Goal: Information Seeking & Learning: Check status

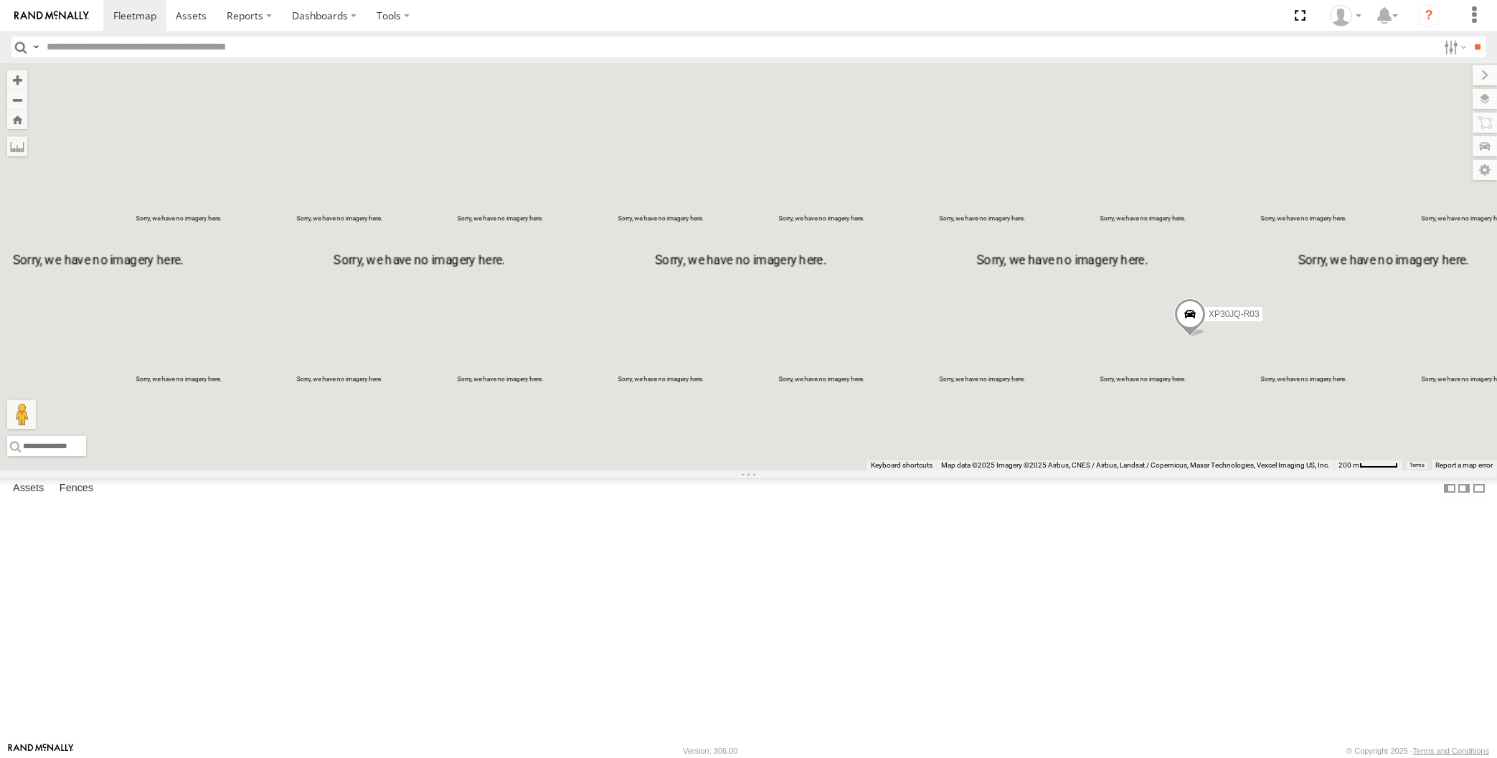
select select "**********"
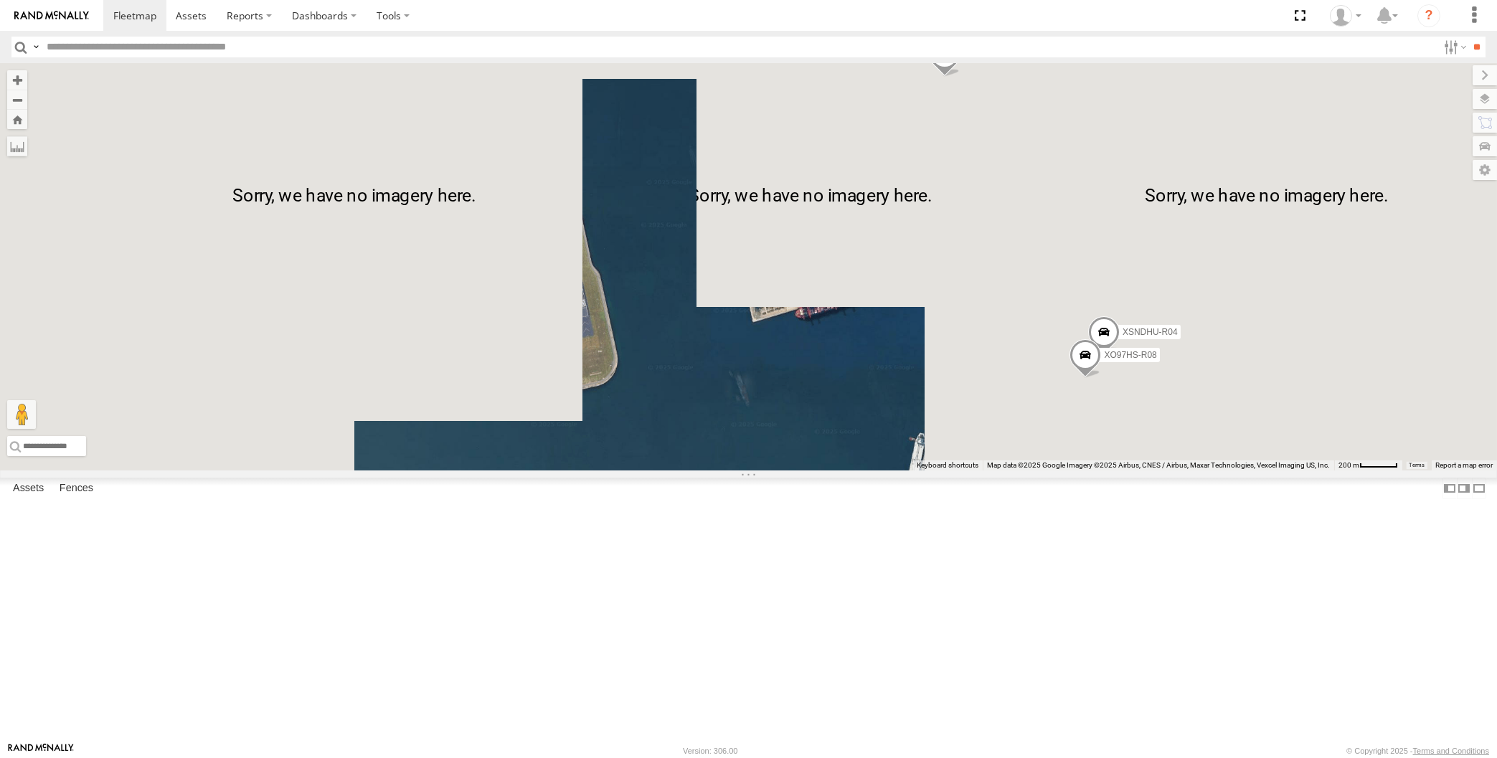
click at [1170, 470] on div "XP30JQ-R03 XSNDHU-R04 XO97HS-R08" at bounding box center [748, 266] width 1497 height 407
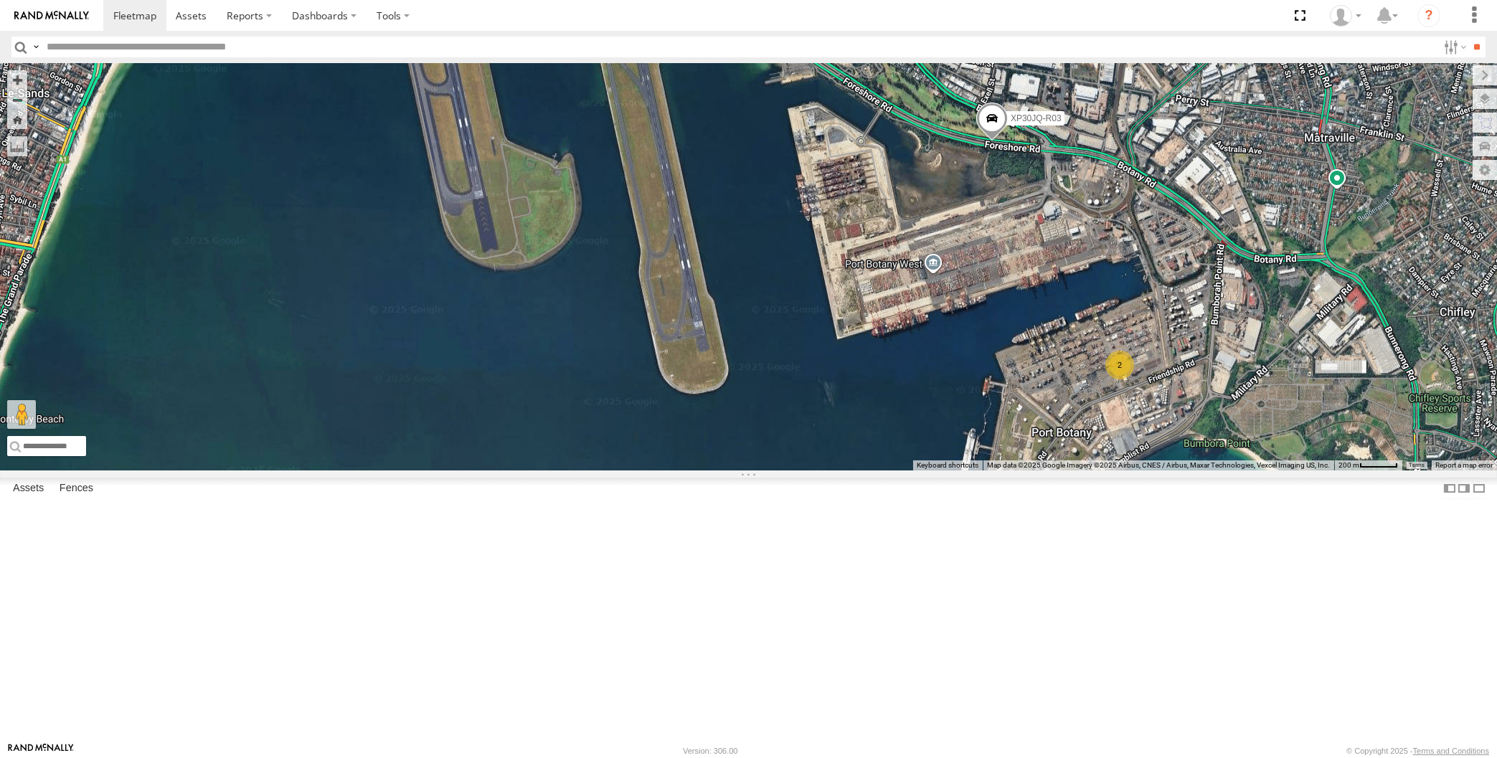
drag, startPoint x: 1162, startPoint y: 568, endPoint x: 1113, endPoint y: 554, distance: 50.8
click at [1146, 470] on div "XP30JQ-R03 2" at bounding box center [748, 266] width 1497 height 407
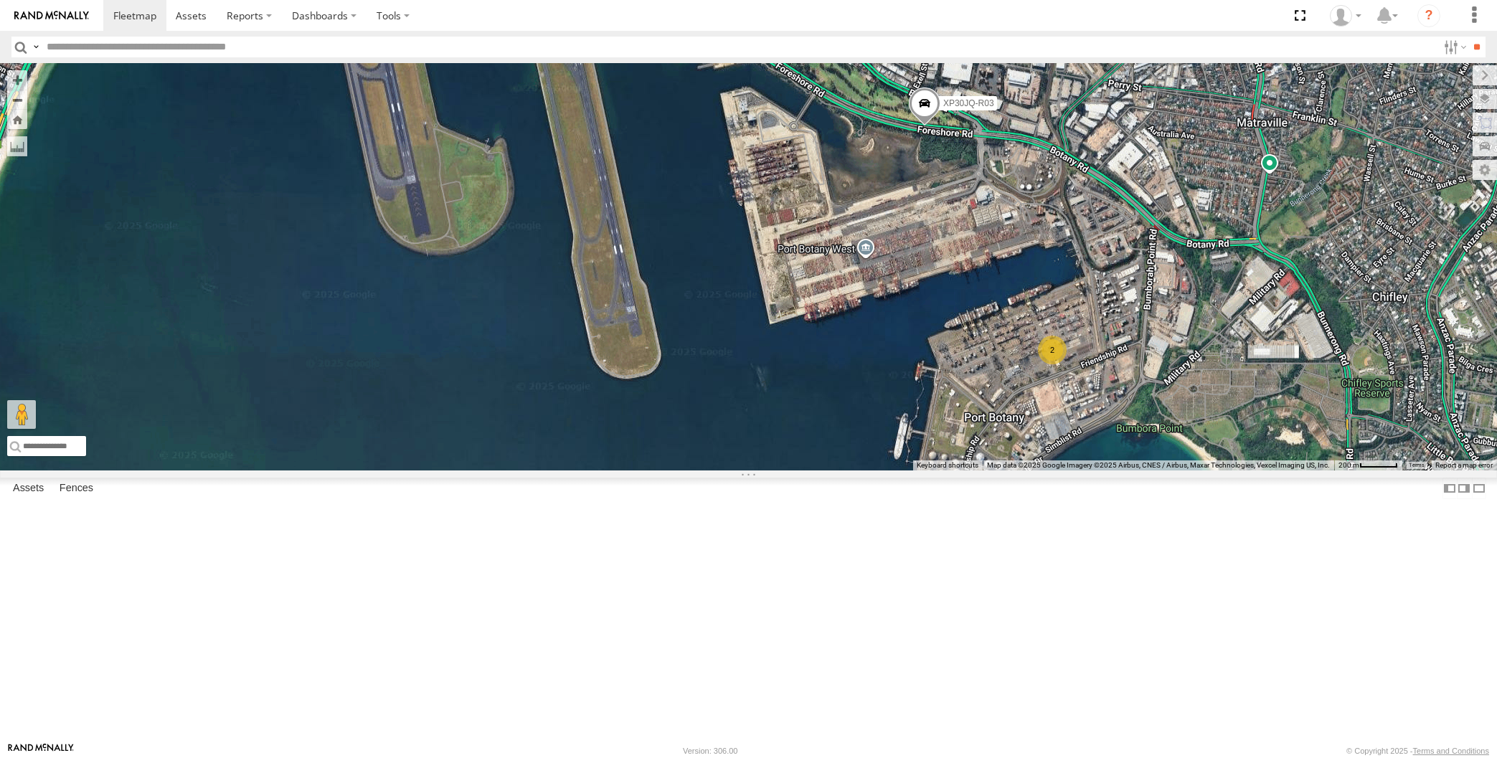
click at [927, 127] on span at bounding box center [924, 107] width 32 height 39
click at [998, 379] on div "XP30JQ-R03 2 XP30JQ-R03 -33.96149 , 151.21131 East 67 15:58:04 [DATE]" at bounding box center [748, 266] width 1497 height 407
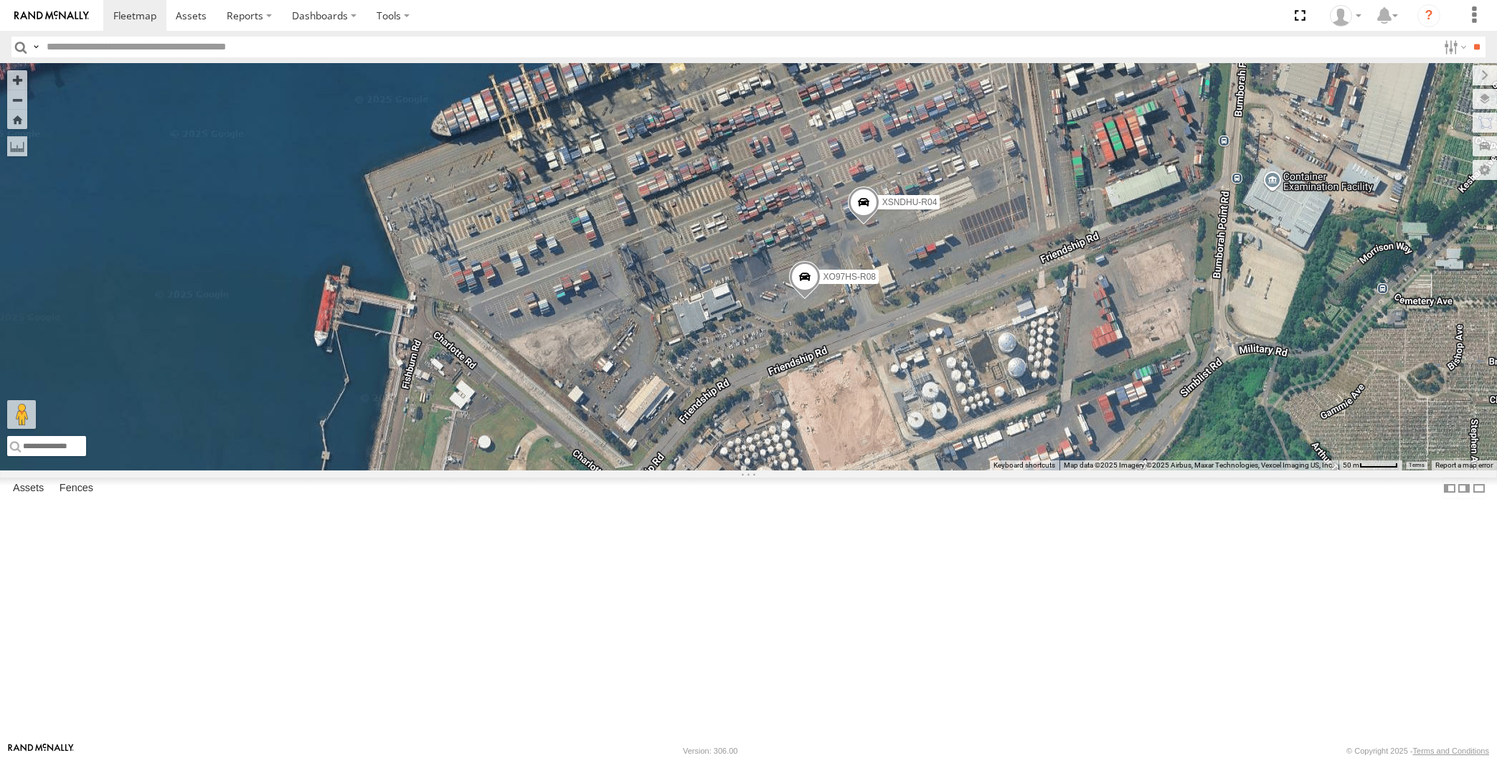
click at [802, 300] on span at bounding box center [804, 281] width 32 height 39
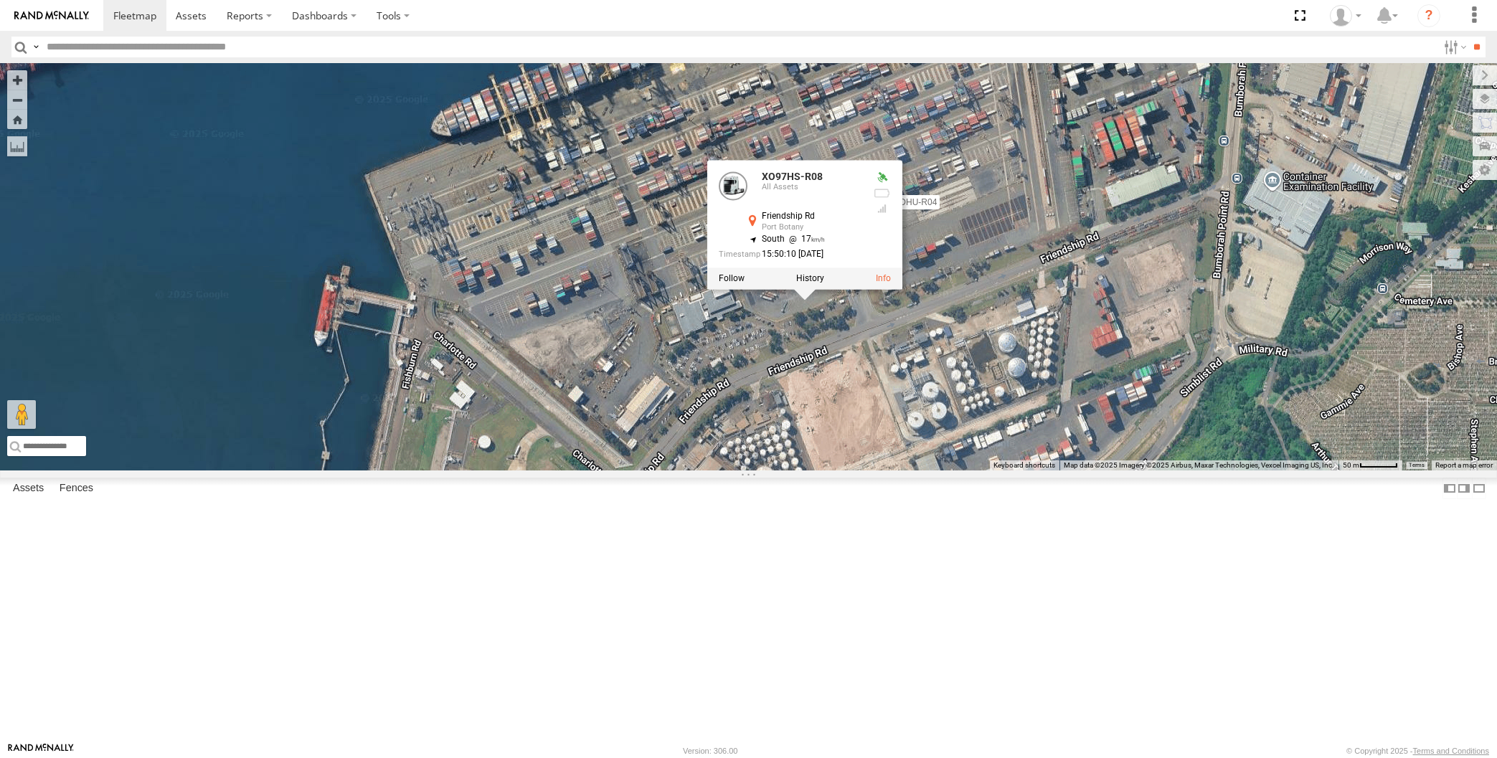
click at [954, 470] on div "XP30JQ-R03 XSNDHU-R04 XO97HS-R08 XO97HS-R08 All Assets Friendship Rd Port Botan…" at bounding box center [748, 266] width 1497 height 407
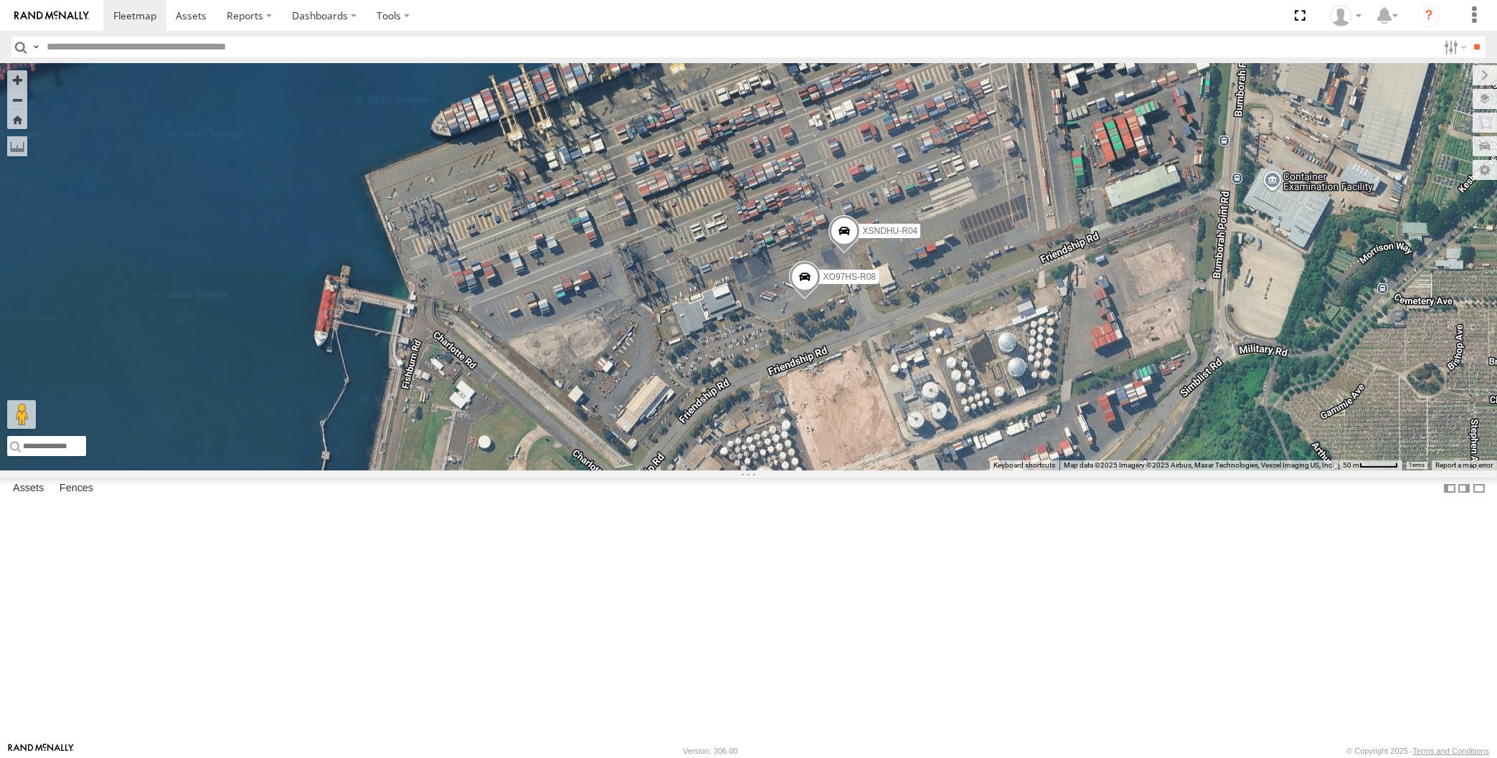
drag, startPoint x: 1000, startPoint y: 492, endPoint x: 1005, endPoint y: 453, distance: 39.0
click at [1004, 461] on div "XSNDHU-R04 XO97HS-R08" at bounding box center [748, 266] width 1497 height 407
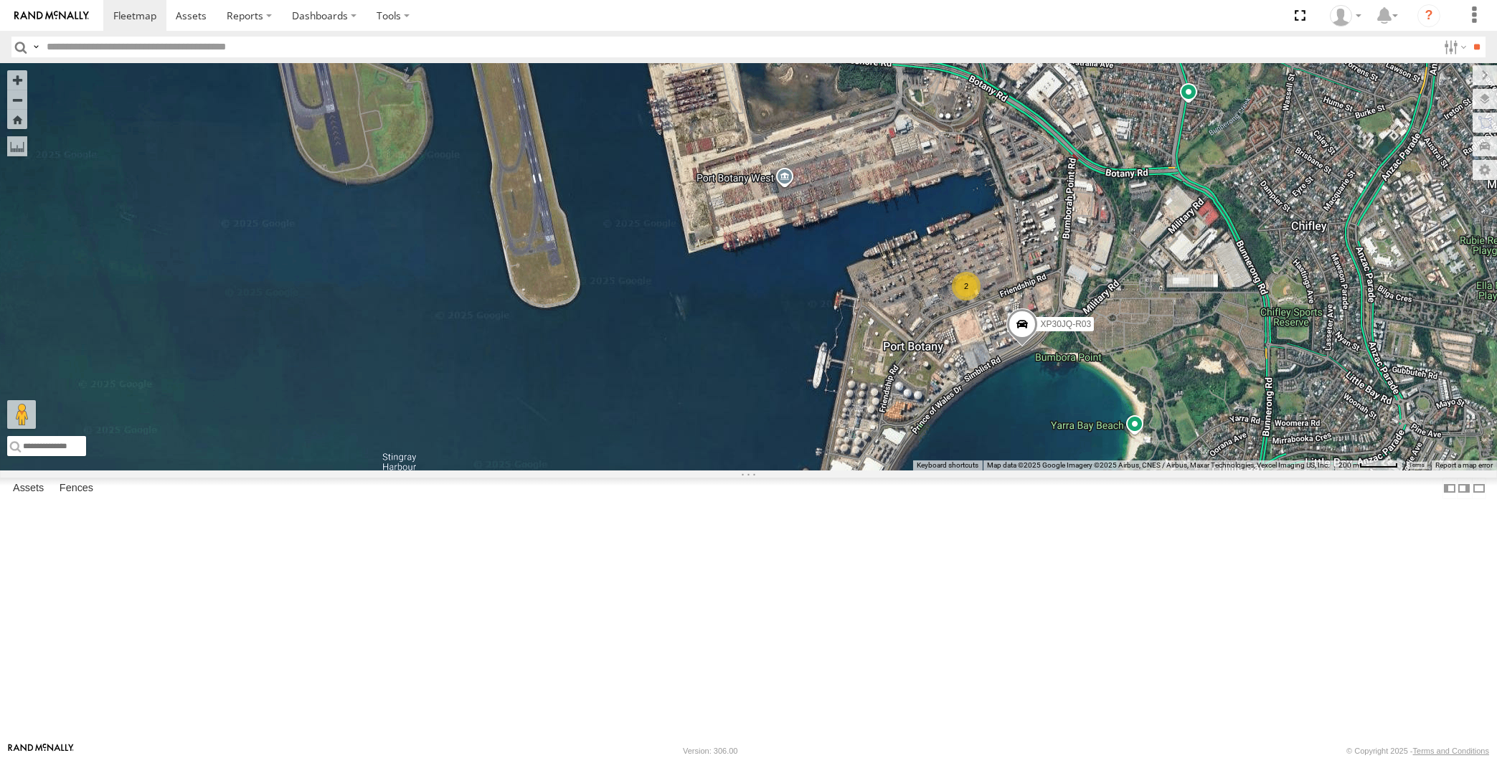
click at [931, 470] on div "XP30JQ-R03 2" at bounding box center [748, 266] width 1497 height 407
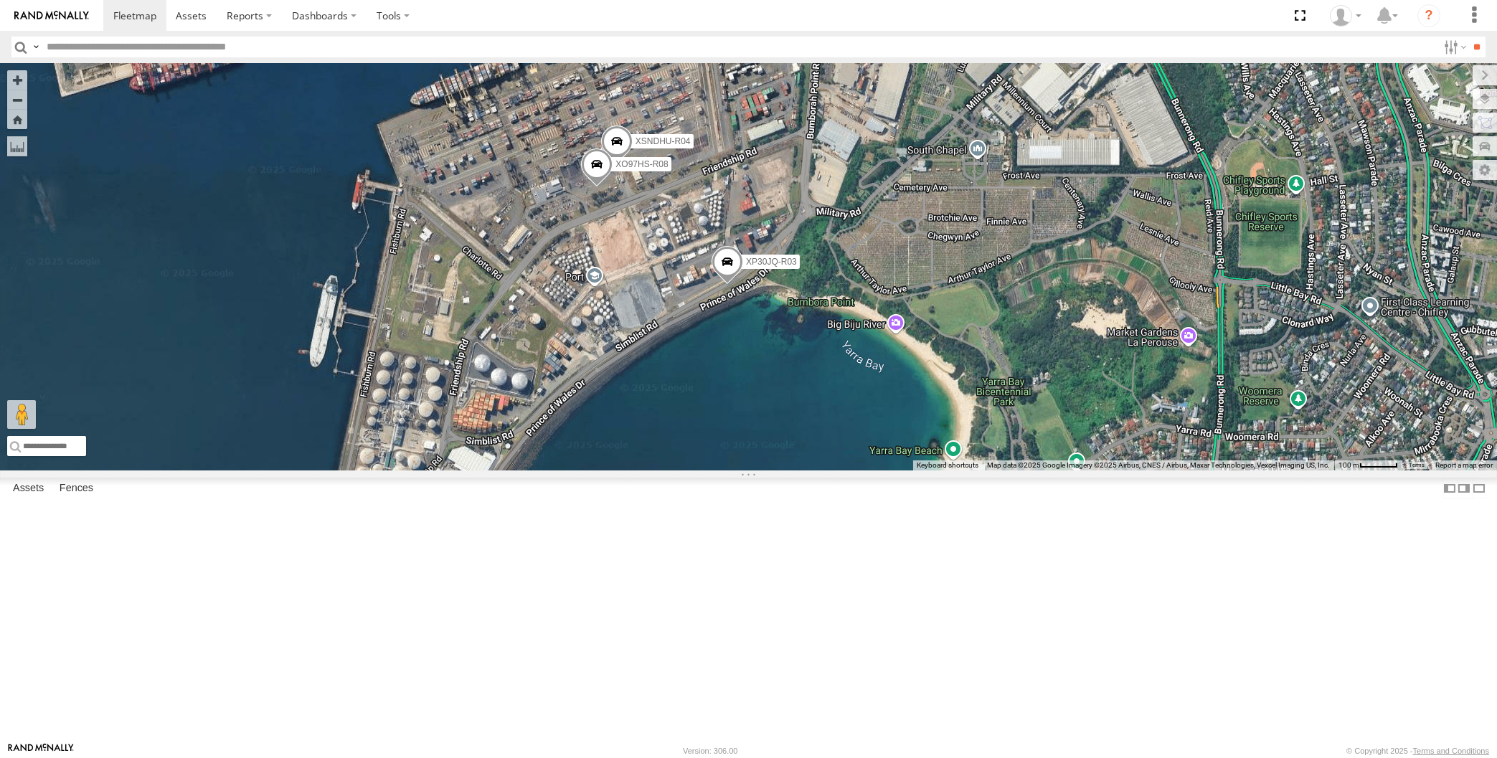
click at [914, 396] on div "XP30JQ-R03 XSNDHU-R04 XO97HS-R08" at bounding box center [748, 266] width 1497 height 407
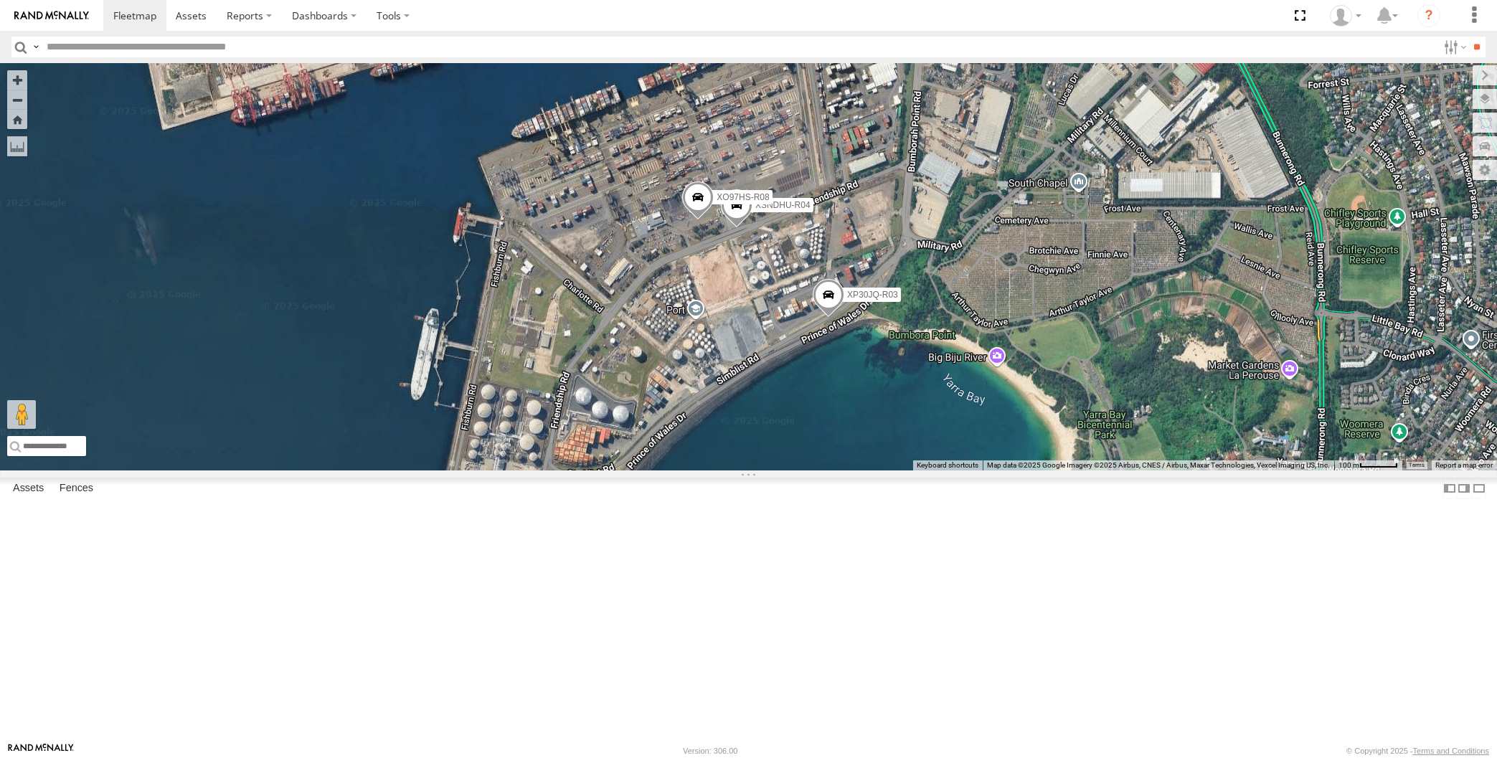
click at [695, 220] on span at bounding box center [698, 200] width 32 height 39
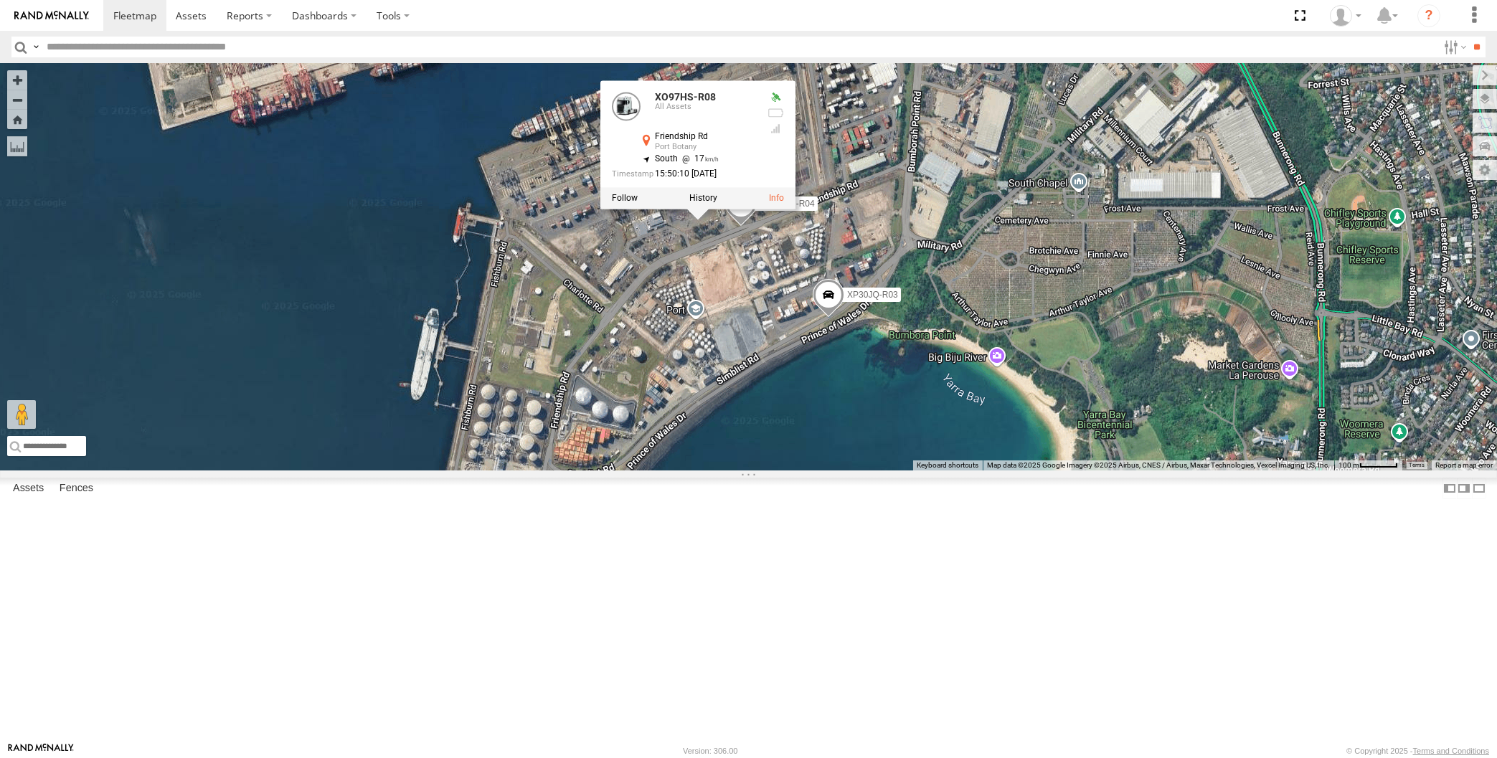
click at [776, 470] on div "XP30JQ-R03 XSNDHU-R04 XO97HS-R08 XO97HS-R08 All Assets Friendship Rd Port Botan…" at bounding box center [748, 266] width 1497 height 407
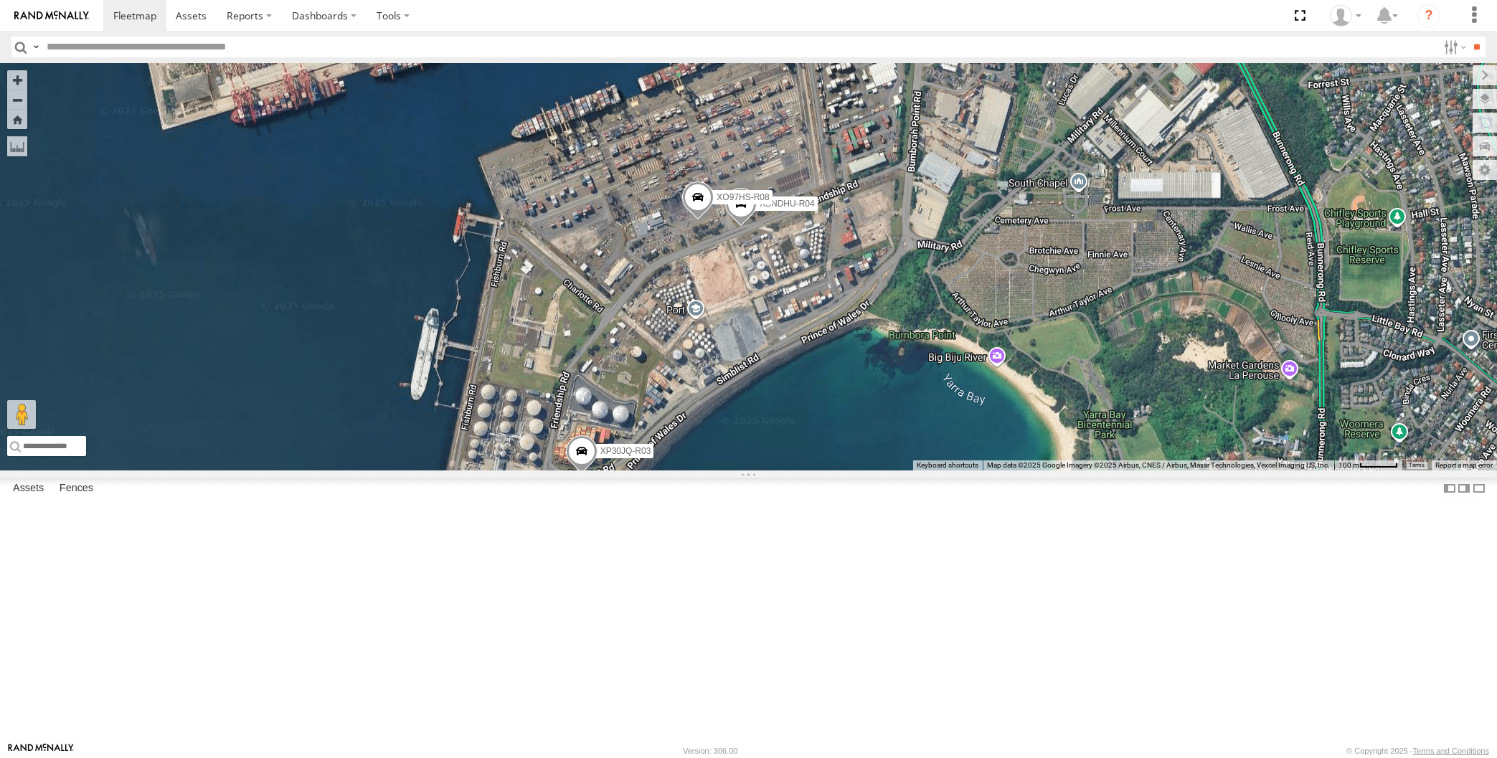
click at [693, 220] on span at bounding box center [698, 200] width 32 height 39
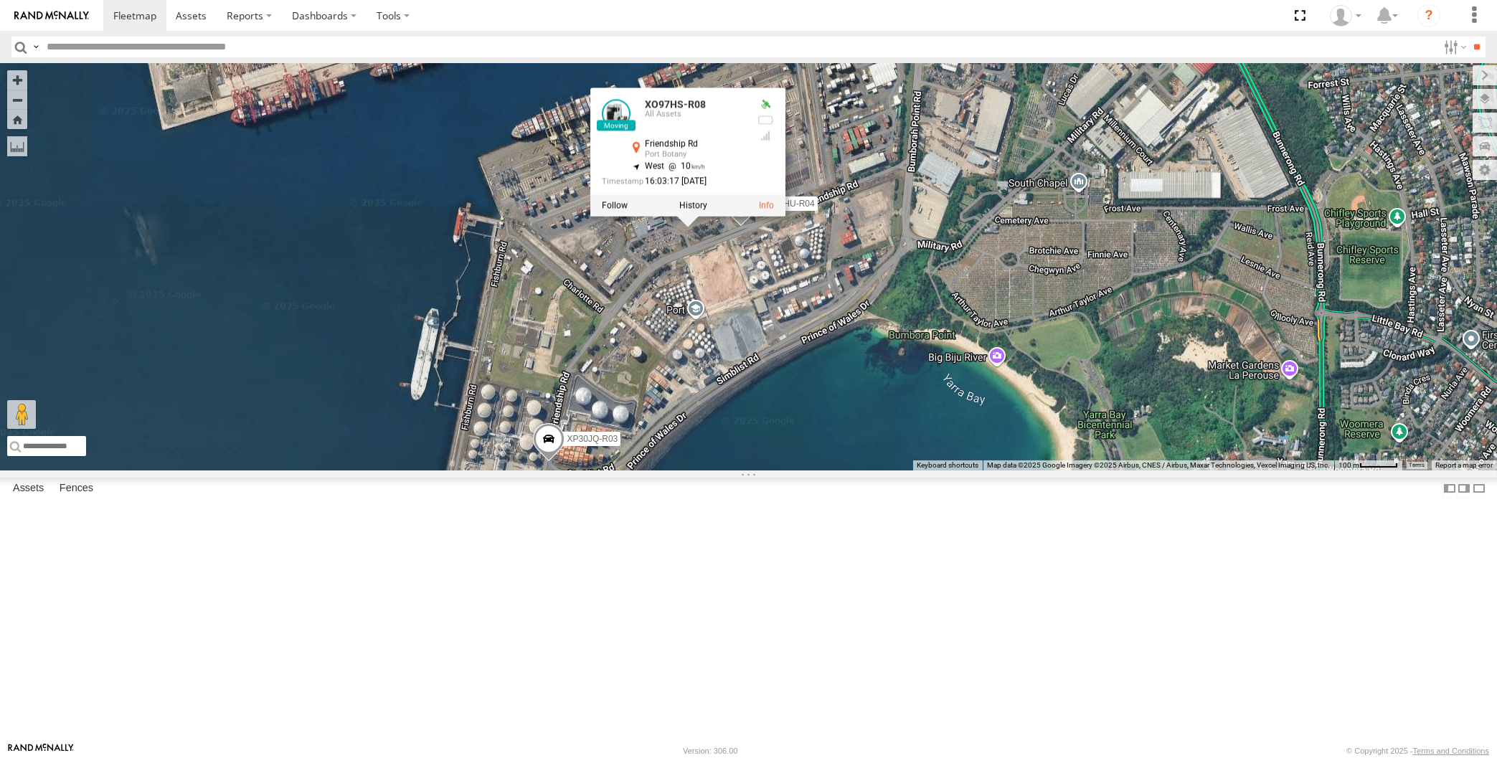
click at [845, 470] on div "XP30JQ-R03 XSNDHU-R04 XO97HS-R08 XO97HS-R08 All Assets Friendship Rd Port Botan…" at bounding box center [748, 266] width 1497 height 407
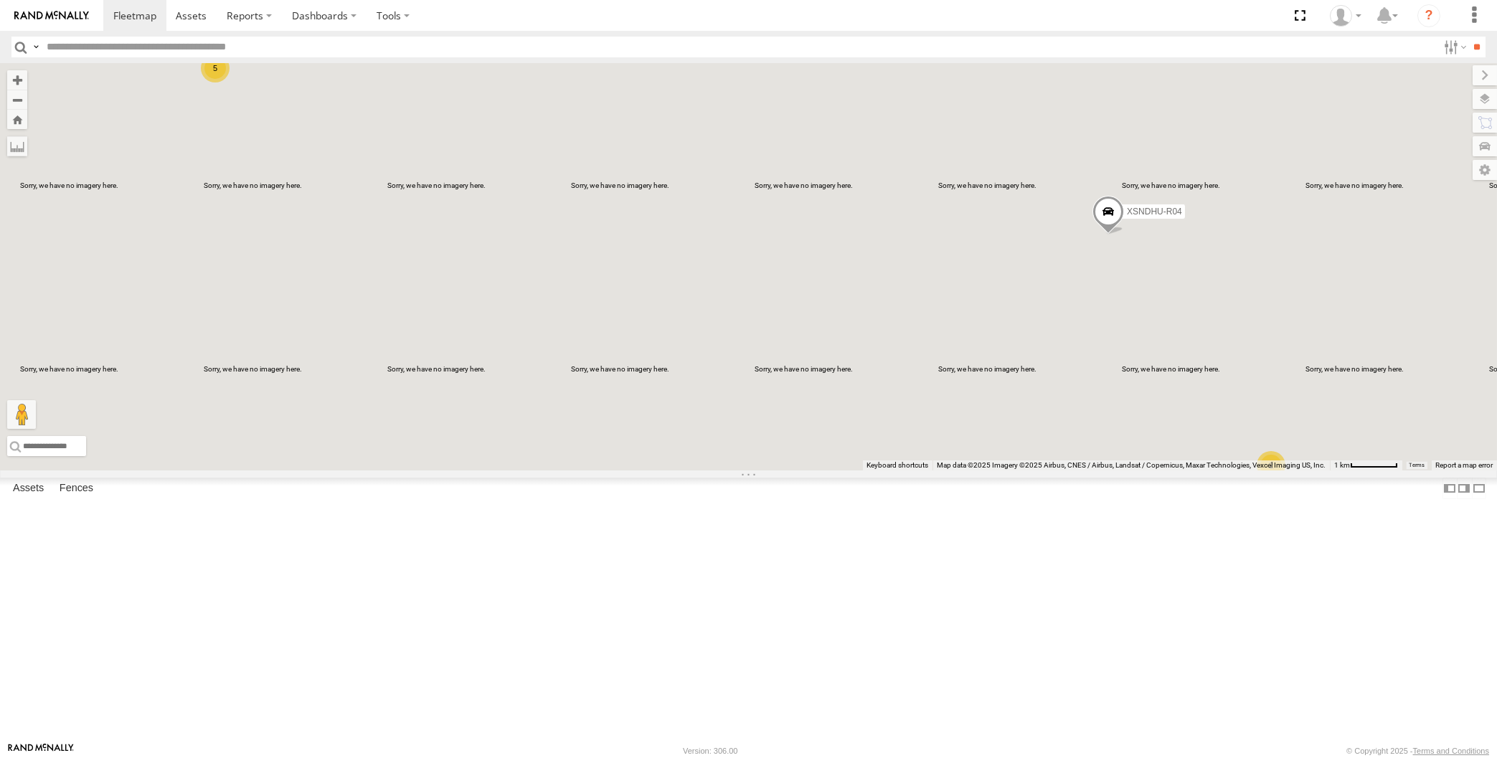
click at [1036, 470] on div "2 XSNDHU-R04 5" at bounding box center [748, 266] width 1497 height 407
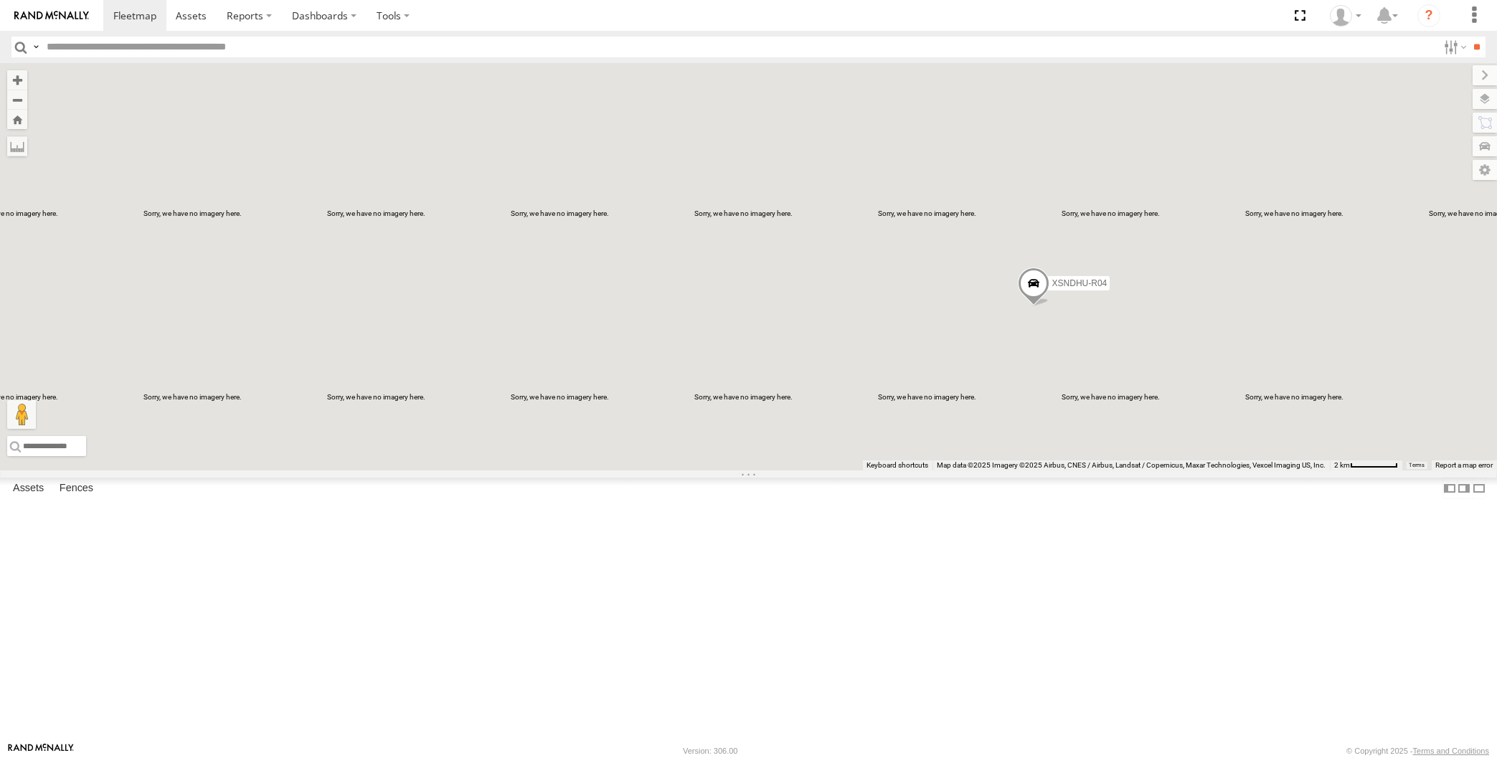
click at [918, 470] on div "XSNDHU-R04" at bounding box center [748, 266] width 1497 height 407
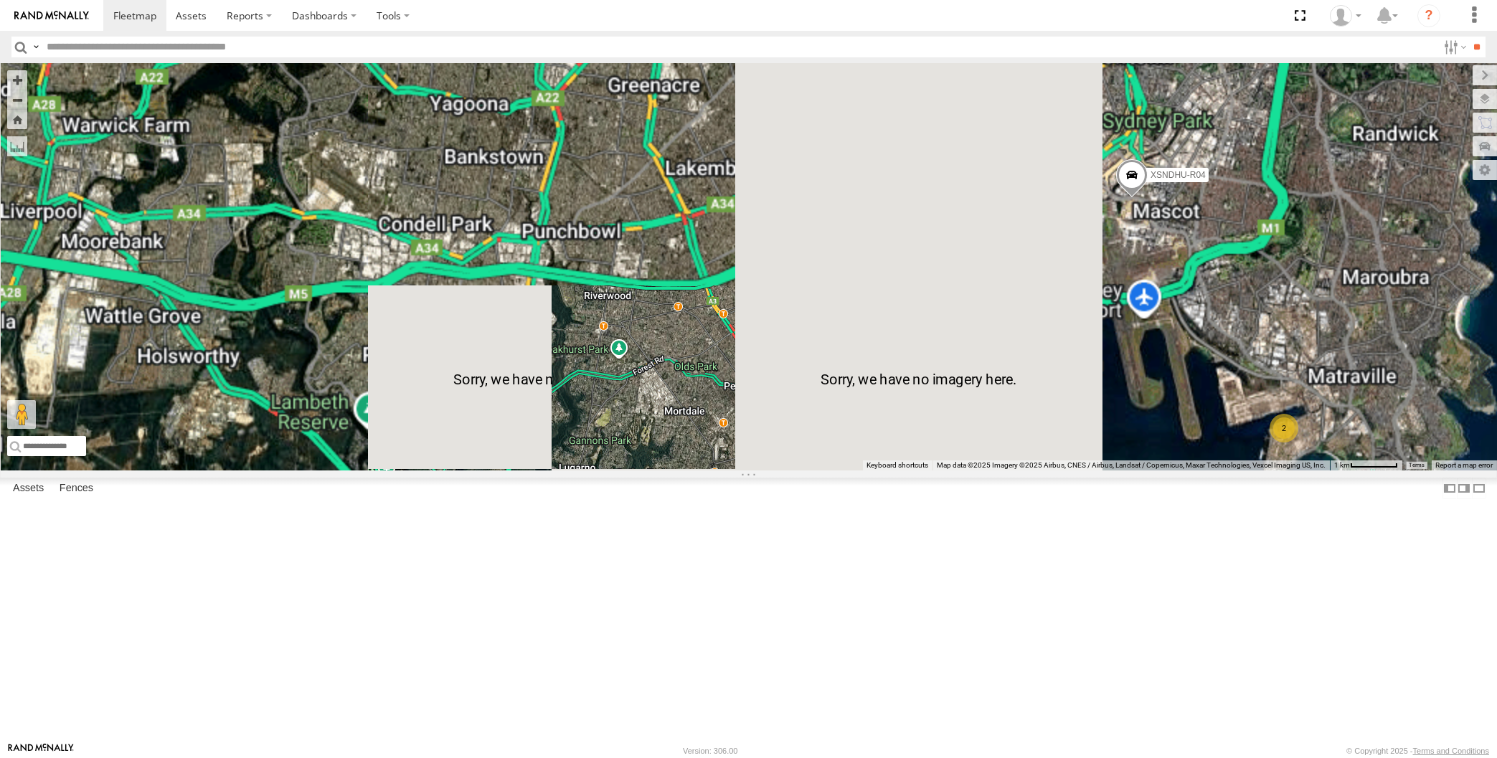
drag, startPoint x: 1015, startPoint y: 541, endPoint x: 1010, endPoint y: 533, distance: 9.3
click at [1015, 470] on div "XSNDHU-R04 2 5" at bounding box center [748, 266] width 1497 height 407
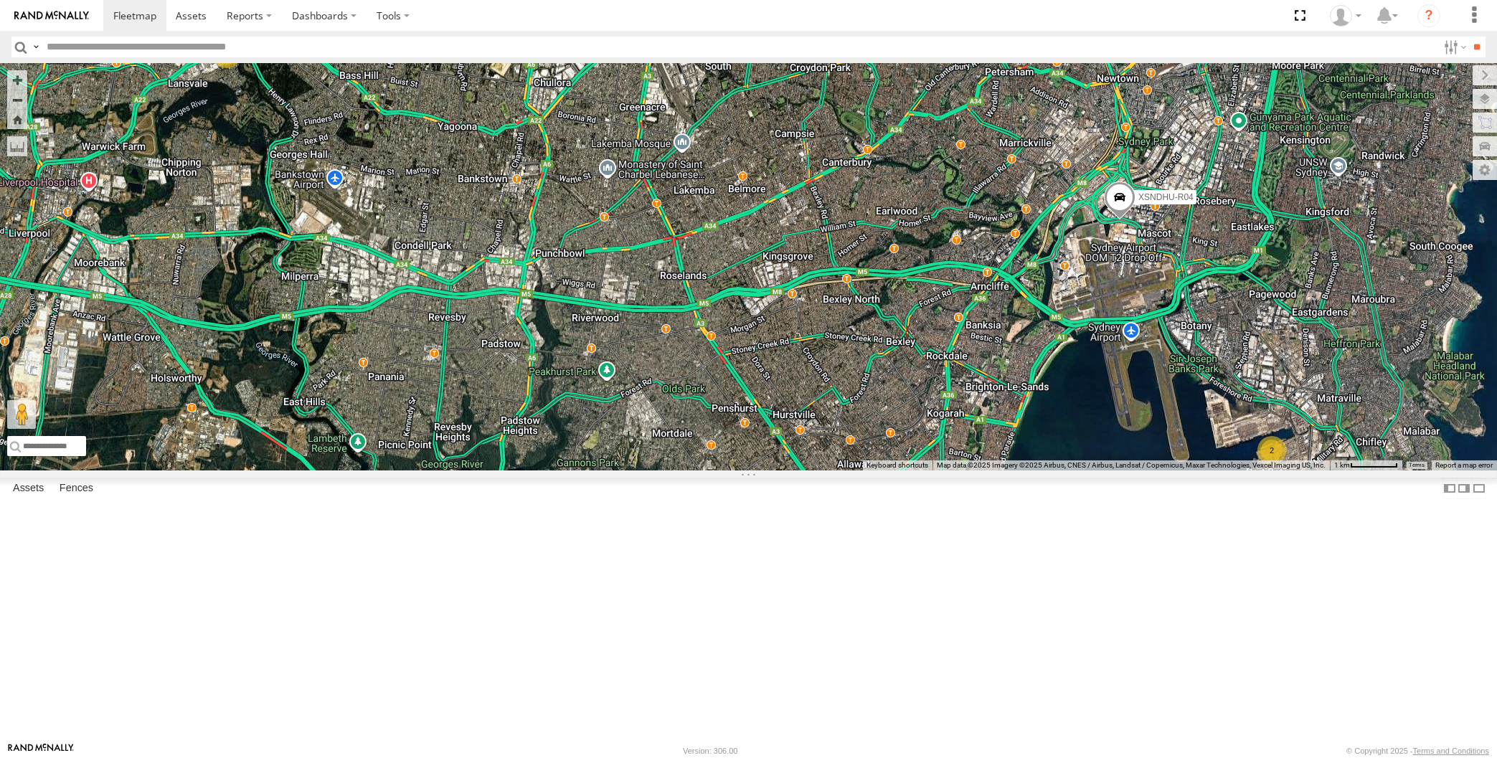
click at [1119, 470] on div "XSNDHU-R04 2 5" at bounding box center [748, 266] width 1497 height 407
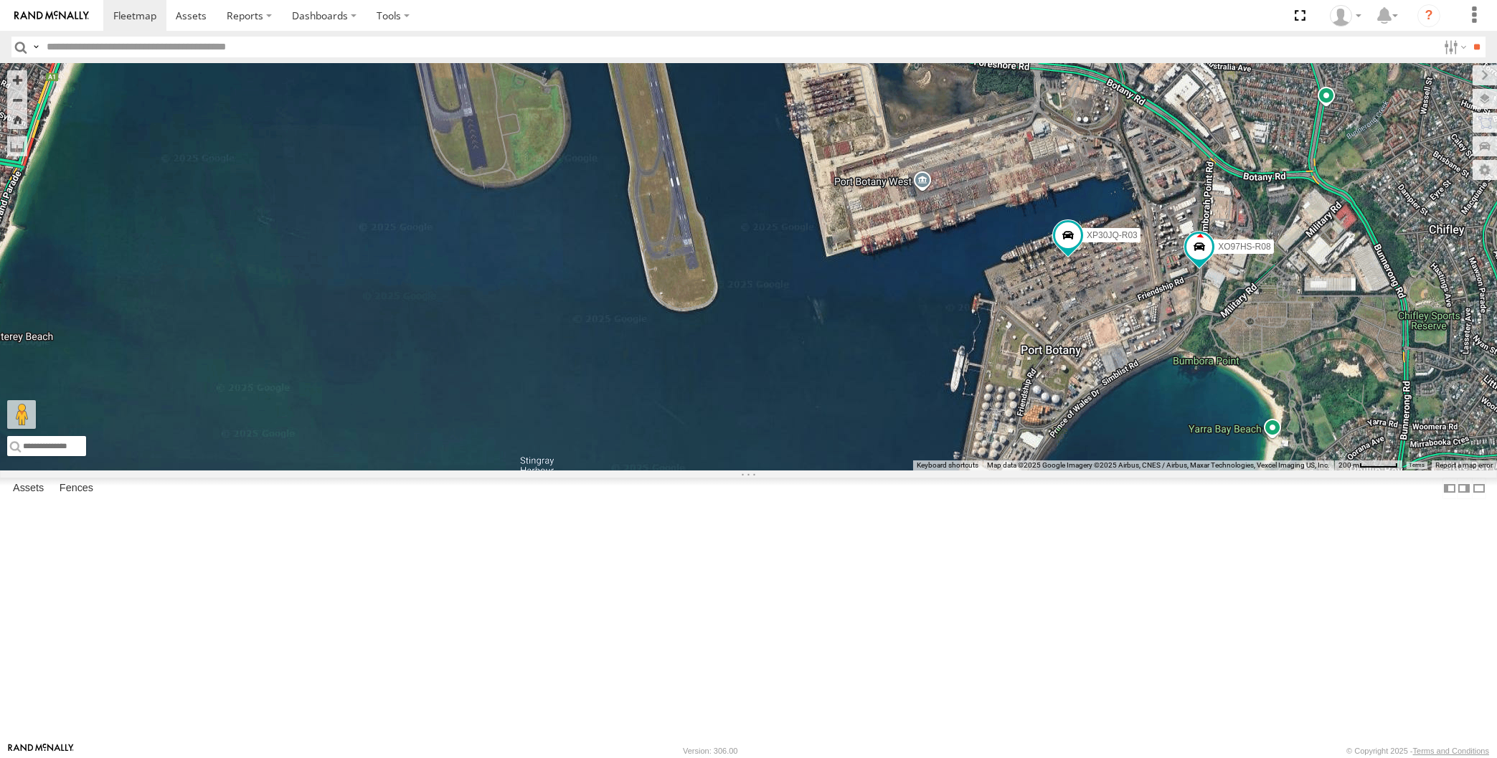
click at [663, 470] on div "XSNDHU-R04 XP30JQ-R03 XO97HS-R08" at bounding box center [748, 266] width 1497 height 407
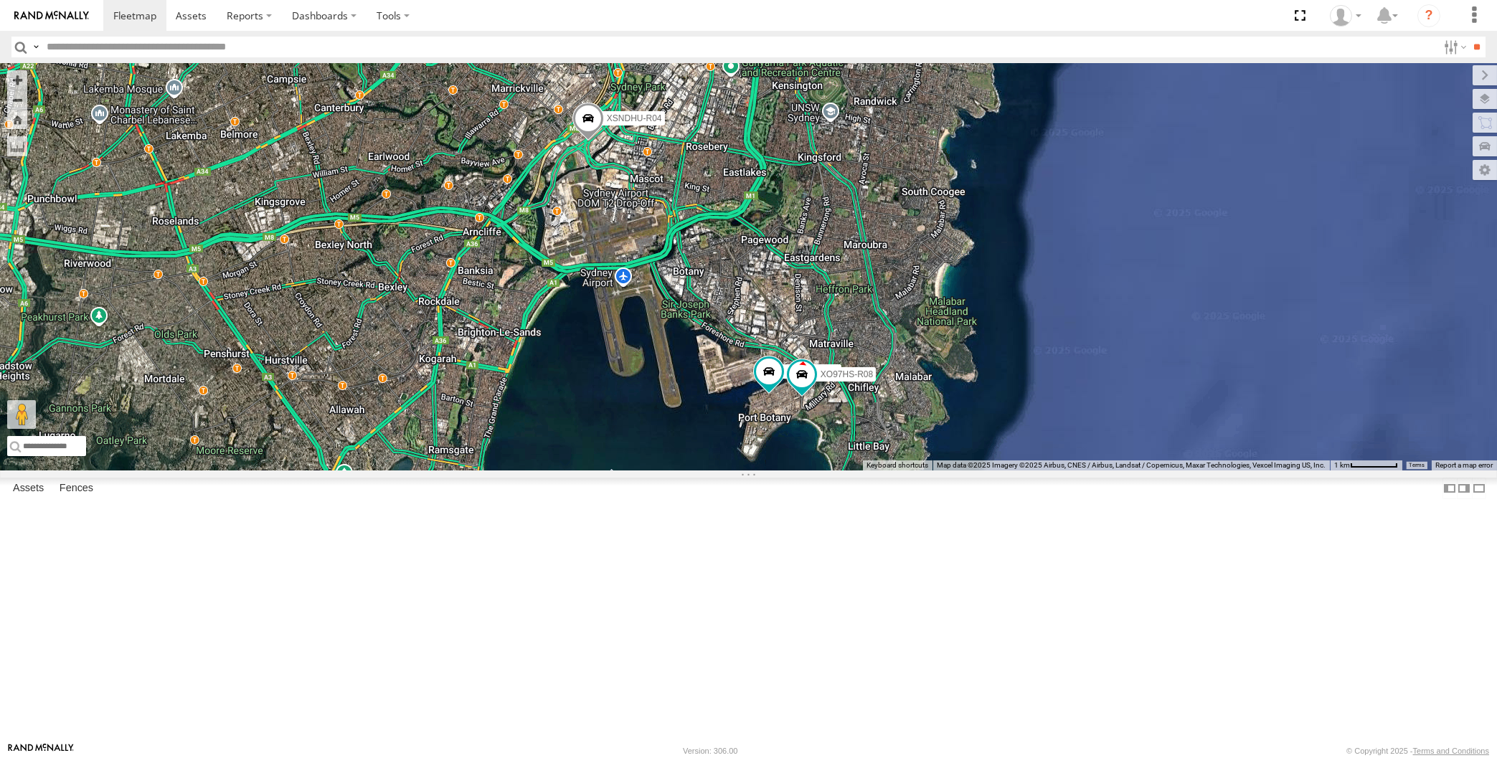
click at [838, 470] on div "XSNDHU-R04 XP30JQ-R03 XO97HS-R08" at bounding box center [748, 266] width 1497 height 407
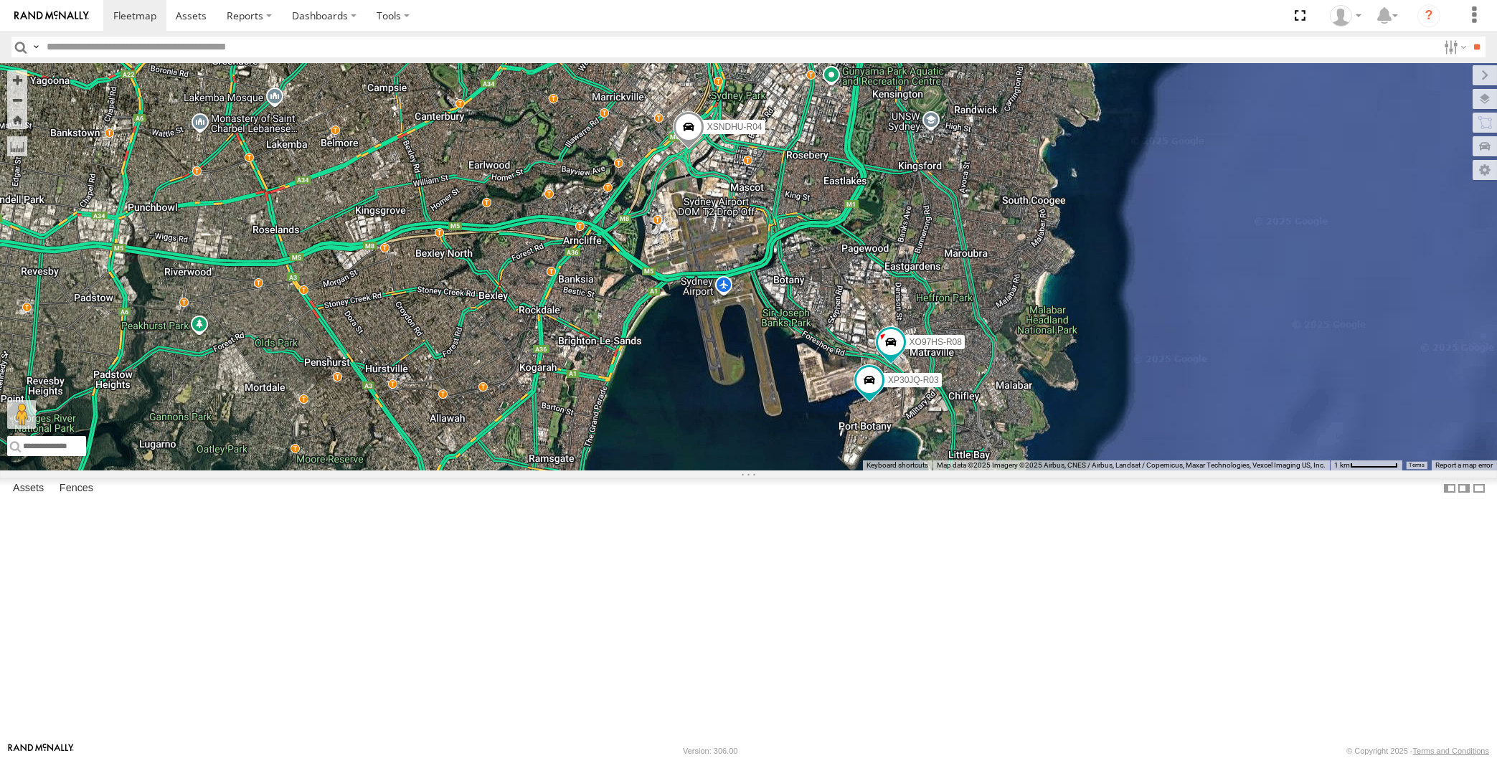
drag, startPoint x: 683, startPoint y: 572, endPoint x: 732, endPoint y: 556, distance: 51.3
click at [708, 470] on div "XSNDHU-R04 XP30JQ-R03 XO97HS-R08" at bounding box center [748, 266] width 1497 height 407
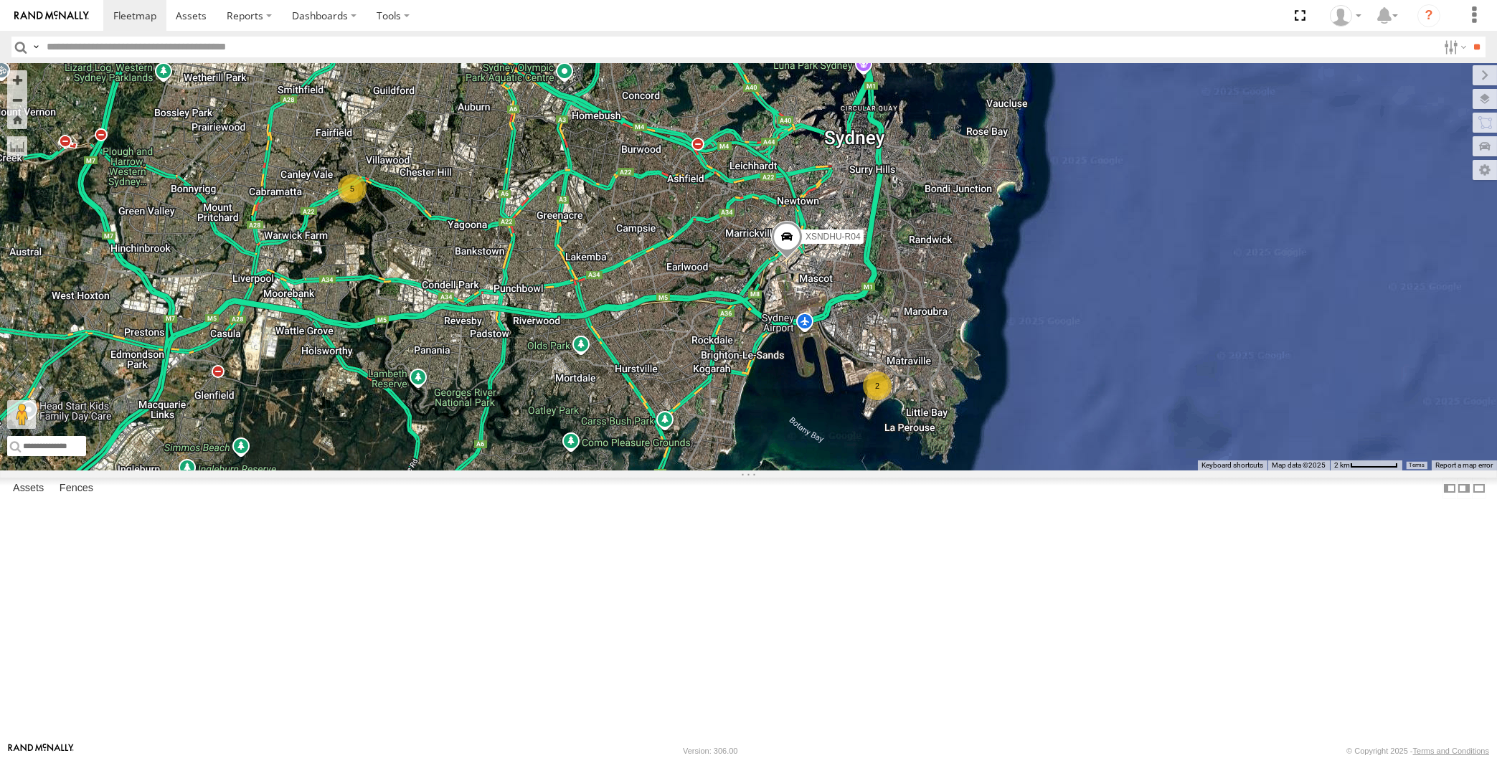
drag, startPoint x: 586, startPoint y: 516, endPoint x: 714, endPoint y: 526, distance: 128.8
click at [678, 470] on div "XSNDHU-R04 2 5" at bounding box center [748, 266] width 1497 height 407
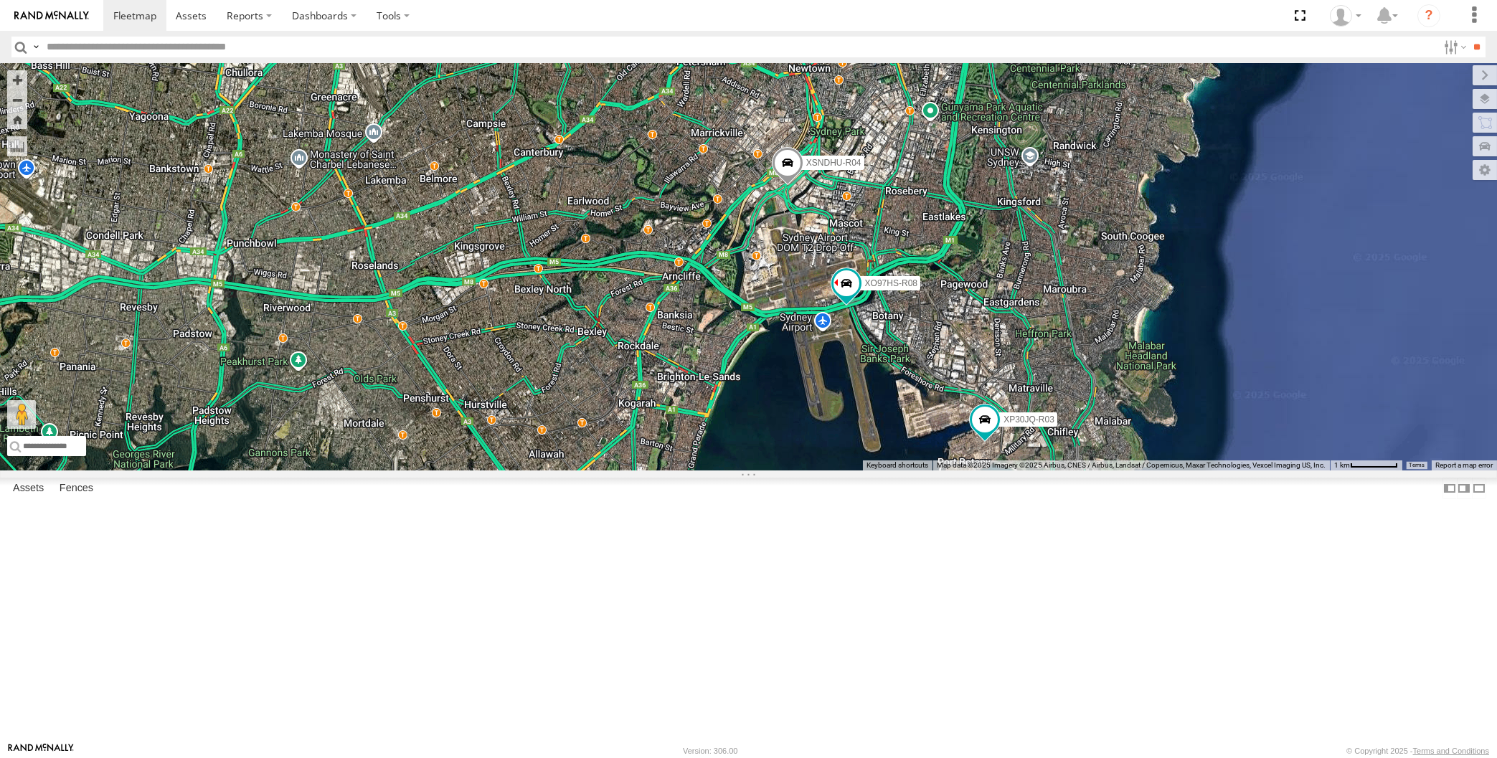
drag, startPoint x: 701, startPoint y: 561, endPoint x: 743, endPoint y: 559, distance: 42.4
click at [743, 470] on div "XSNDHU-R04 XP30JQ-R03 XO97HS-R08" at bounding box center [748, 266] width 1497 height 407
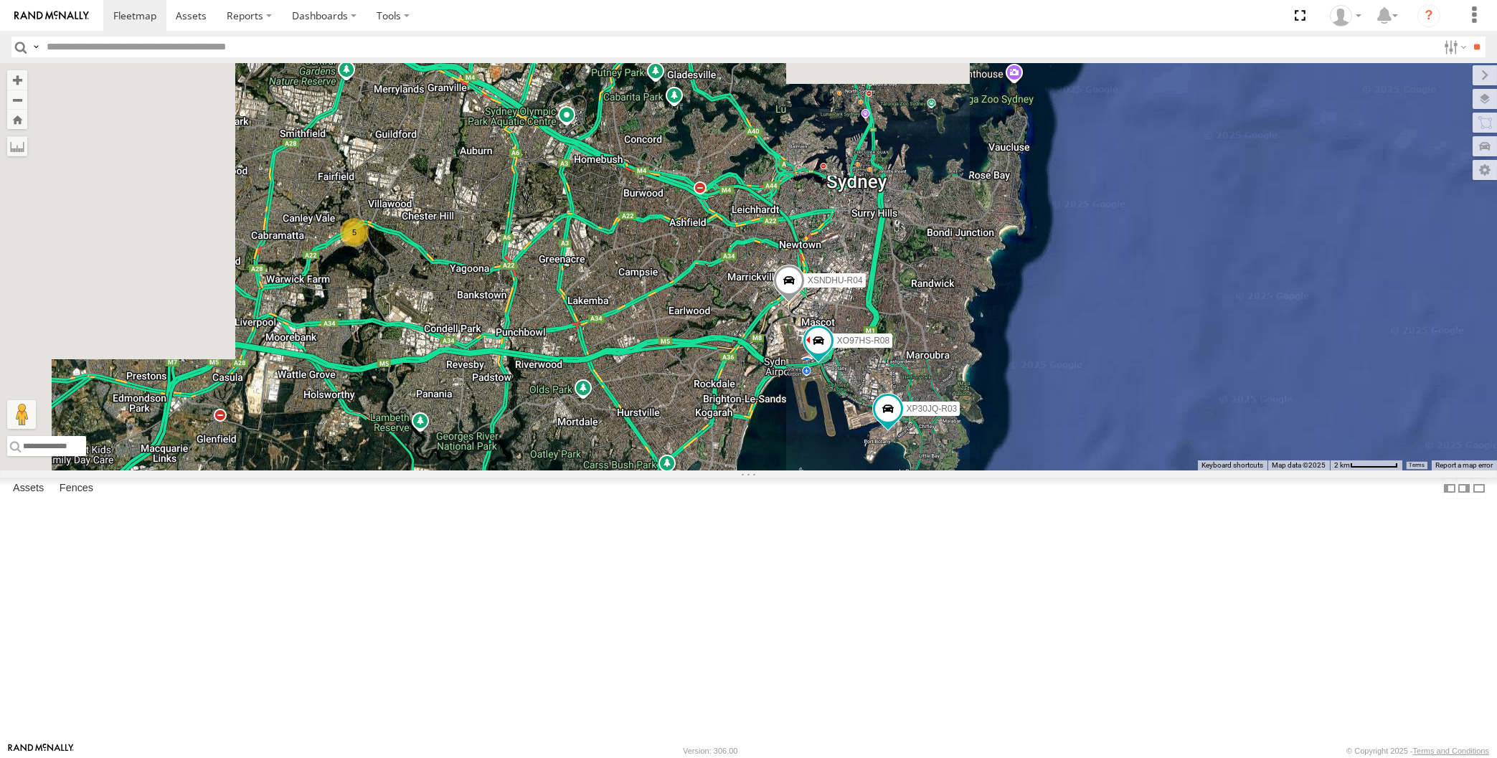
drag, startPoint x: 694, startPoint y: 557, endPoint x: 728, endPoint y: 560, distance: 33.8
click at [726, 470] on div "XSNDHU-R04 XP30JQ-R03 XO97HS-R08 5" at bounding box center [748, 266] width 1497 height 407
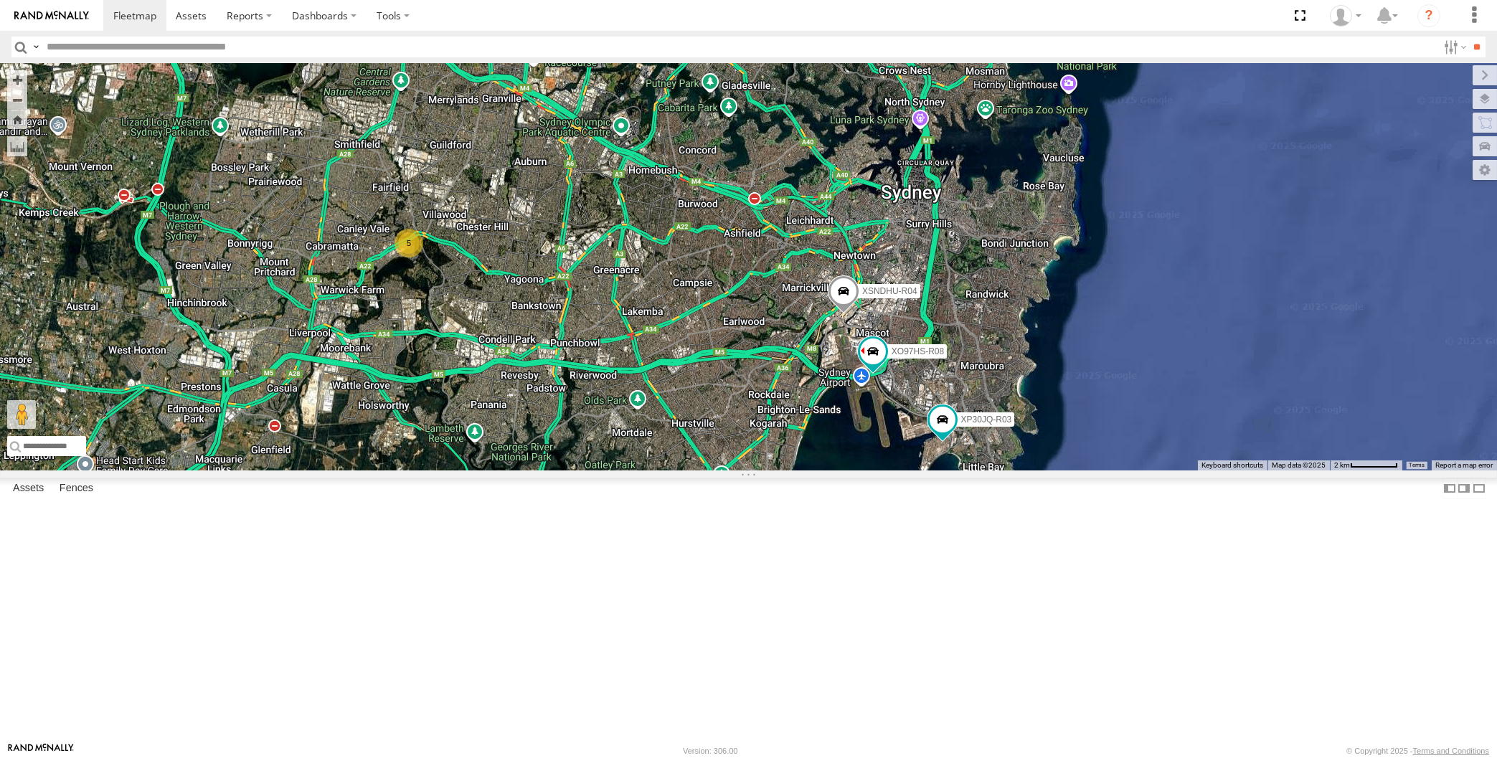
click at [742, 470] on div "XSNDHU-R04 XP30JQ-R03 XO97HS-R08 5" at bounding box center [748, 266] width 1497 height 407
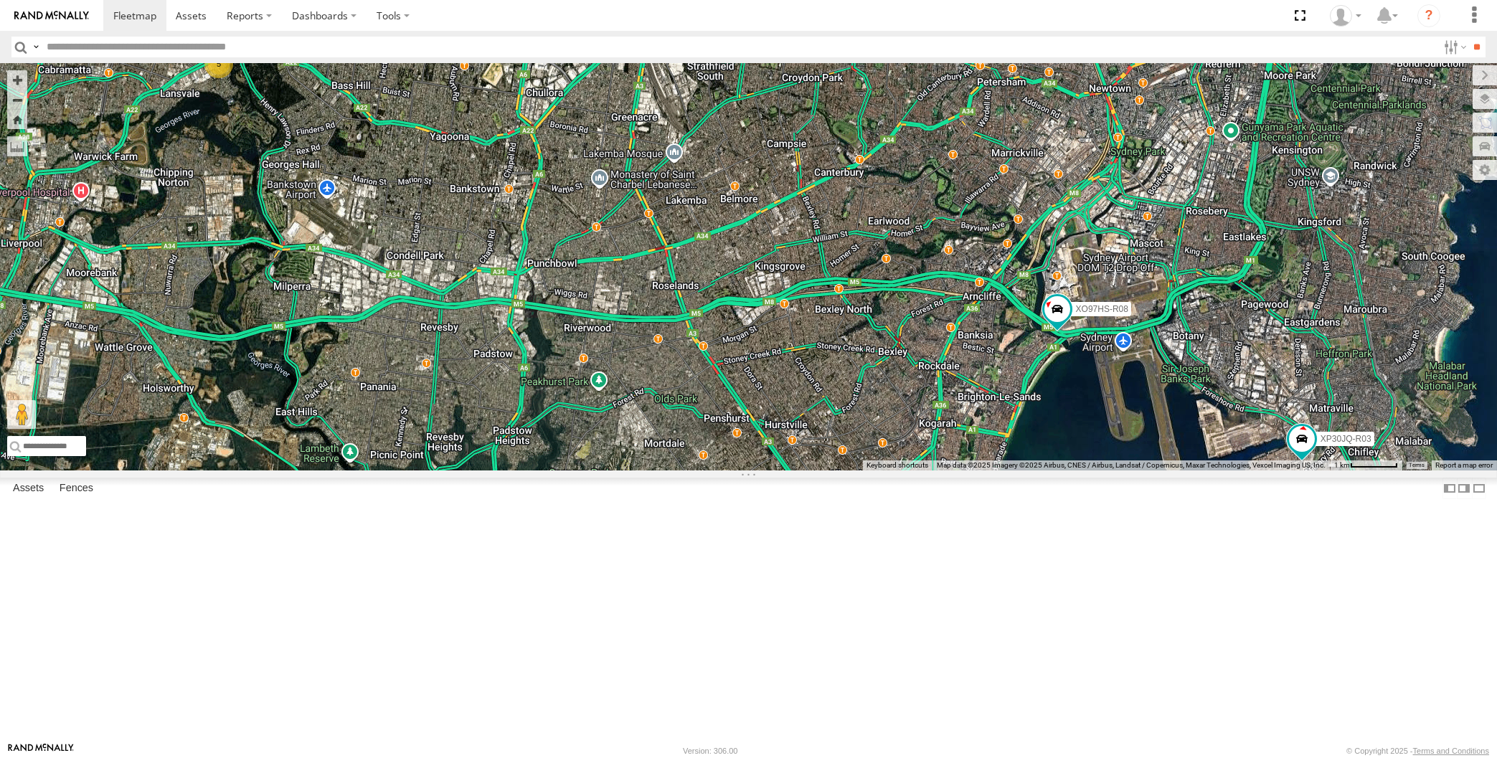
drag, startPoint x: 986, startPoint y: 474, endPoint x: 1000, endPoint y: 519, distance: 47.4
click at [995, 470] on div "XP30JQ-R03 XSNDHU-R04 5 XO97HS-R08" at bounding box center [748, 266] width 1497 height 407
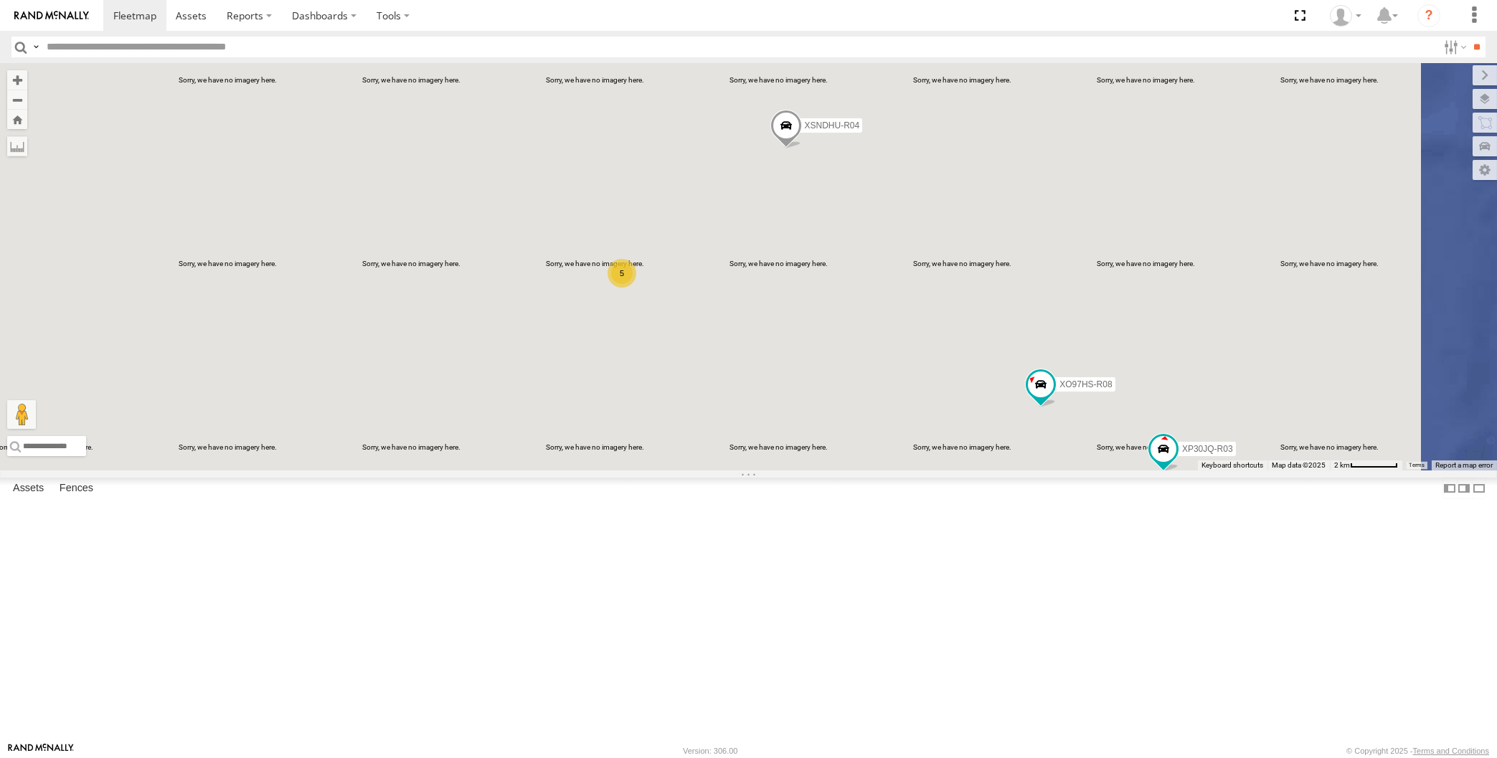
click at [1010, 437] on div "XP30JQ-R03 XSNDHU-R04 XO97HS-R08 5" at bounding box center [748, 266] width 1497 height 407
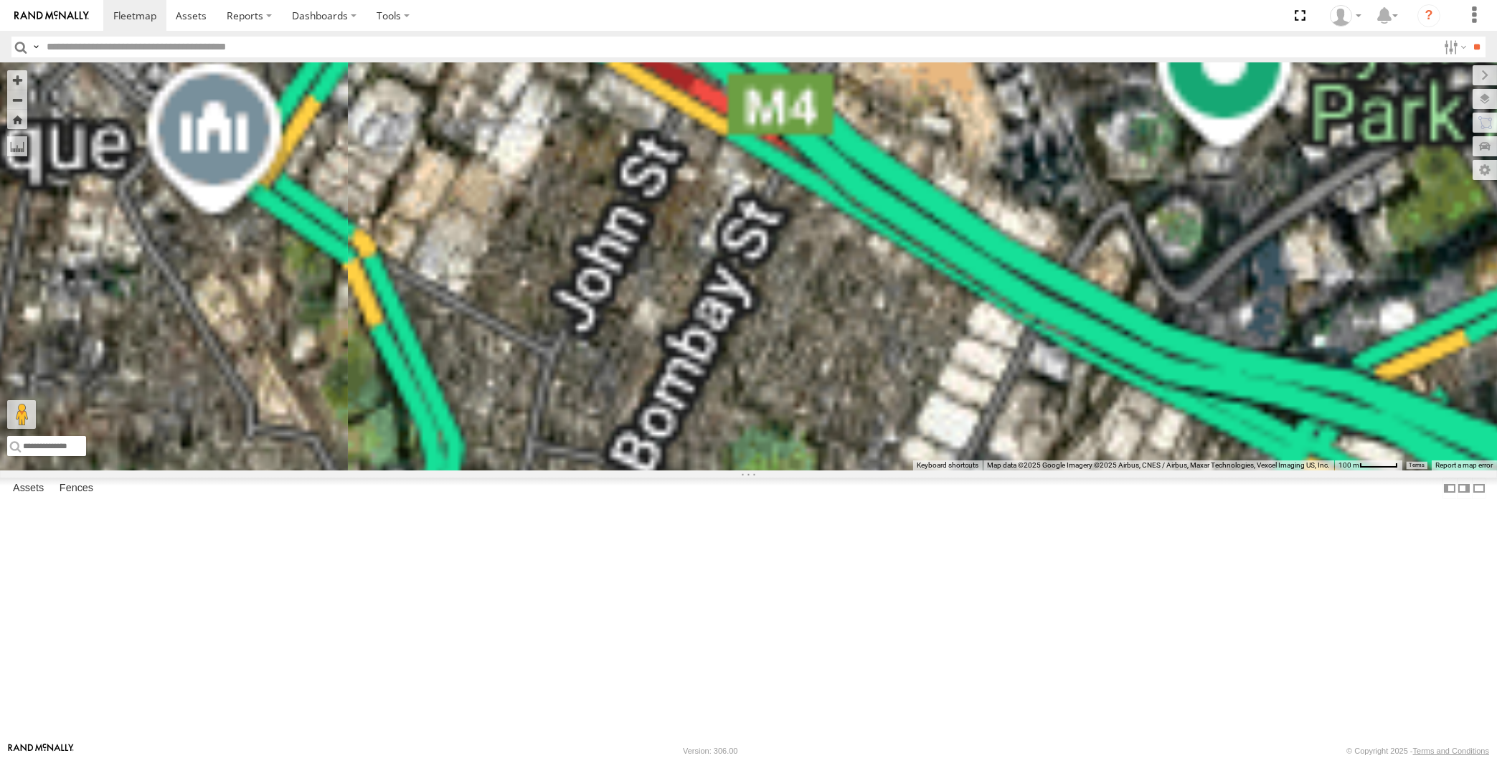
drag, startPoint x: 582, startPoint y: 180, endPoint x: 583, endPoint y: 280, distance: 99.7
click at [582, 279] on div "XP30JQ-R03 XSNDHU-R04 XO97HS-R08" at bounding box center [748, 266] width 1497 height 407
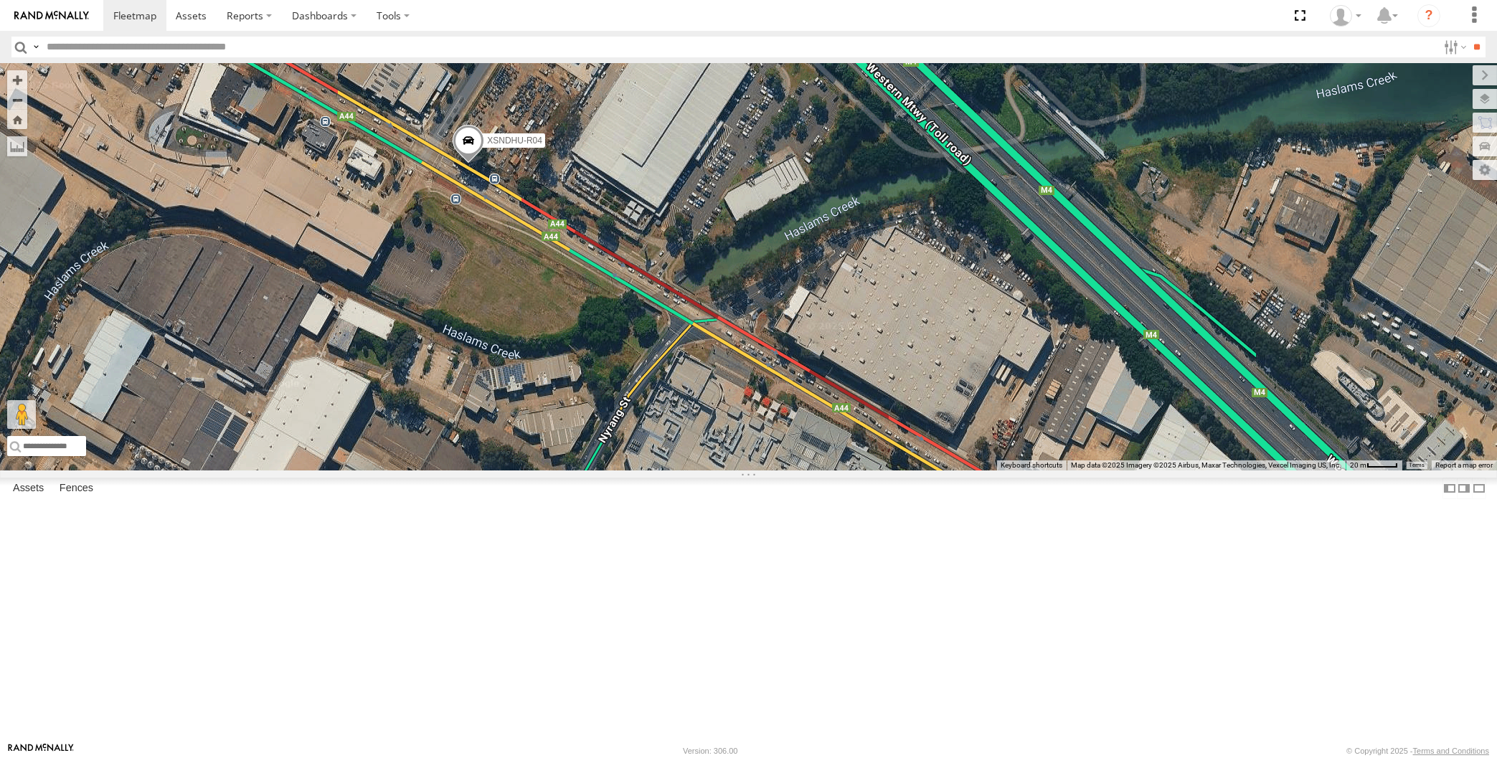
click at [475, 163] on span at bounding box center [468, 144] width 32 height 39
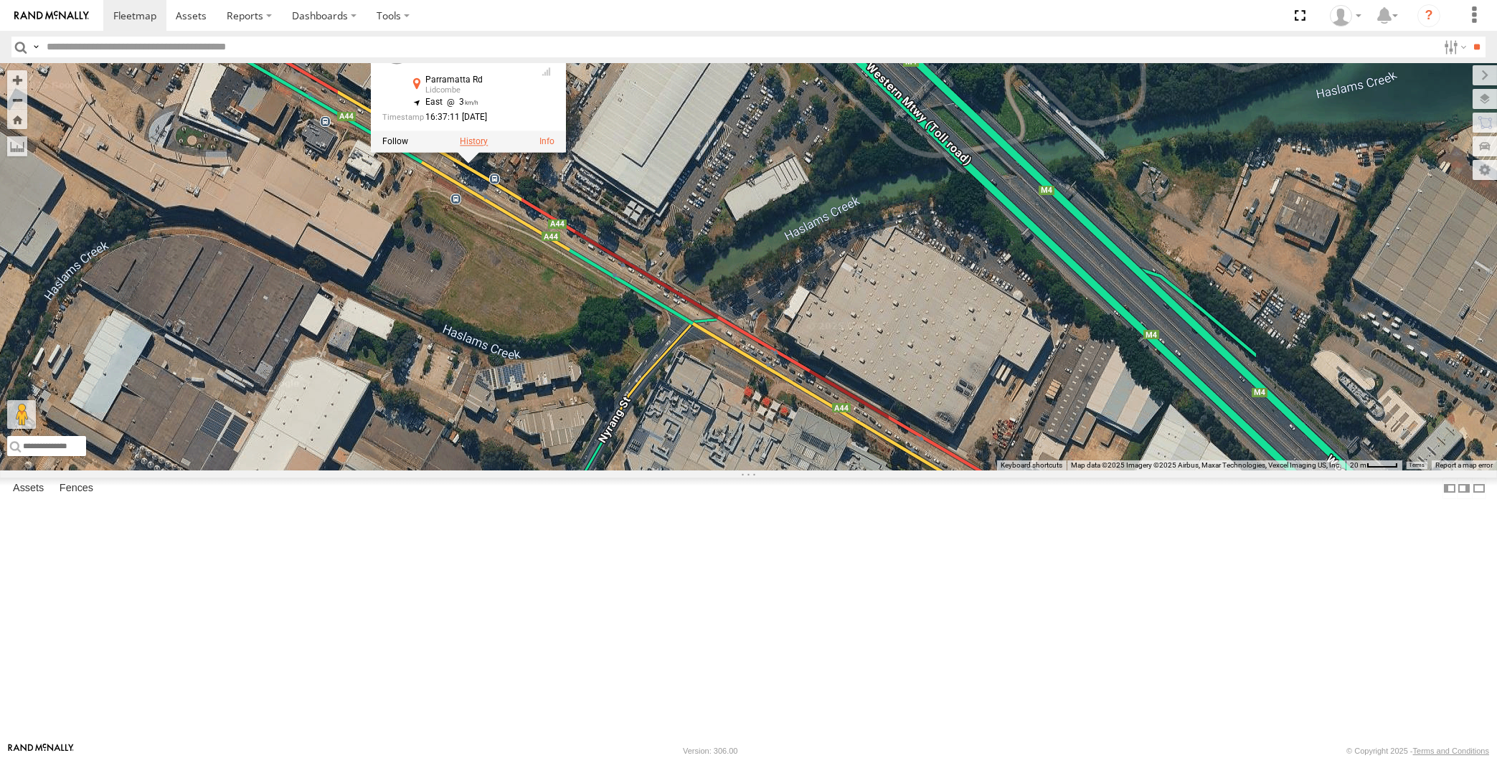
click at [470, 147] on label at bounding box center [474, 142] width 28 height 10
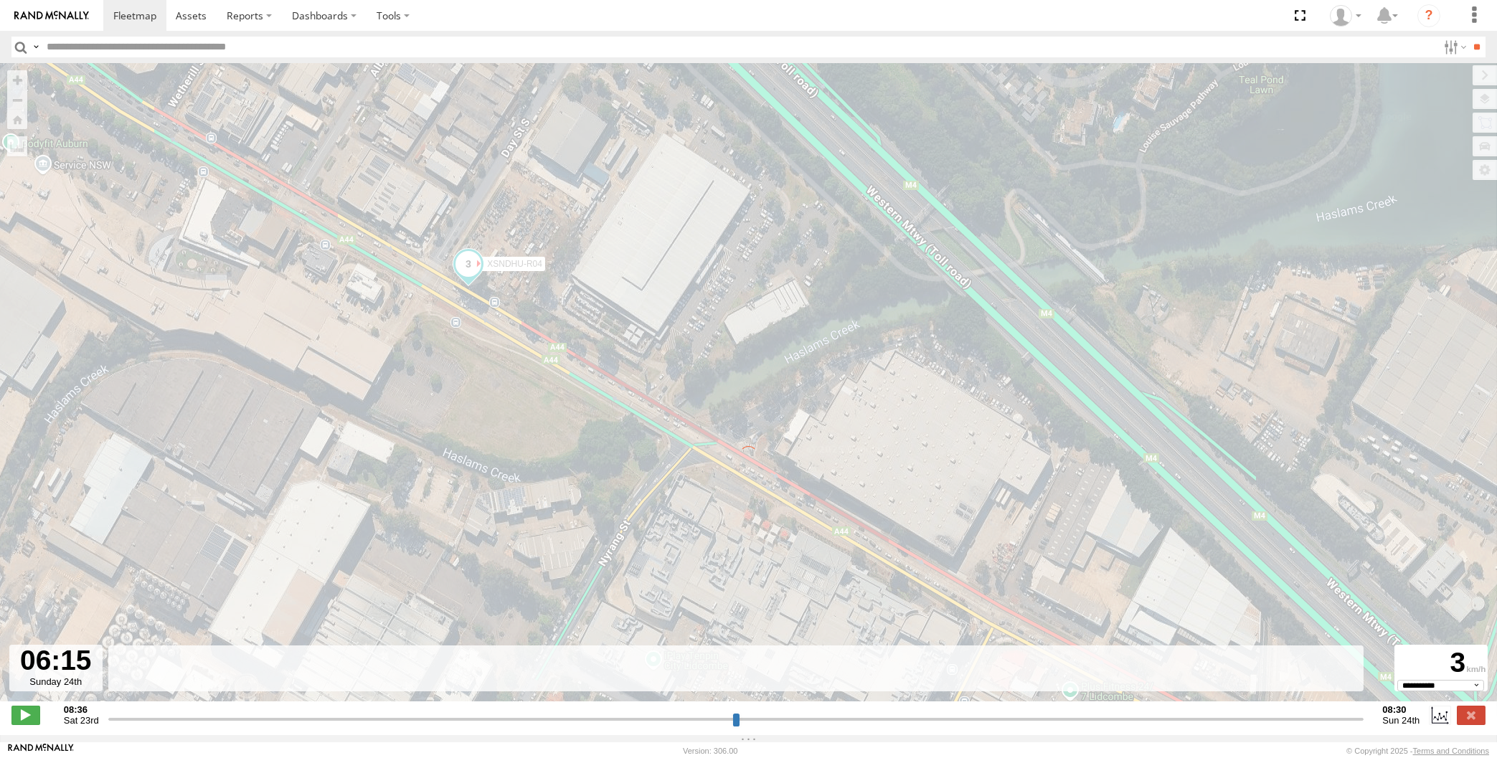
click at [1271, 718] on input "range" at bounding box center [736, 719] width 1256 height 14
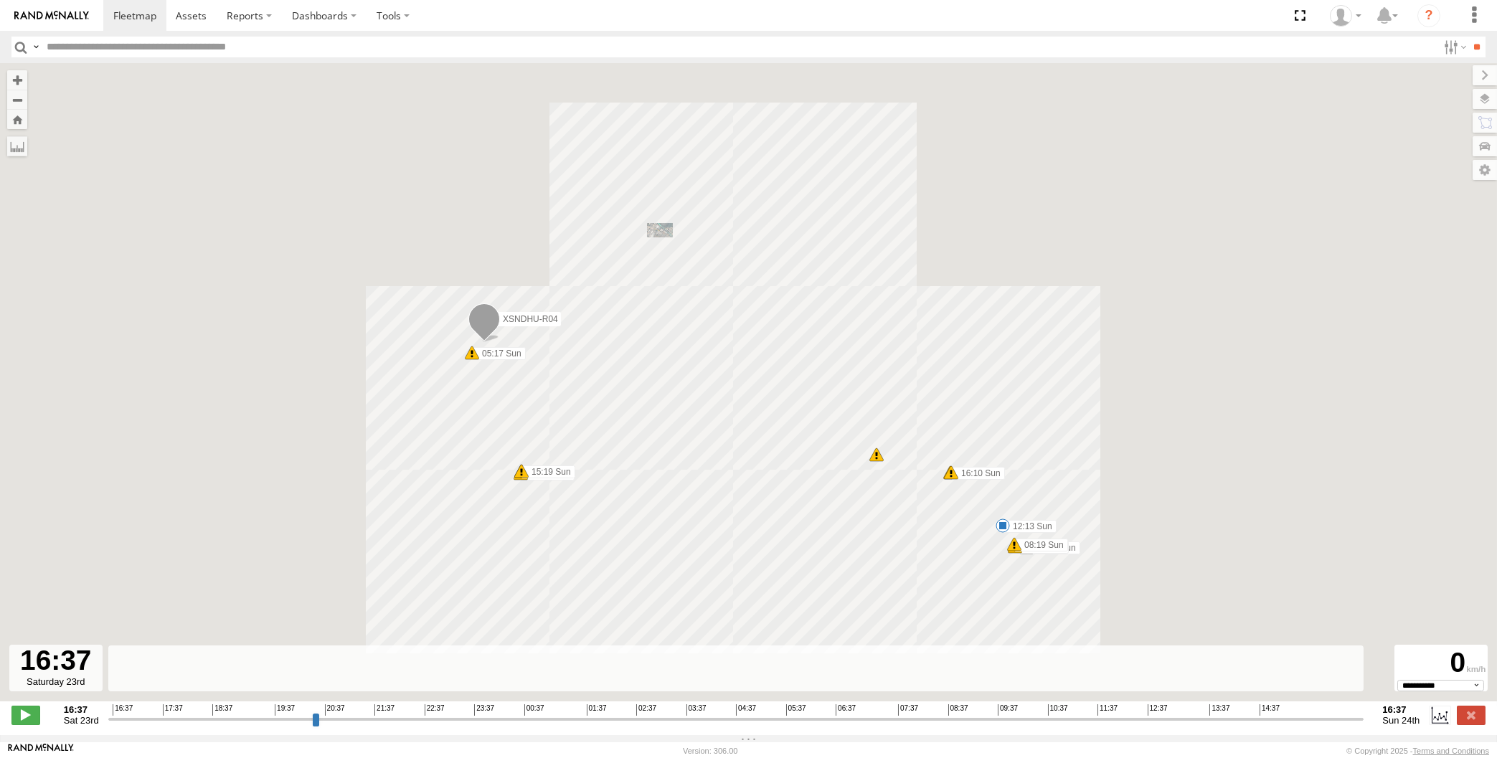
click at [1281, 716] on input "range" at bounding box center [736, 719] width 1256 height 14
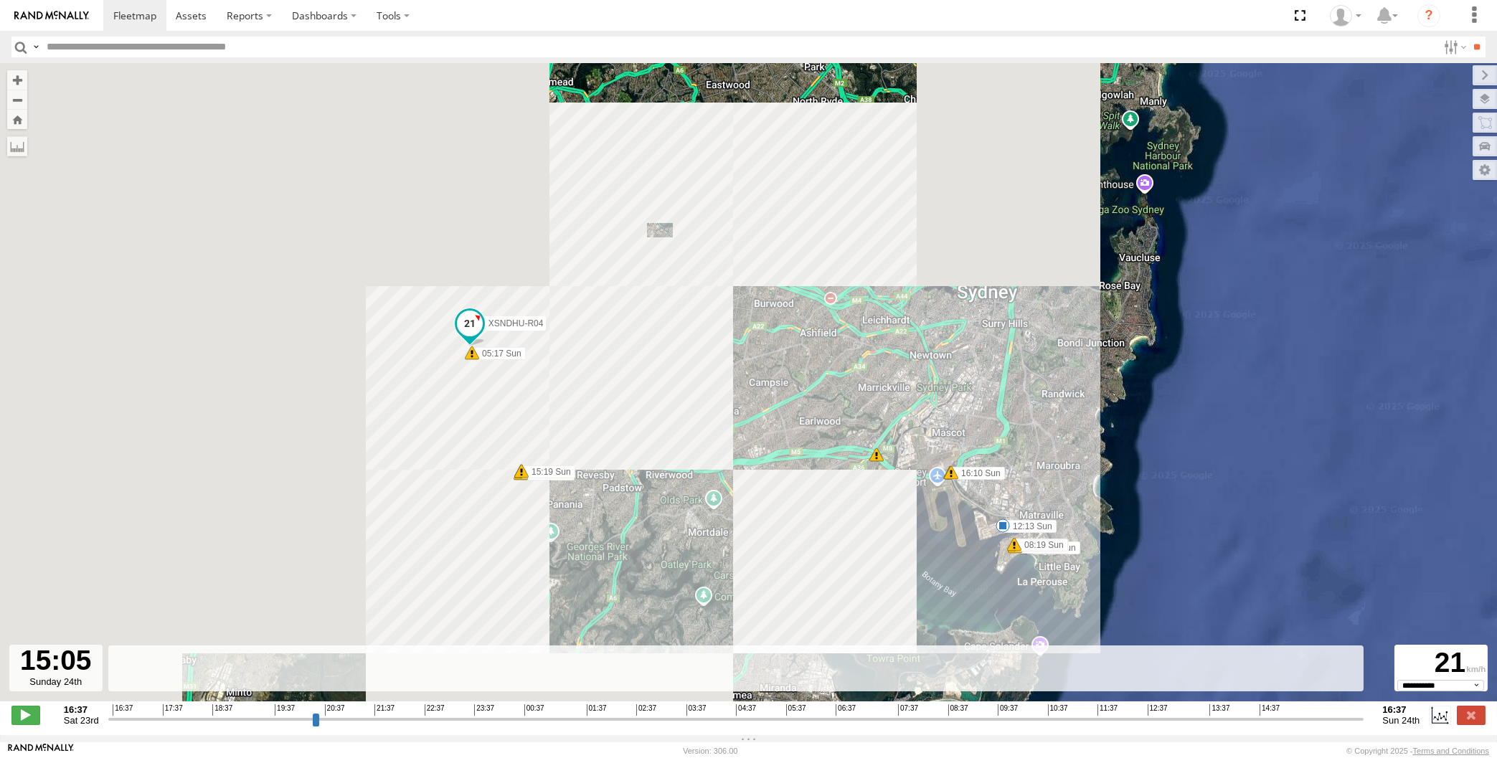
click at [1291, 713] on input "range" at bounding box center [736, 719] width 1256 height 14
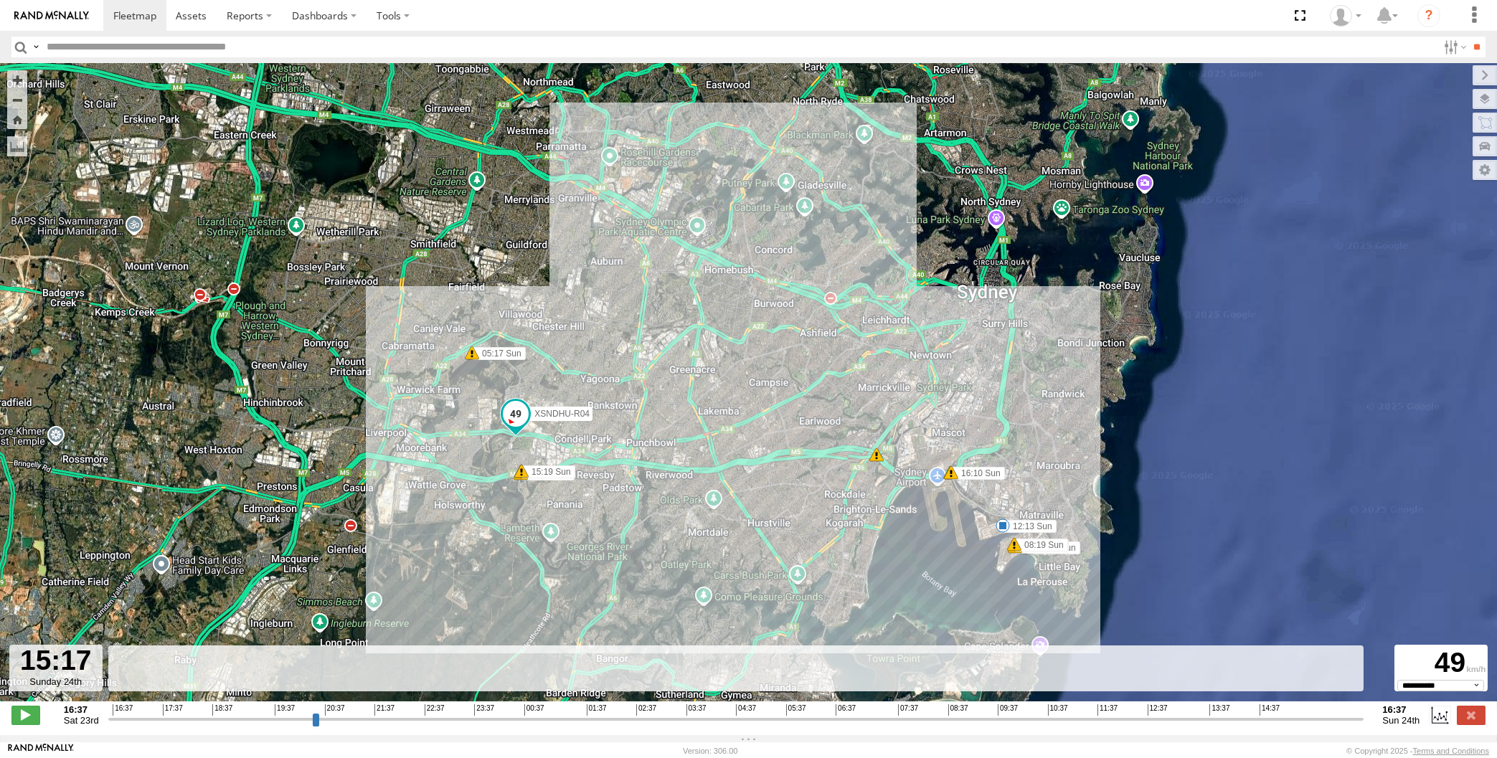
click at [1304, 710] on div "16:37 17:37 18:37 19:37 20:37 21:37 22:37 23:37 00:37 01:37 02:37 03:37 04:37 0…" at bounding box center [736, 709] width 1246 height 10
click at [1323, 709] on div "16:37 17:37 18:37 19:37 20:37 21:37 22:37 23:37 00:37 01:37 02:37 03:37 04:37 0…" at bounding box center [736, 709] width 1246 height 10
click at [1340, 708] on div "16:37 17:37 18:37 19:37 20:37 21:37 22:37 23:37 00:37 01:37 02:37 03:37 04:37 0…" at bounding box center [736, 709] width 1246 height 10
click at [1311, 726] on input "range" at bounding box center [736, 719] width 1256 height 14
click at [1322, 716] on input "range" at bounding box center [736, 719] width 1256 height 14
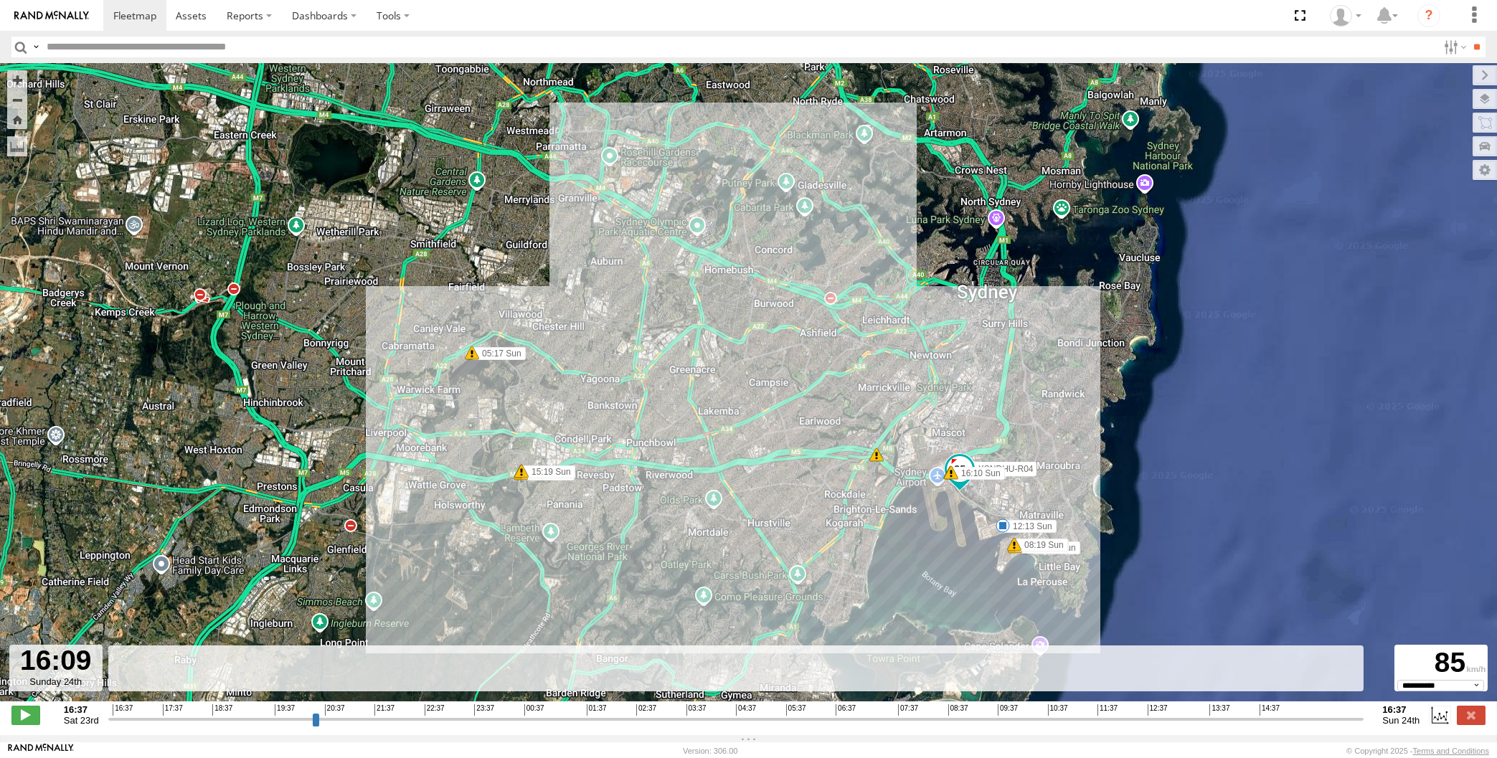
click at [1337, 716] on input "range" at bounding box center [736, 719] width 1256 height 14
drag, startPoint x: 1345, startPoint y: 716, endPoint x: 1352, endPoint y: 715, distance: 7.2
click at [1347, 716] on input "range" at bounding box center [736, 719] width 1256 height 14
click at [1359, 715] on input "range" at bounding box center [736, 719] width 1256 height 14
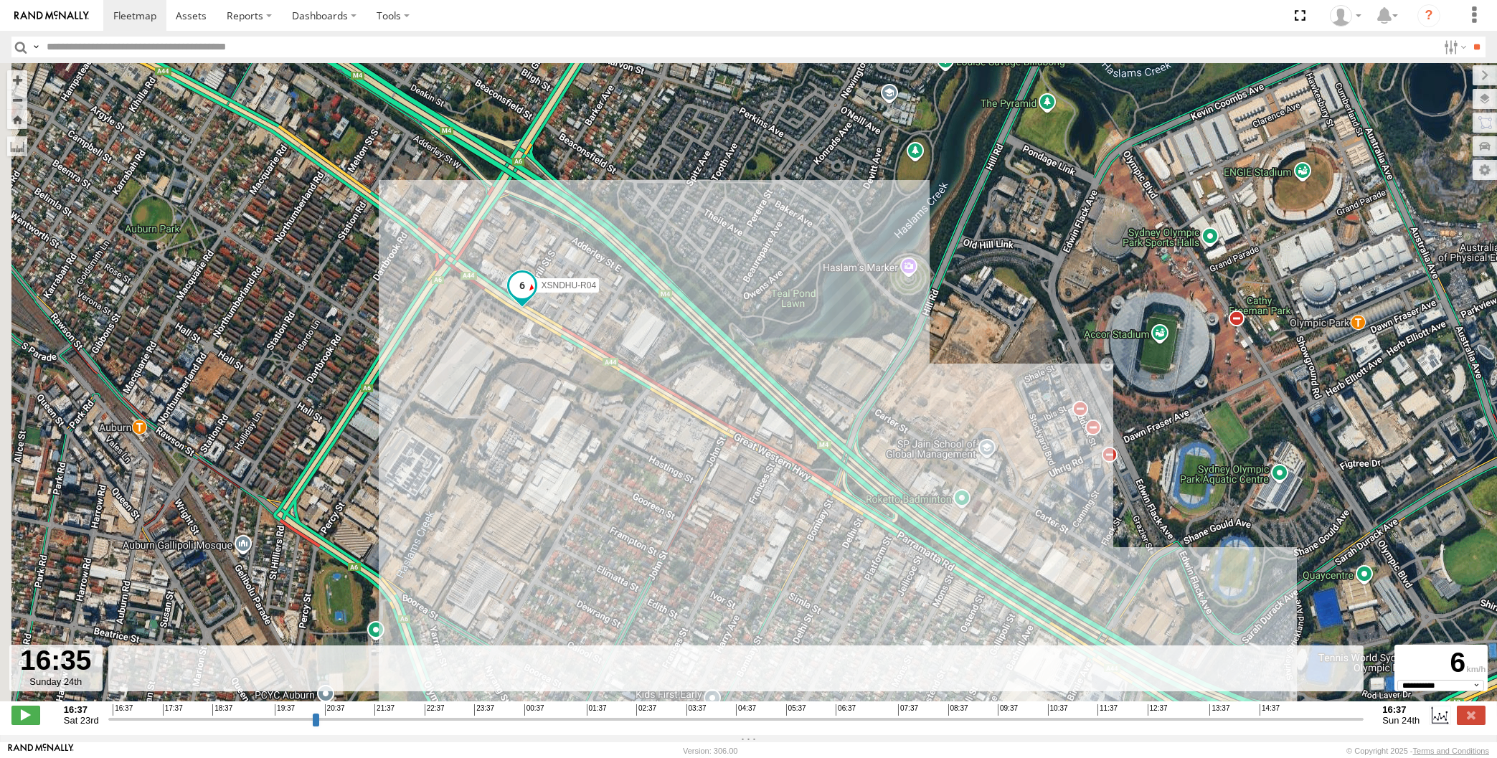
drag, startPoint x: 596, startPoint y: 288, endPoint x: 613, endPoint y: 363, distance: 76.5
click at [612, 359] on div "XSNDHU-R04 05:17 Sun 05:52 Sun 08:01 Sun 08:19 Sun 08:44 Sun 09:20 Sun 12:13 Su…" at bounding box center [748, 389] width 1497 height 653
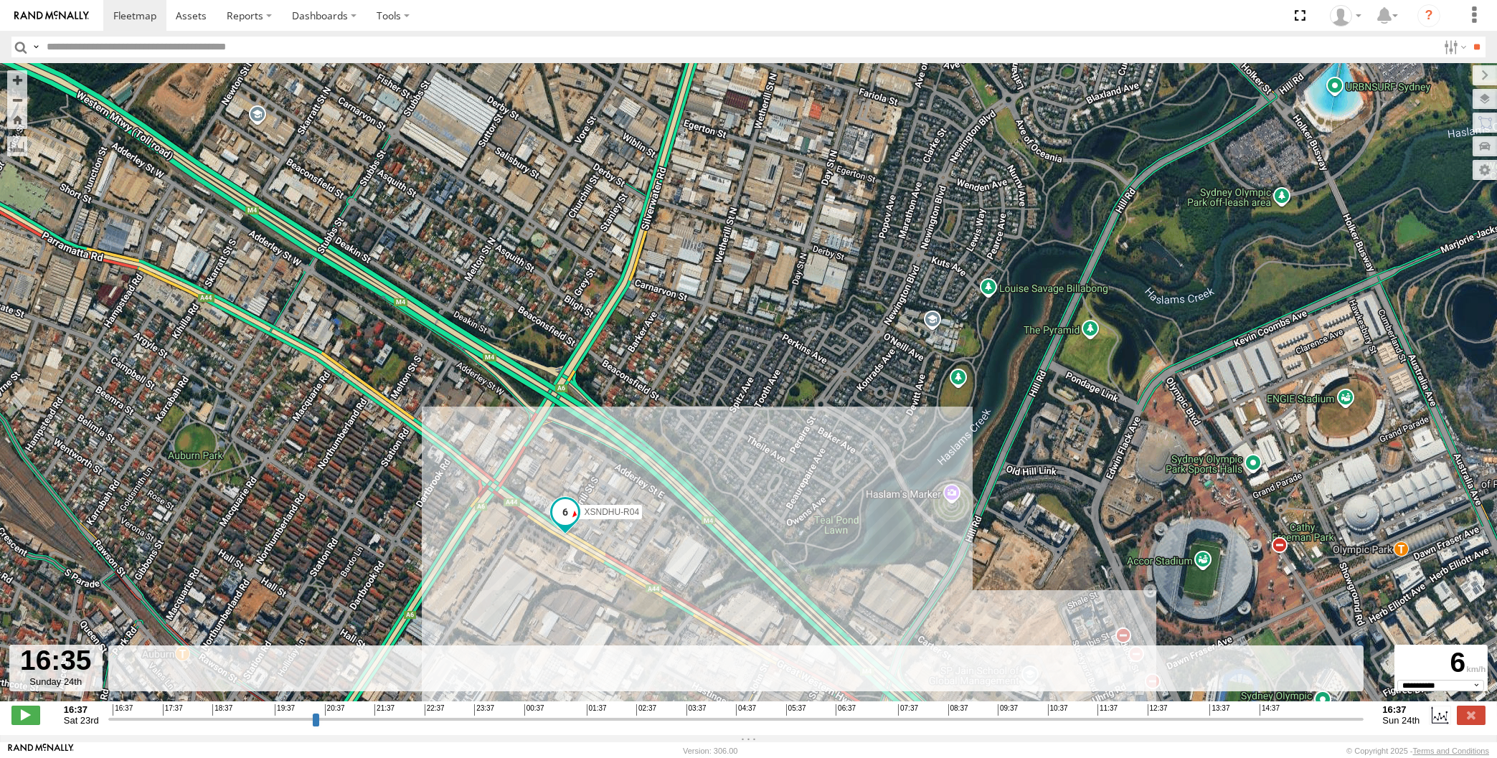
drag, startPoint x: 691, startPoint y: 498, endPoint x: 670, endPoint y: 466, distance: 38.0
click at [678, 471] on div "XSNDHU-R04 05:17 Sun 05:52 Sun 08:01 Sun 08:19 Sun 08:44 Sun 09:20 Sun 12:13 Su…" at bounding box center [748, 389] width 1497 height 653
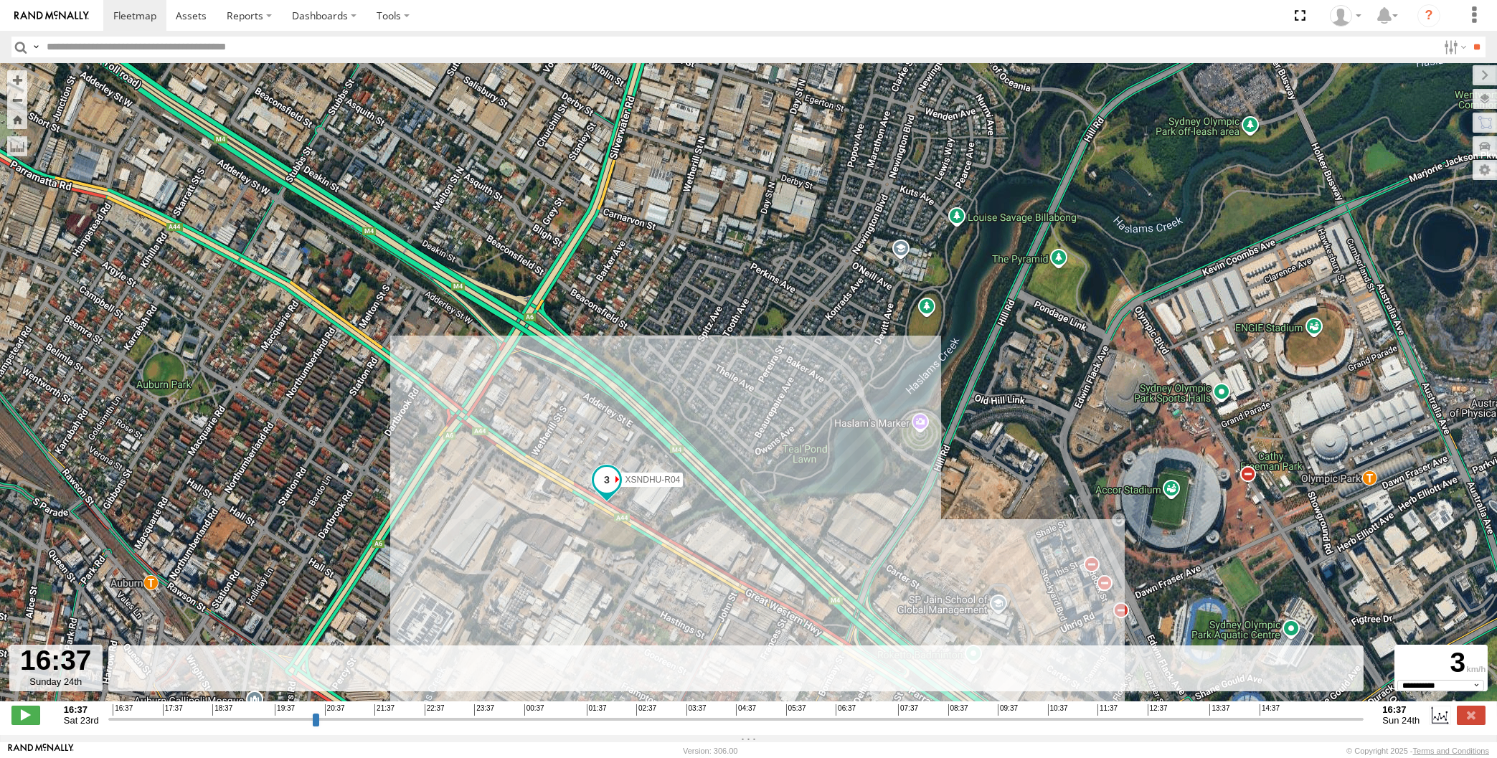
drag, startPoint x: 1361, startPoint y: 716, endPoint x: 1374, endPoint y: 716, distance: 12.9
click at [1364, 716] on input "range" at bounding box center [736, 719] width 1256 height 14
click at [1470, 708] on label at bounding box center [1470, 715] width 29 height 19
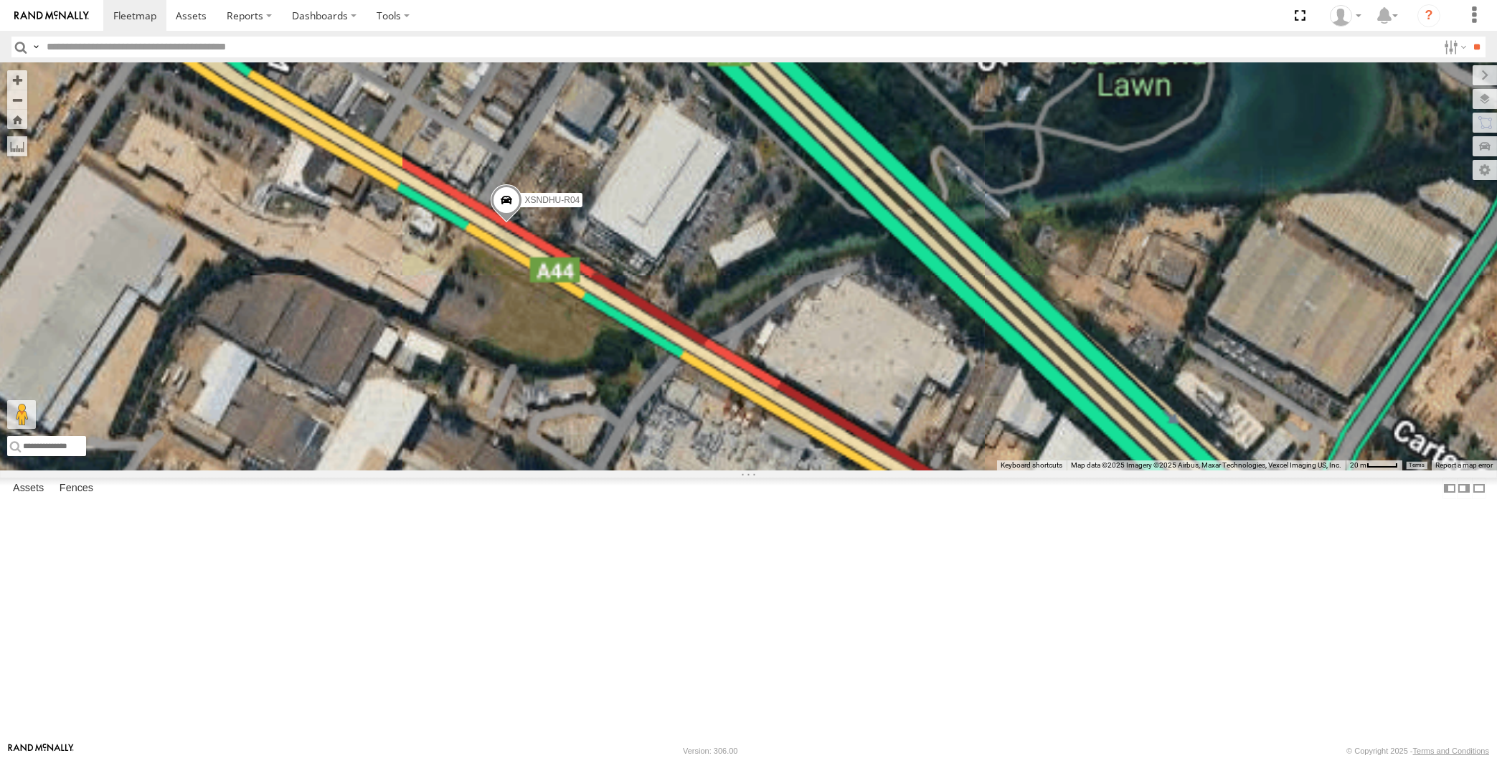
drag, startPoint x: 841, startPoint y: 353, endPoint x: 769, endPoint y: 331, distance: 75.8
click at [825, 342] on div "XSNDHU-R04" at bounding box center [748, 266] width 1497 height 407
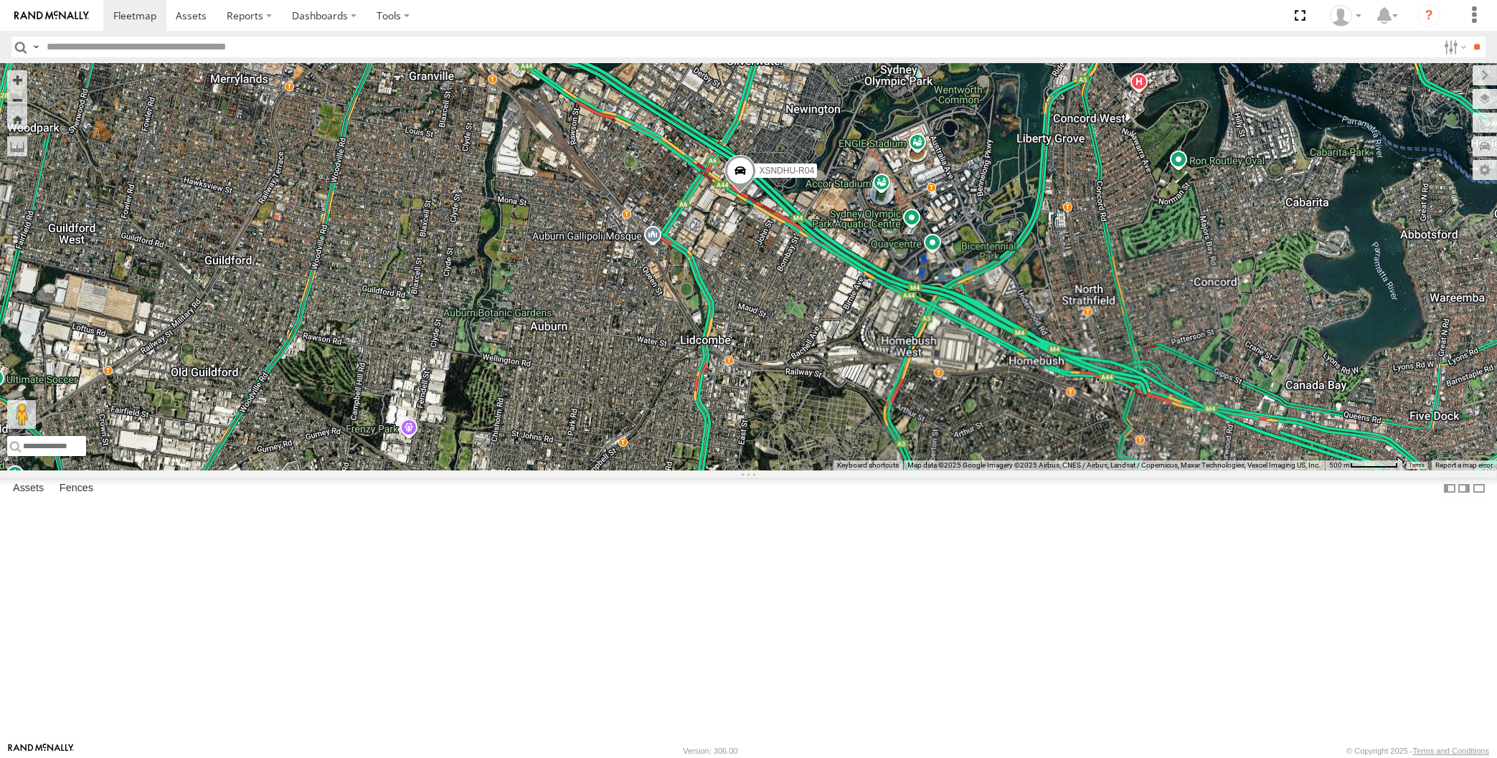
drag, startPoint x: 805, startPoint y: 478, endPoint x: 758, endPoint y: 448, distance: 55.7
click at [775, 464] on div "XSNDHU-R04" at bounding box center [748, 266] width 1497 height 407
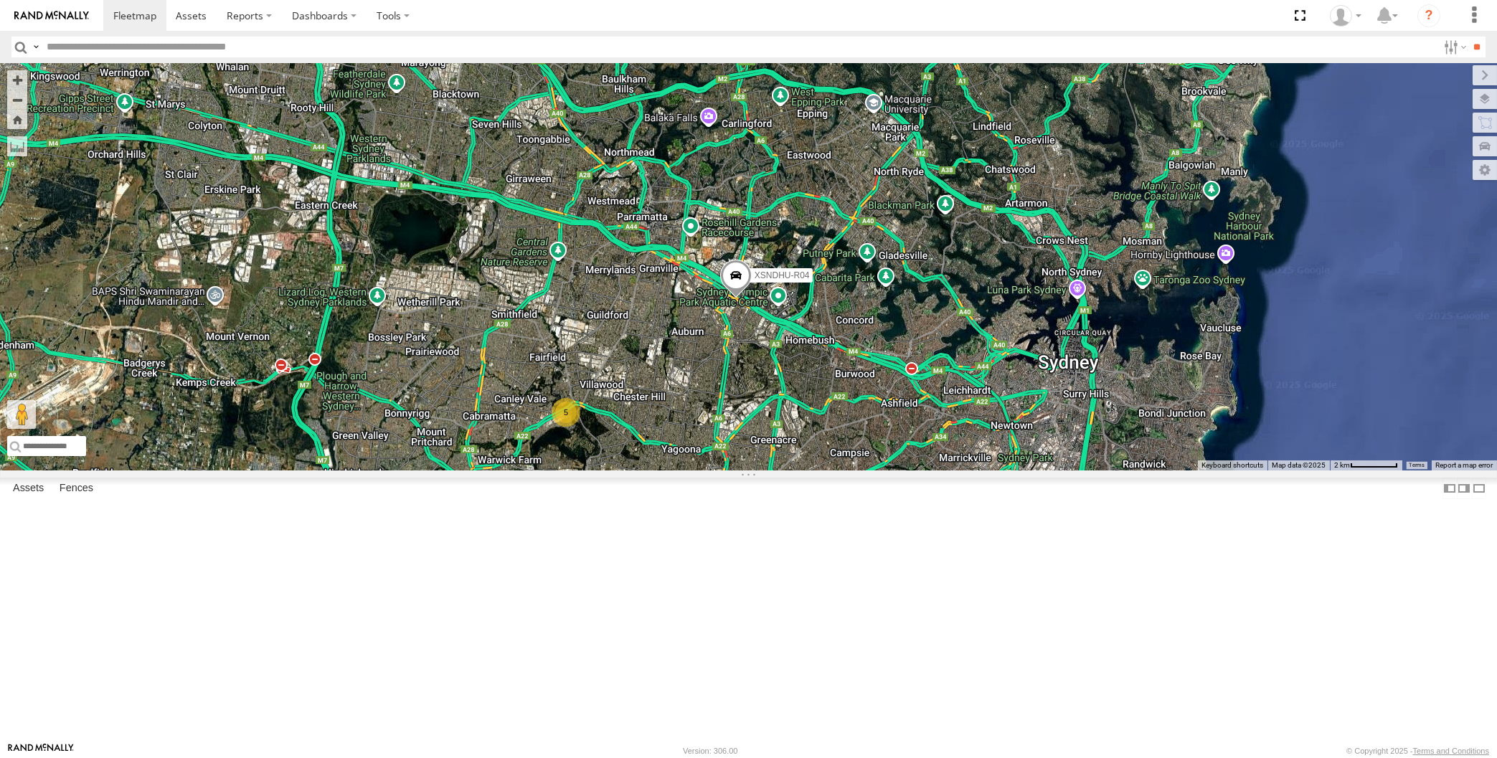
drag, startPoint x: 797, startPoint y: 523, endPoint x: 770, endPoint y: 455, distance: 73.1
click at [775, 461] on div "XSNDHU-R04 XP30JQ-R03 5 XO97HS-R08" at bounding box center [748, 266] width 1497 height 407
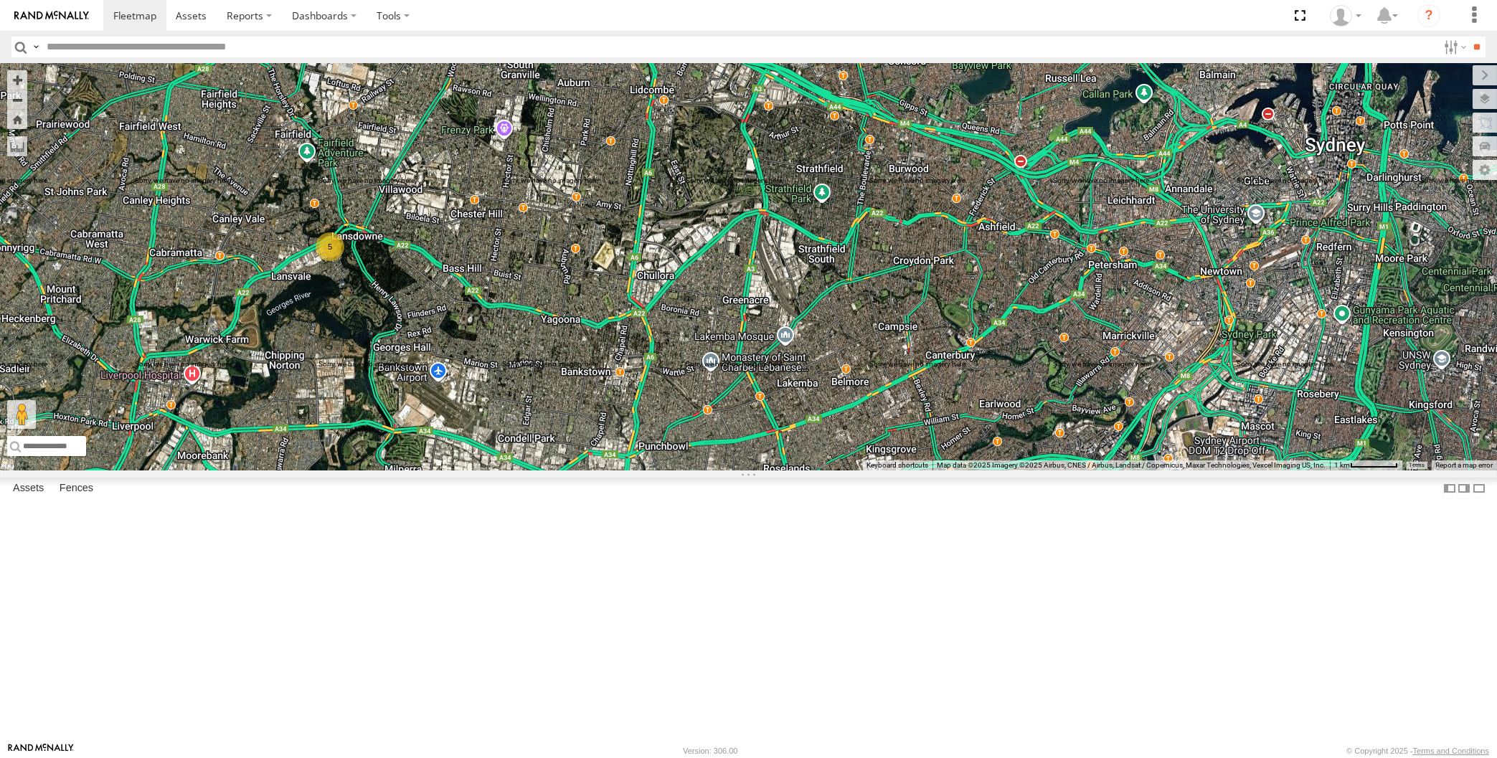
drag, startPoint x: 1212, startPoint y: 455, endPoint x: 1208, endPoint y: 402, distance: 52.5
click at [1208, 402] on div "2 XSNDHU-R04 5" at bounding box center [748, 266] width 1497 height 407
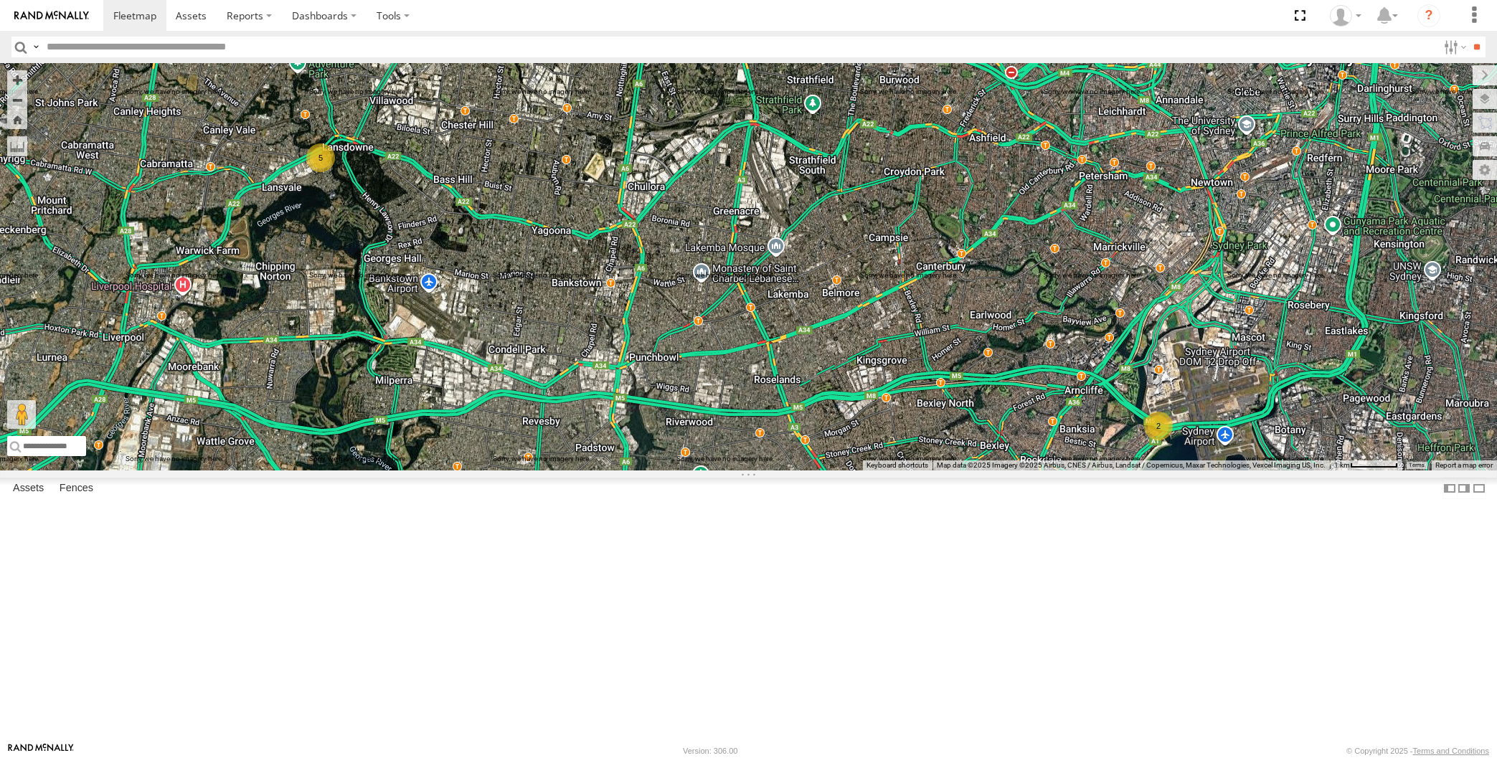
click at [1109, 416] on div "2 XSNDHU-R04 5" at bounding box center [748, 266] width 1497 height 407
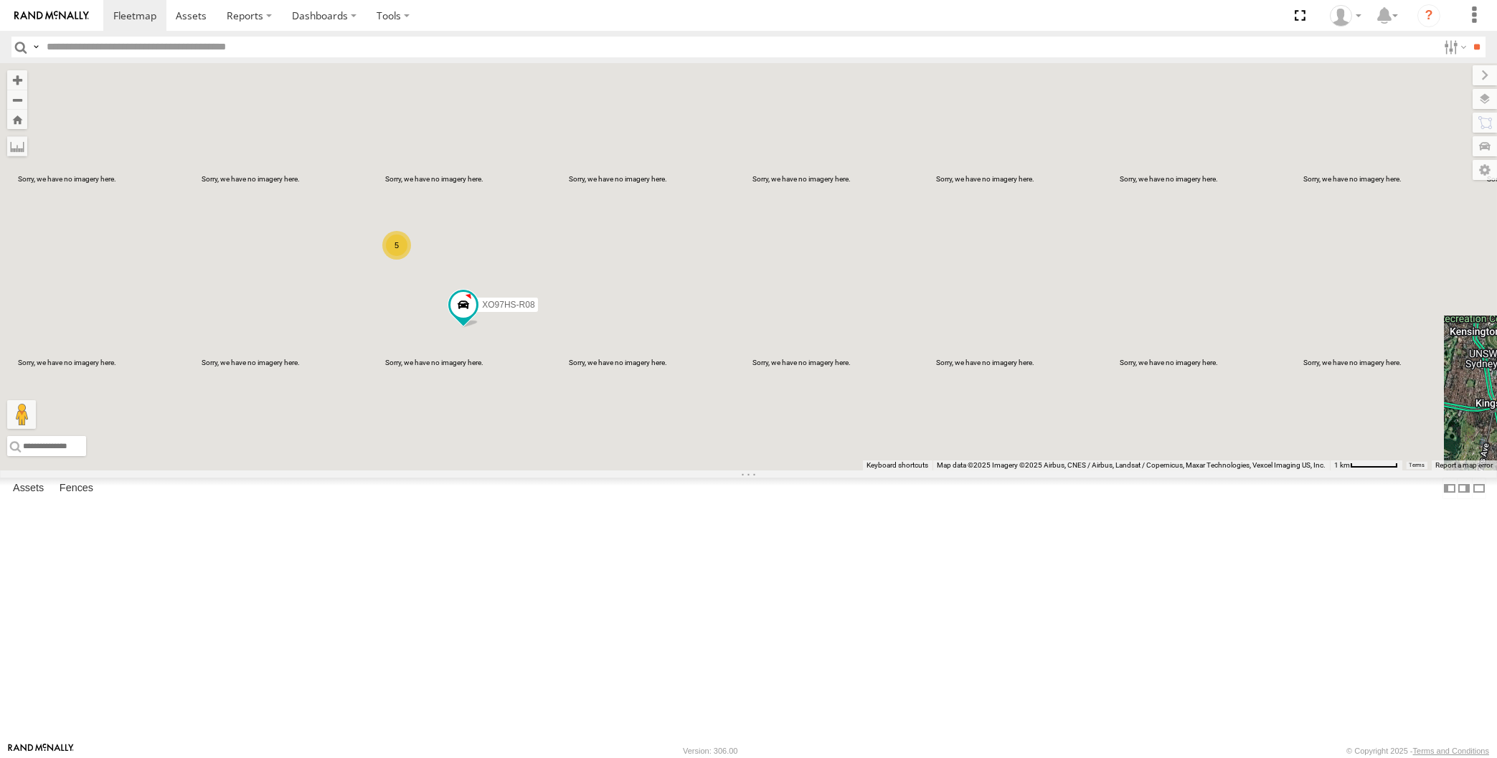
drag, startPoint x: 493, startPoint y: 516, endPoint x: 513, endPoint y: 503, distance: 24.9
click at [516, 470] on div "XP30JQ-R03 XSNDHU-R04 5 XO97HS-R08" at bounding box center [748, 266] width 1497 height 407
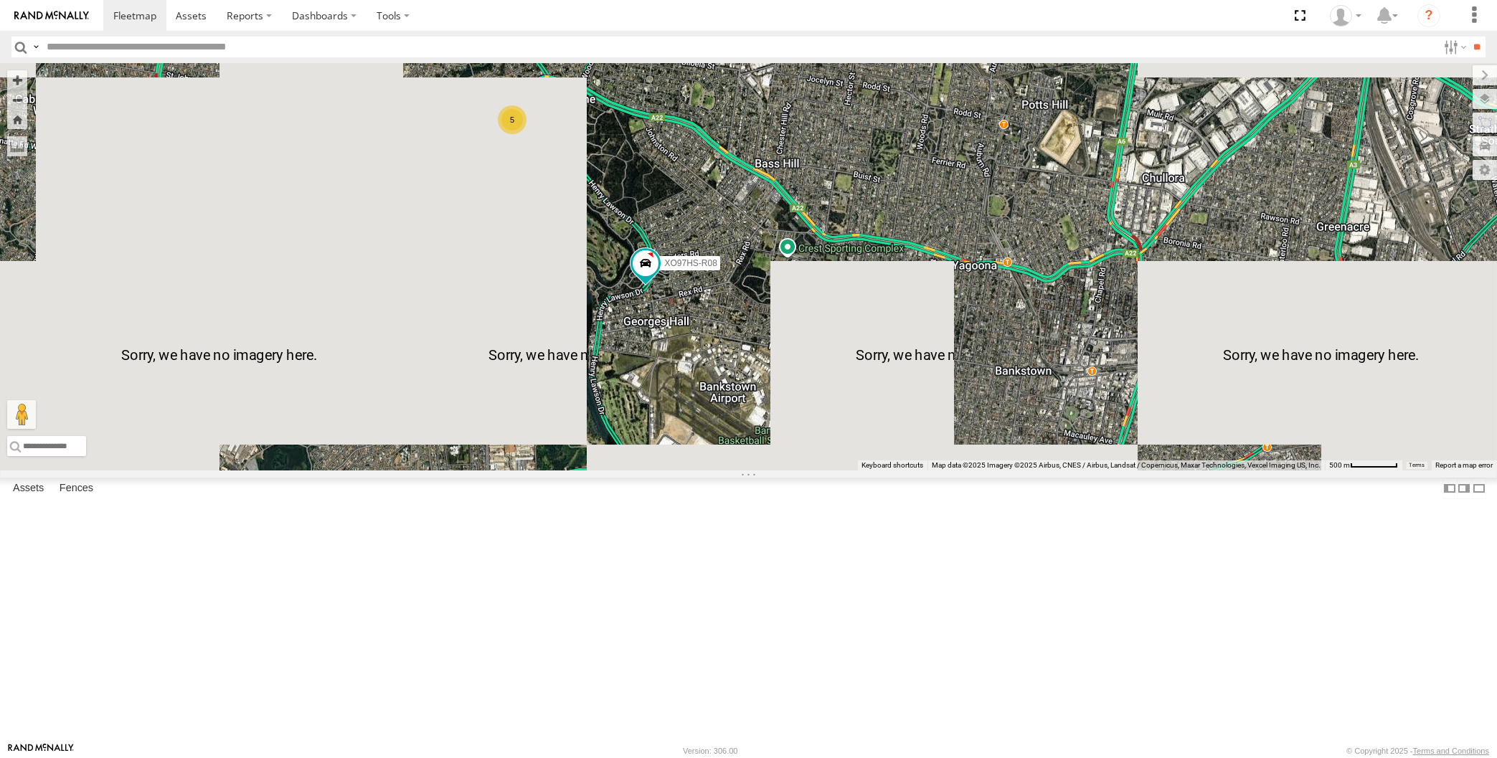
drag, startPoint x: 612, startPoint y: 434, endPoint x: 646, endPoint y: 475, distance: 53.4
click at [646, 470] on div "XP30JQ-R03 XSNDHU-R04 XO97HS-R08 5" at bounding box center [748, 266] width 1497 height 407
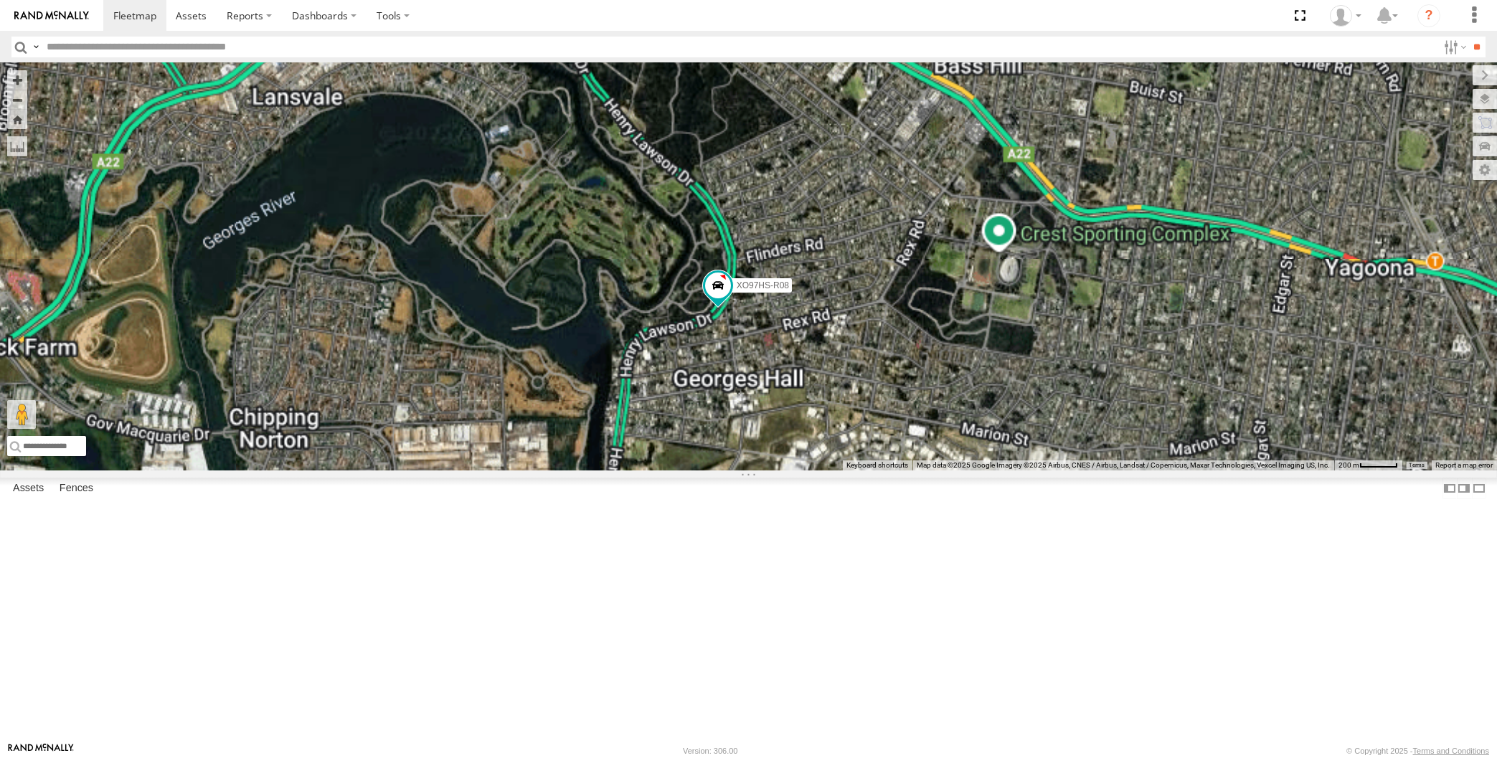
drag, startPoint x: 735, startPoint y: 501, endPoint x: 778, endPoint y: 544, distance: 60.8
click at [769, 470] on div "XP30JQ-R03 XSNDHU-R04 XO97HS-R08" at bounding box center [748, 266] width 1497 height 407
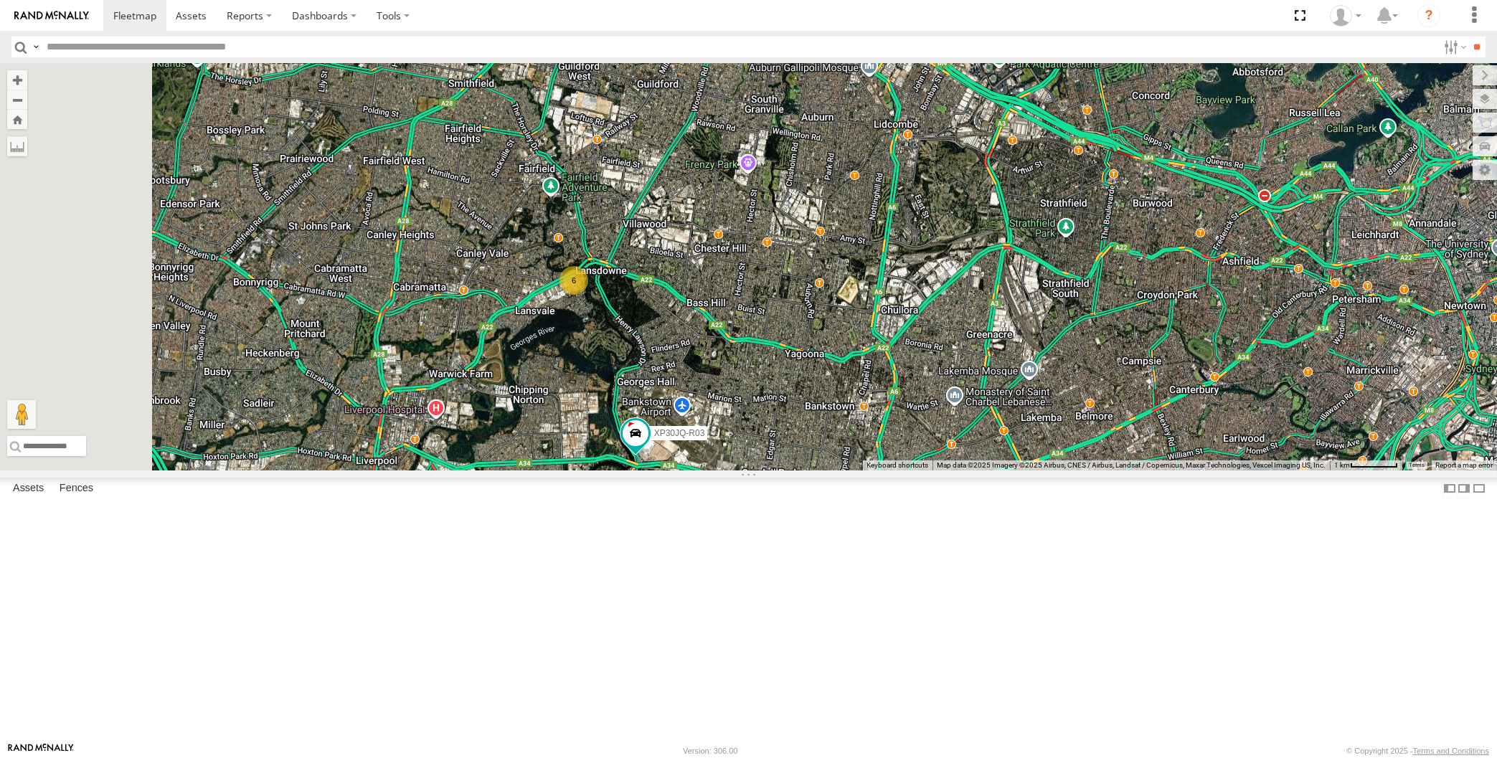
drag, startPoint x: 1057, startPoint y: 575, endPoint x: 1062, endPoint y: 569, distance: 8.2
click at [1062, 470] on div "XP30JQ-R03 XSNDHU-R04 6" at bounding box center [748, 266] width 1497 height 407
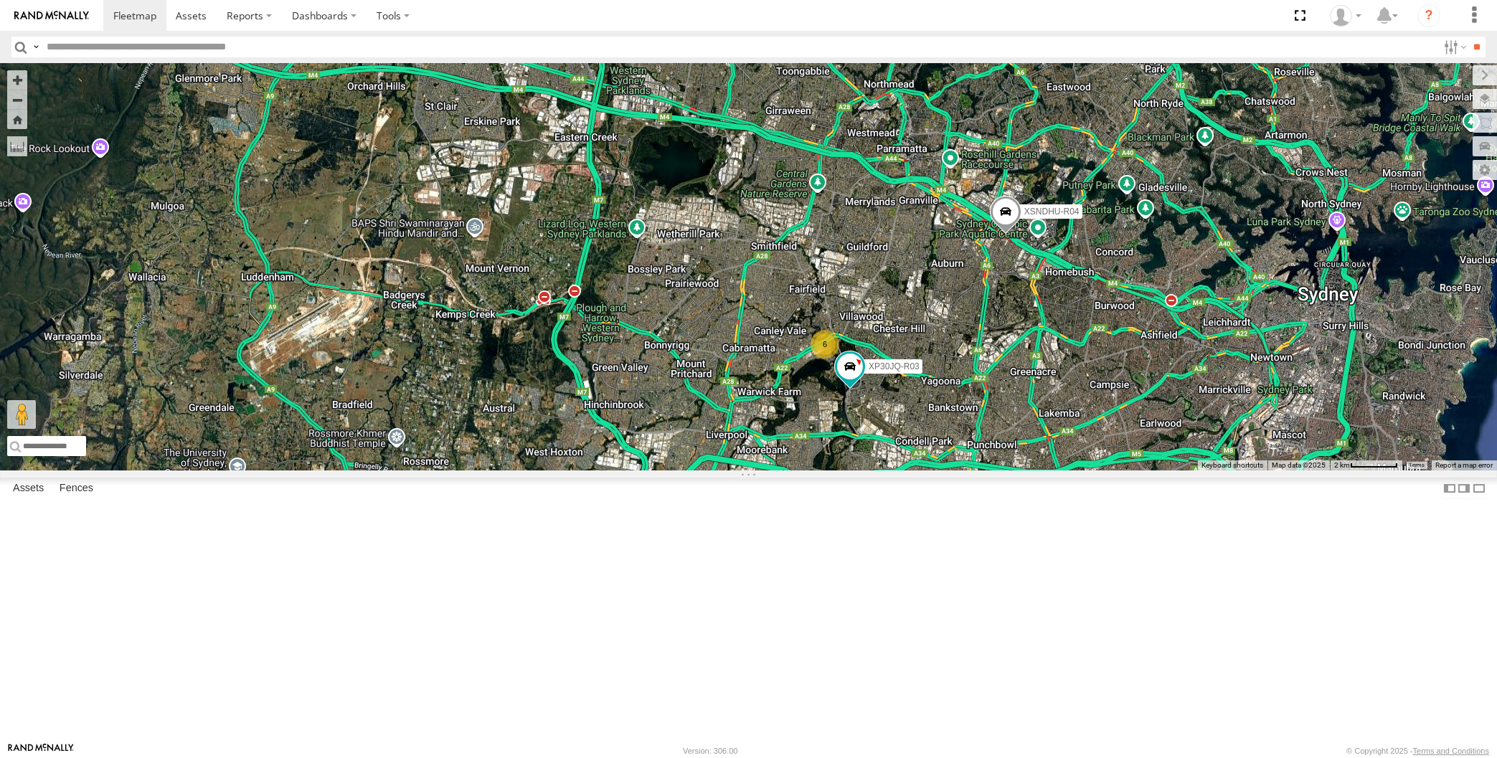
click at [955, 470] on div "XP30JQ-R03 XSNDHU-R04 6" at bounding box center [748, 266] width 1497 height 407
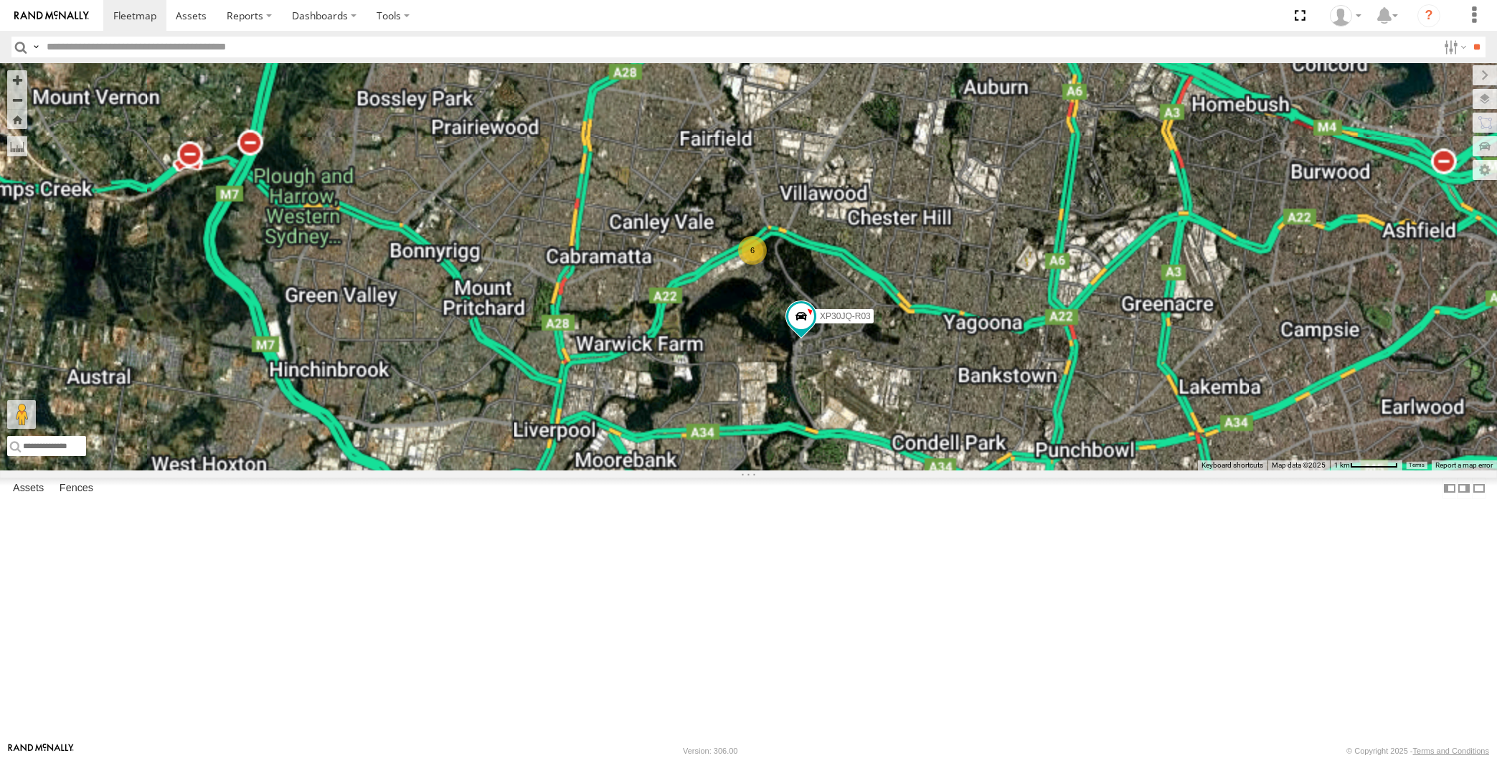
drag, startPoint x: 893, startPoint y: 570, endPoint x: 881, endPoint y: 554, distance: 20.9
click at [883, 470] on div "XP30JQ-R03 XSNDHU-R04 6" at bounding box center [748, 266] width 1497 height 407
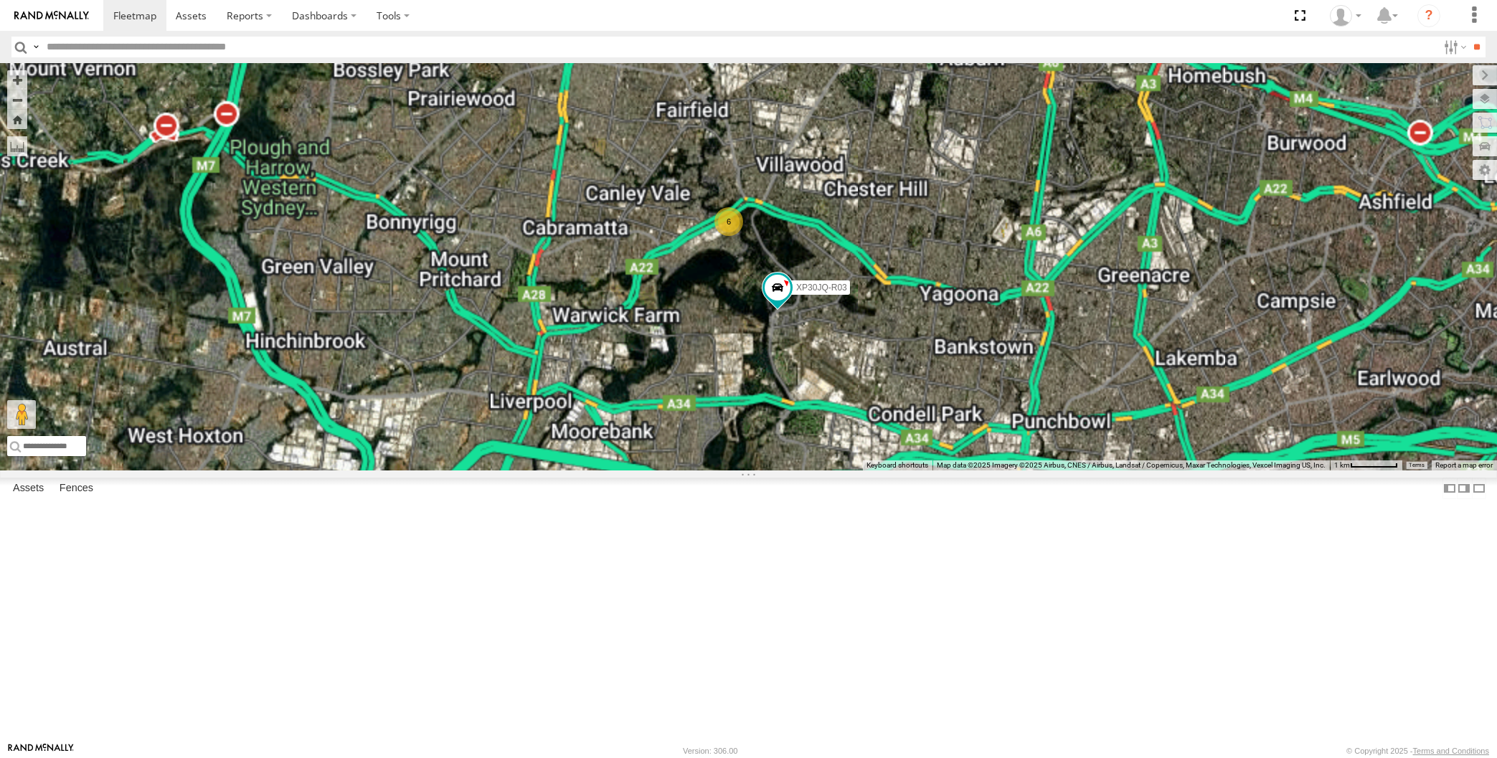
click at [1036, 470] on div "XP30JQ-R03 XSNDHU-R04 6" at bounding box center [748, 266] width 1497 height 407
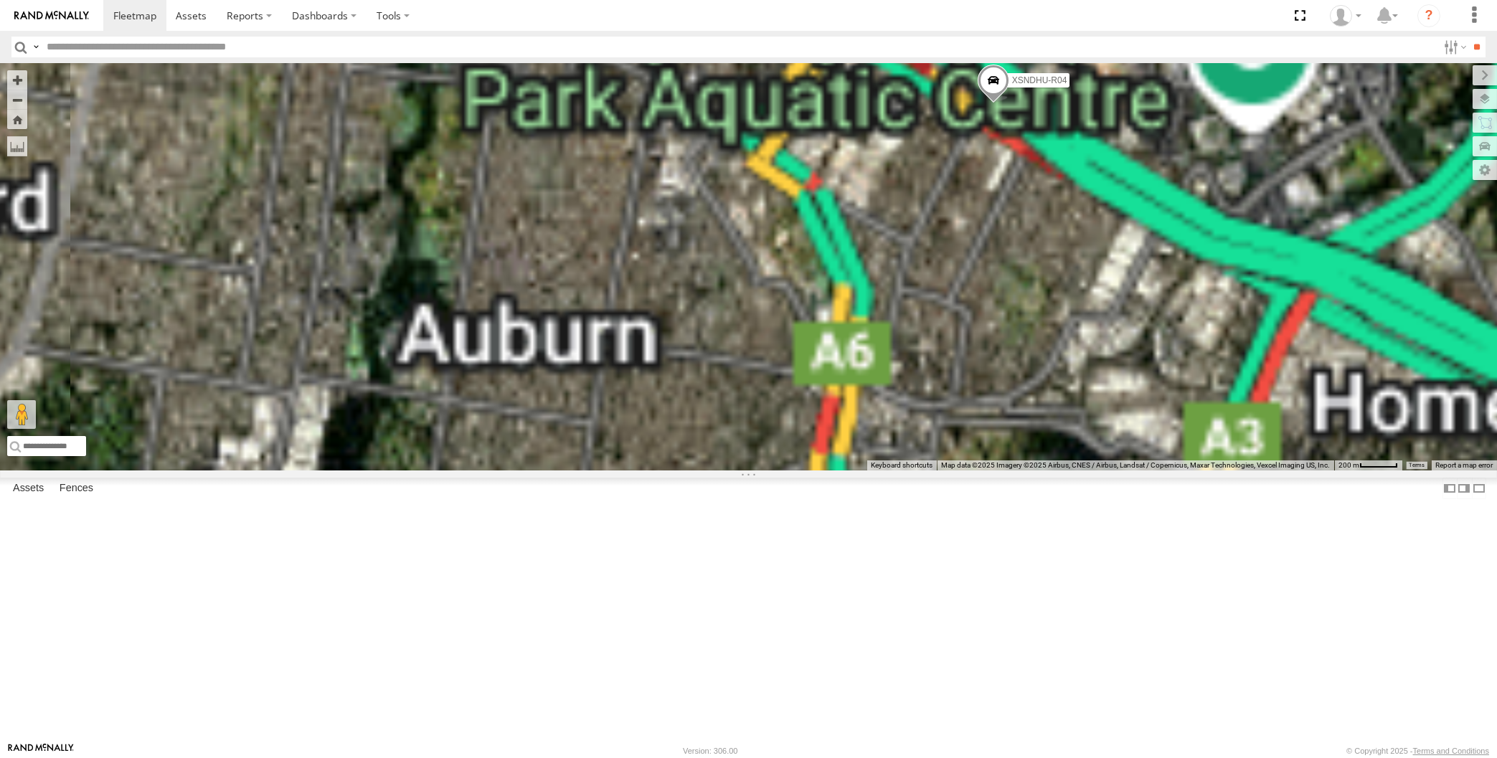
click at [997, 103] on span at bounding box center [993, 84] width 32 height 39
click at [1020, 351] on div "XP30JQ-R03 XSNDHU-R04 XSNDHU-R04 -33.84898 , 151.05131 [GEOGRAPHIC_DATA] 3 16:4…" at bounding box center [748, 266] width 1497 height 407
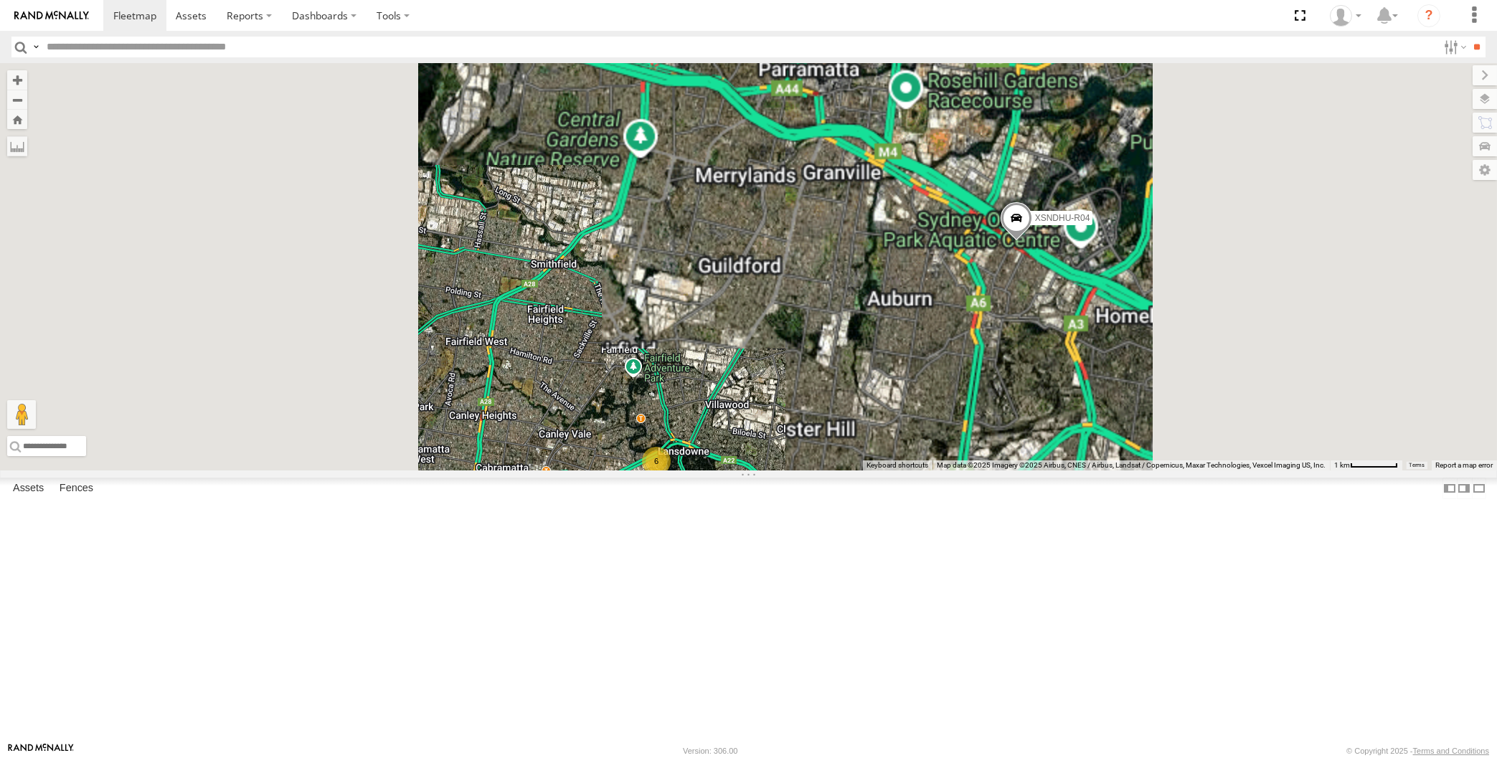
drag, startPoint x: 1056, startPoint y: 584, endPoint x: 1048, endPoint y: 565, distance: 21.2
click at [1053, 470] on div "XP30JQ-R03 XSNDHU-R04 6" at bounding box center [748, 266] width 1497 height 407
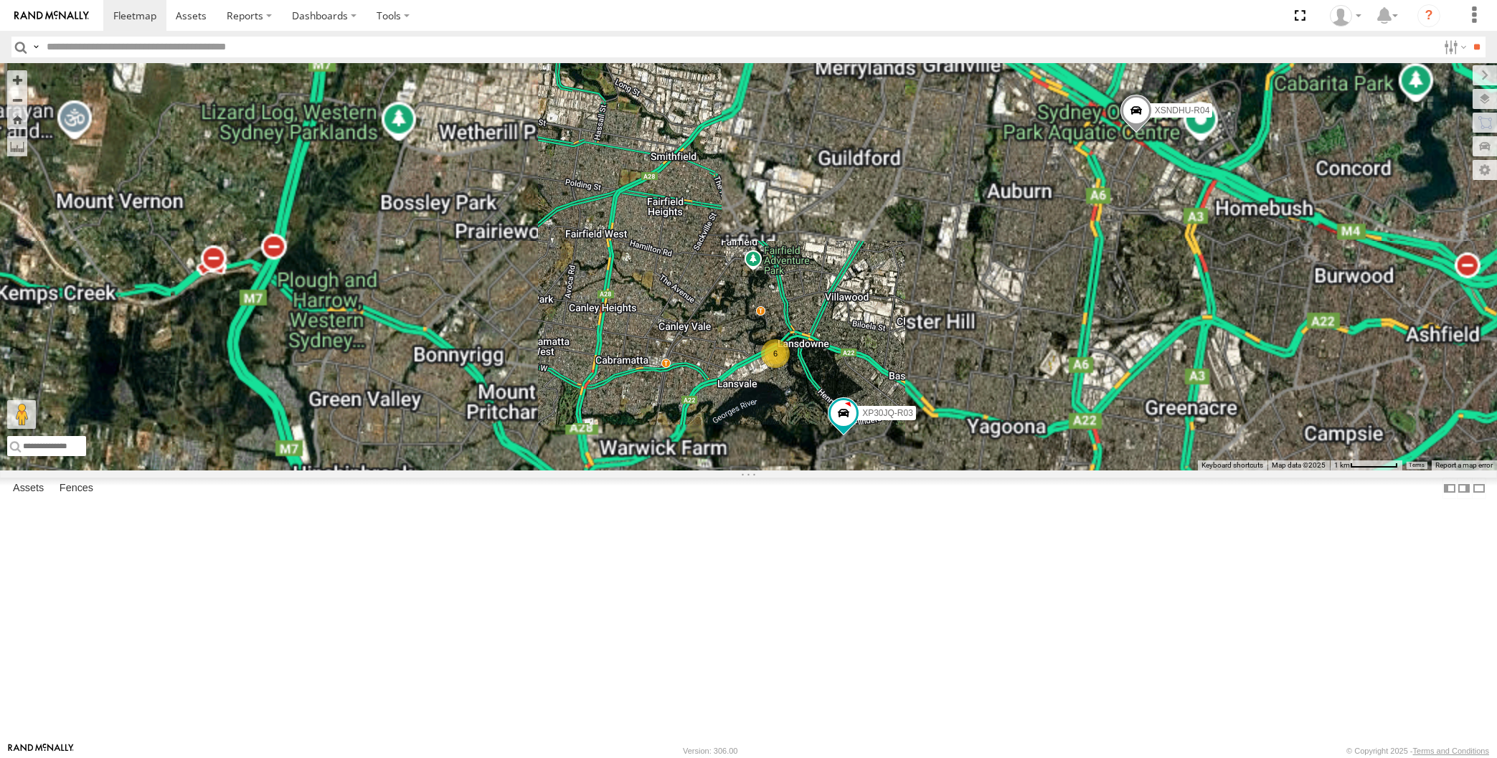
drag, startPoint x: 912, startPoint y: 609, endPoint x: 868, endPoint y: 536, distance: 85.6
click at [869, 470] on div "XP30JQ-R03 XSNDHU-R04 6" at bounding box center [748, 266] width 1497 height 407
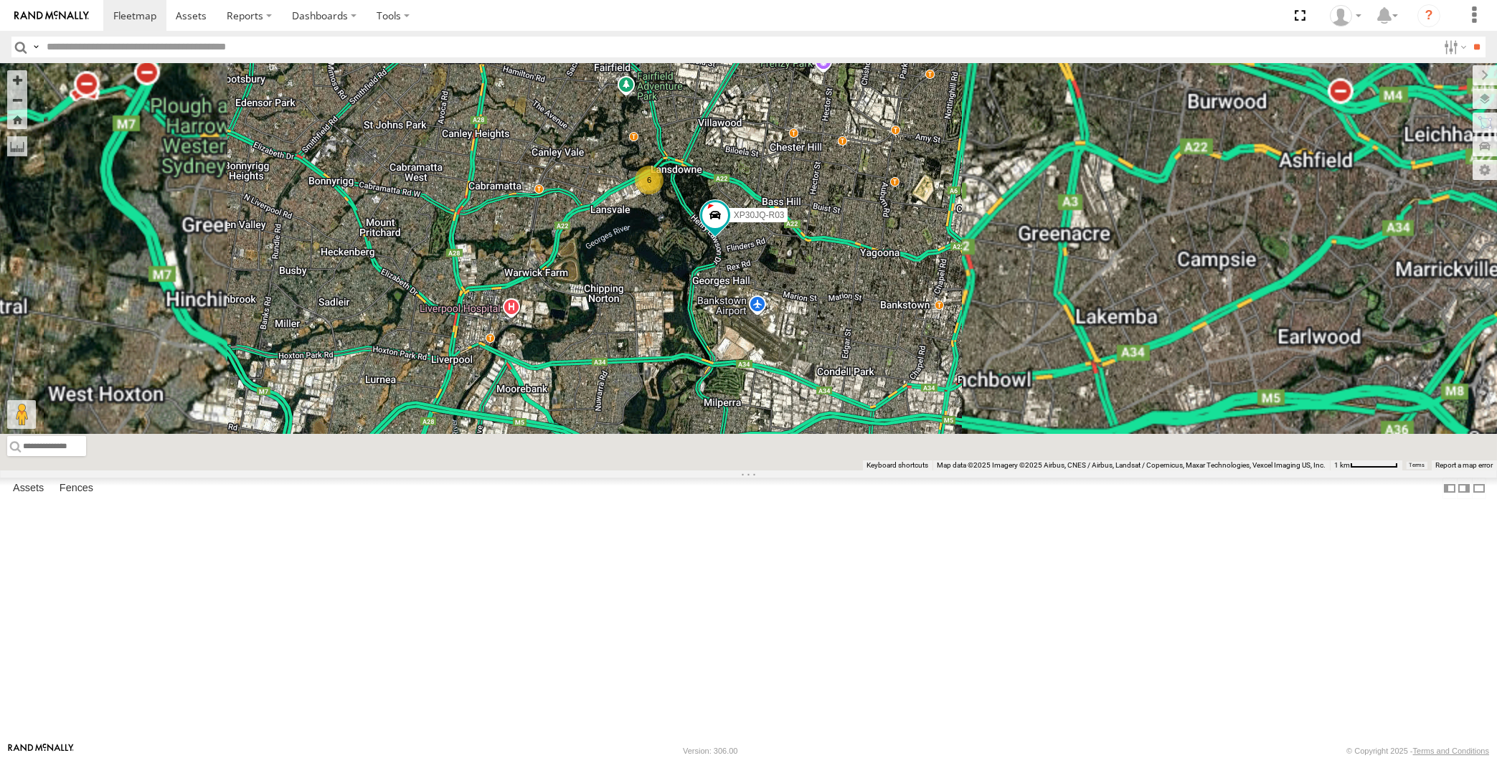
drag, startPoint x: 754, startPoint y: 450, endPoint x: 734, endPoint y: 440, distance: 23.1
click at [734, 440] on div "XP30JQ-R03 XSNDHU-R04 6" at bounding box center [748, 266] width 1497 height 407
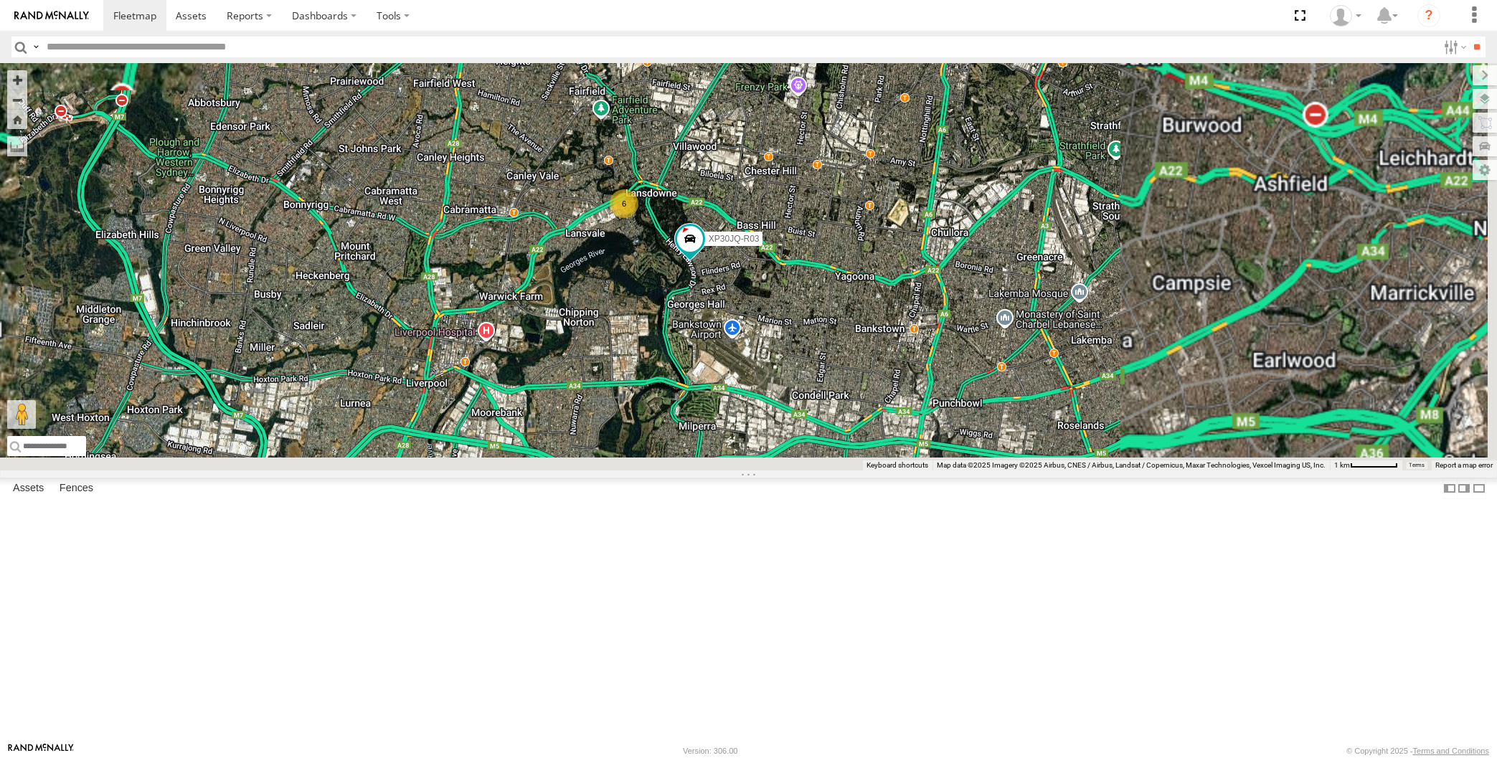
drag, startPoint x: 853, startPoint y: 381, endPoint x: 840, endPoint y: 454, distance: 73.7
click at [840, 455] on div "XP30JQ-R03 XSNDHU-R04 6" at bounding box center [748, 266] width 1497 height 407
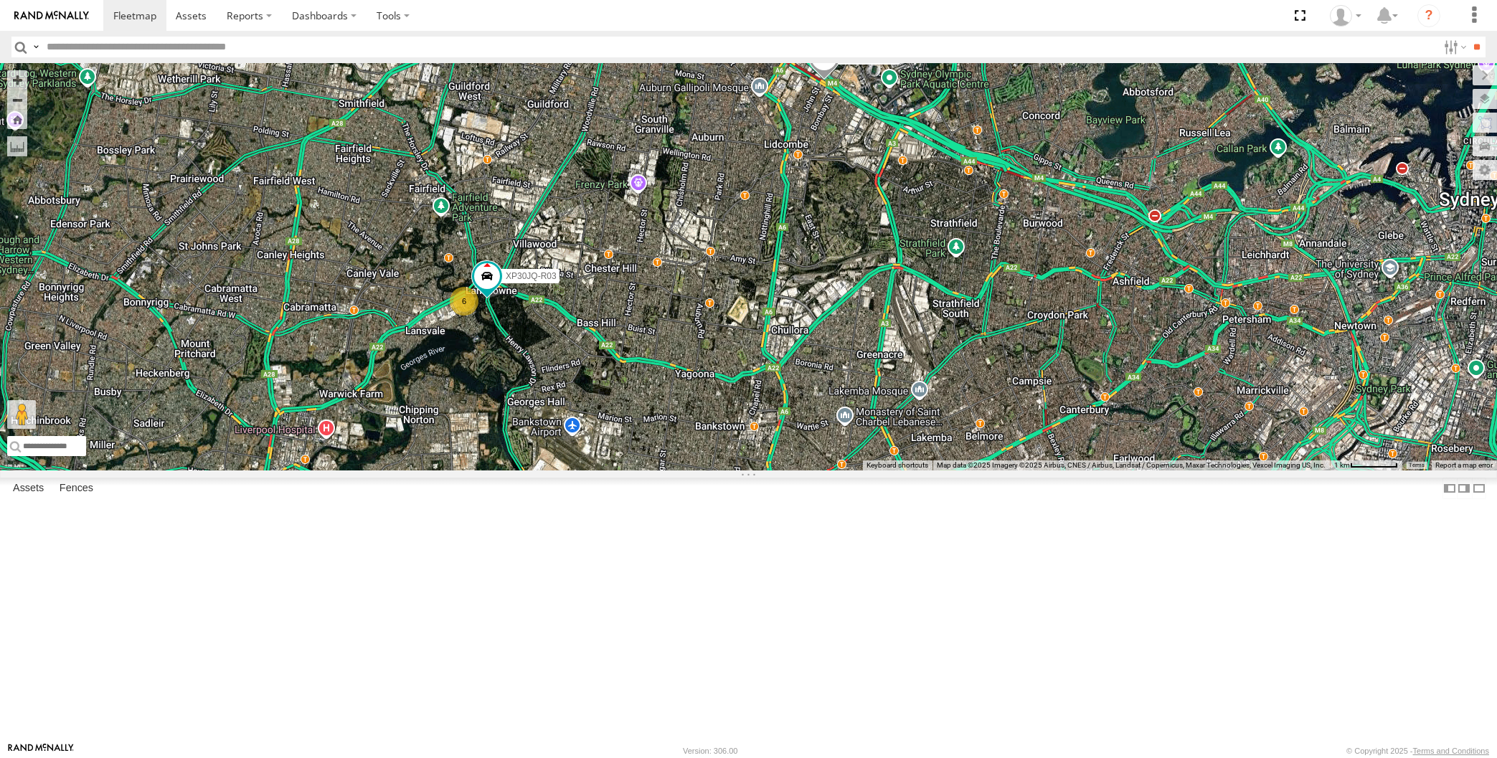
drag, startPoint x: 1069, startPoint y: 570, endPoint x: 949, endPoint y: 627, distance: 132.5
click at [949, 470] on div "XP30JQ-R03 XSNDHU-R04 6" at bounding box center [748, 266] width 1497 height 407
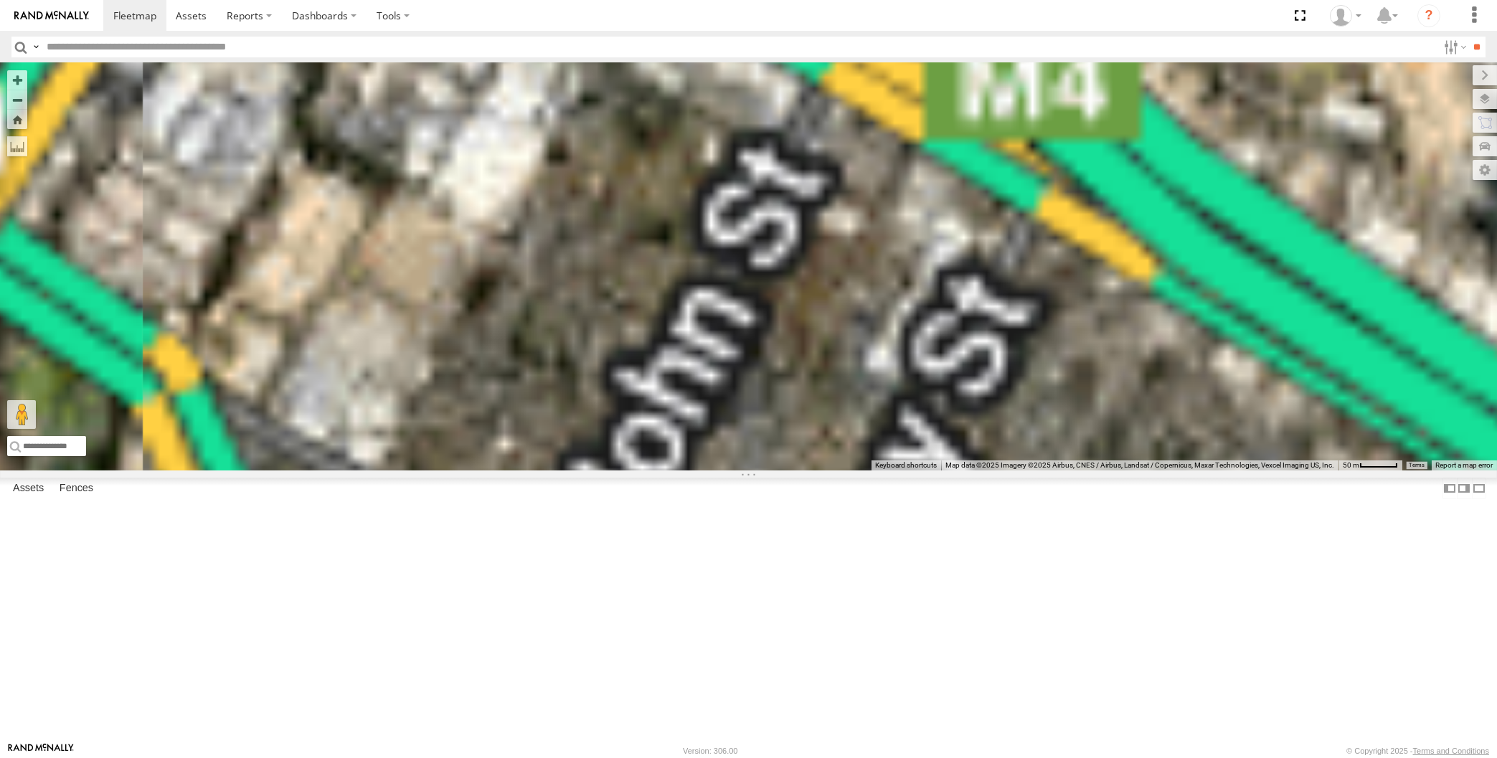
drag, startPoint x: 881, startPoint y: 214, endPoint x: 831, endPoint y: 265, distance: 71.0
click at [832, 265] on div "XP30JQ-R03 XSNDHU-R04" at bounding box center [748, 266] width 1497 height 407
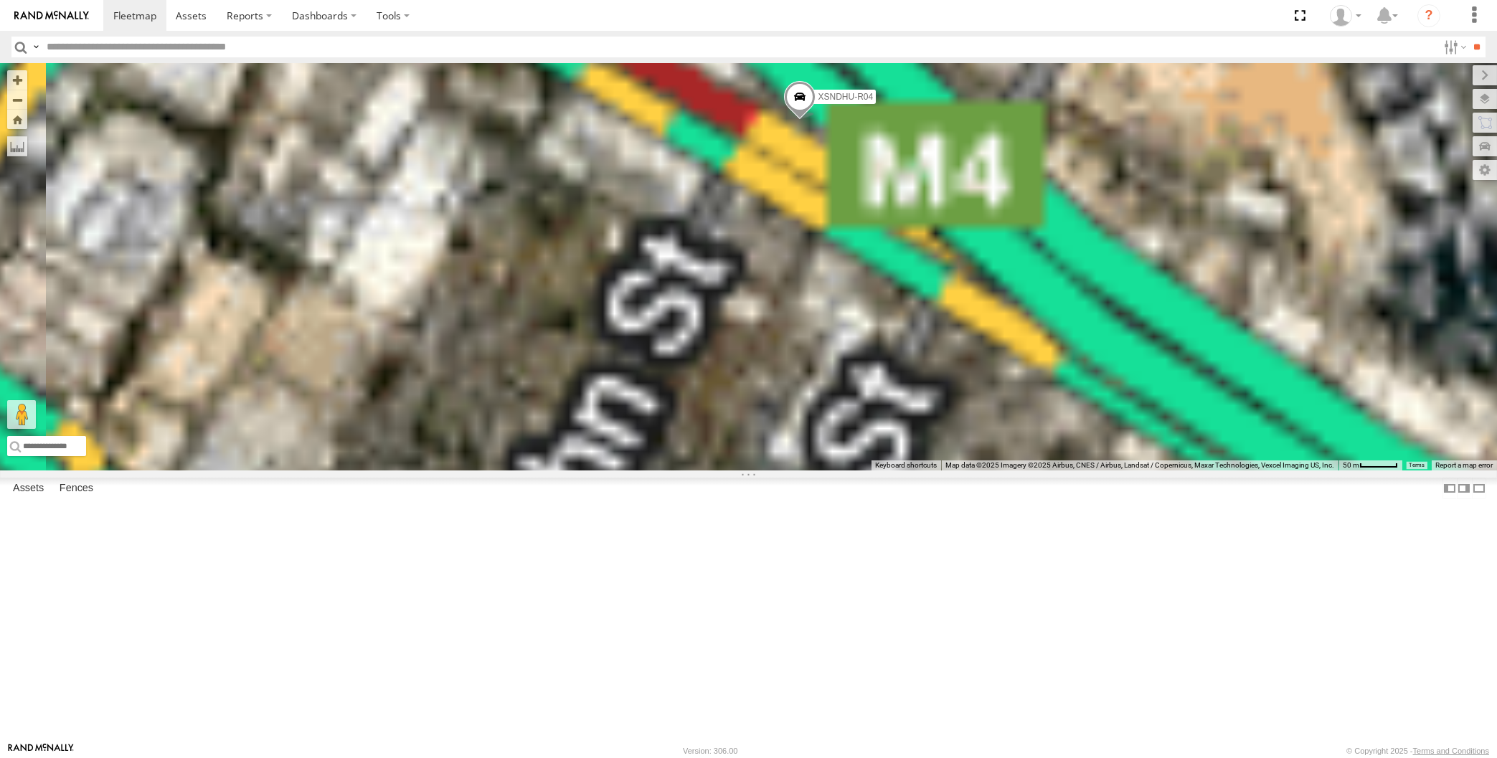
click at [858, 177] on div "XP30JQ-R03 XSNDHU-R04" at bounding box center [748, 266] width 1497 height 407
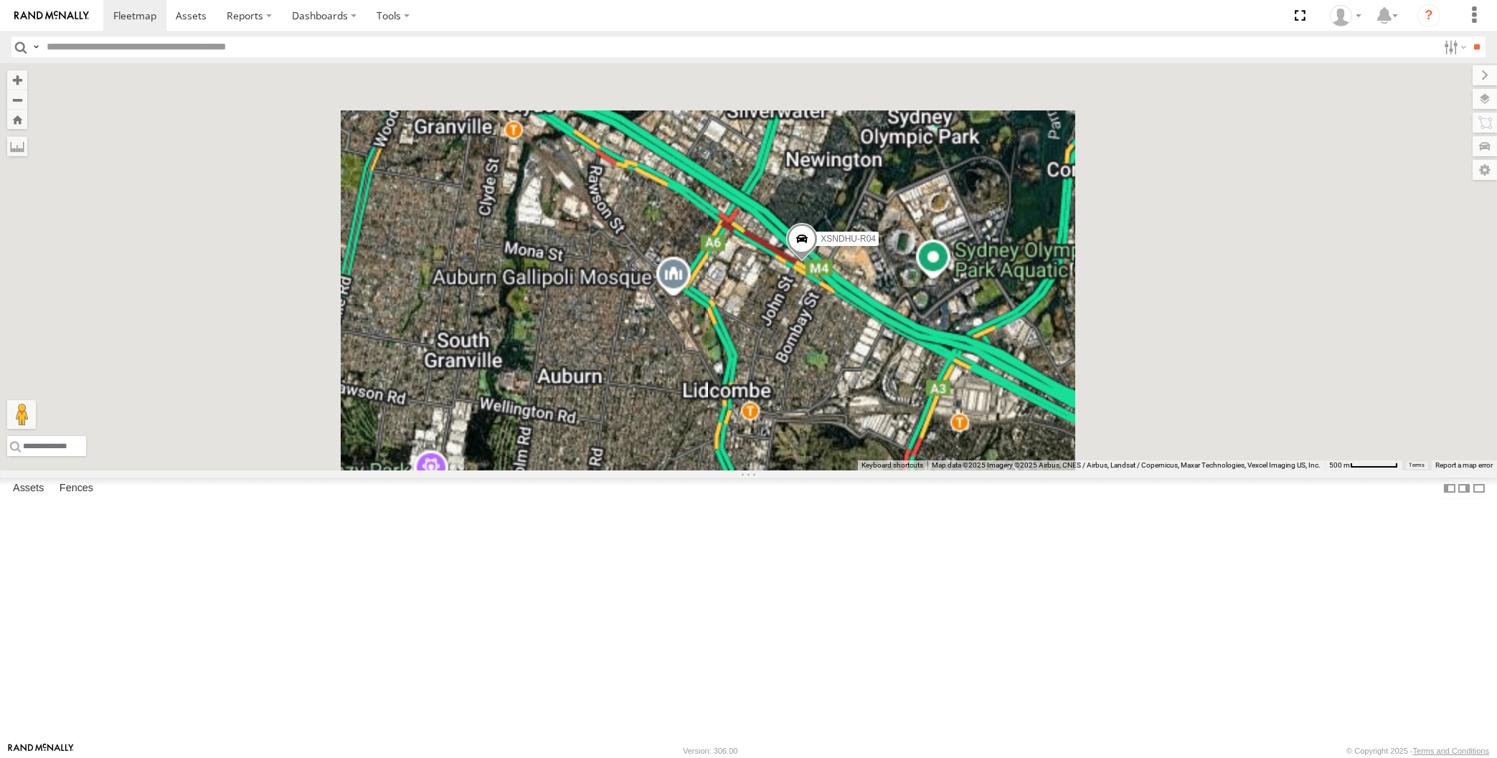
drag, startPoint x: 812, startPoint y: 526, endPoint x: 818, endPoint y: 478, distance: 48.4
click at [817, 470] on div "XP30JQ-R03 XSNDHU-R04" at bounding box center [748, 266] width 1497 height 407
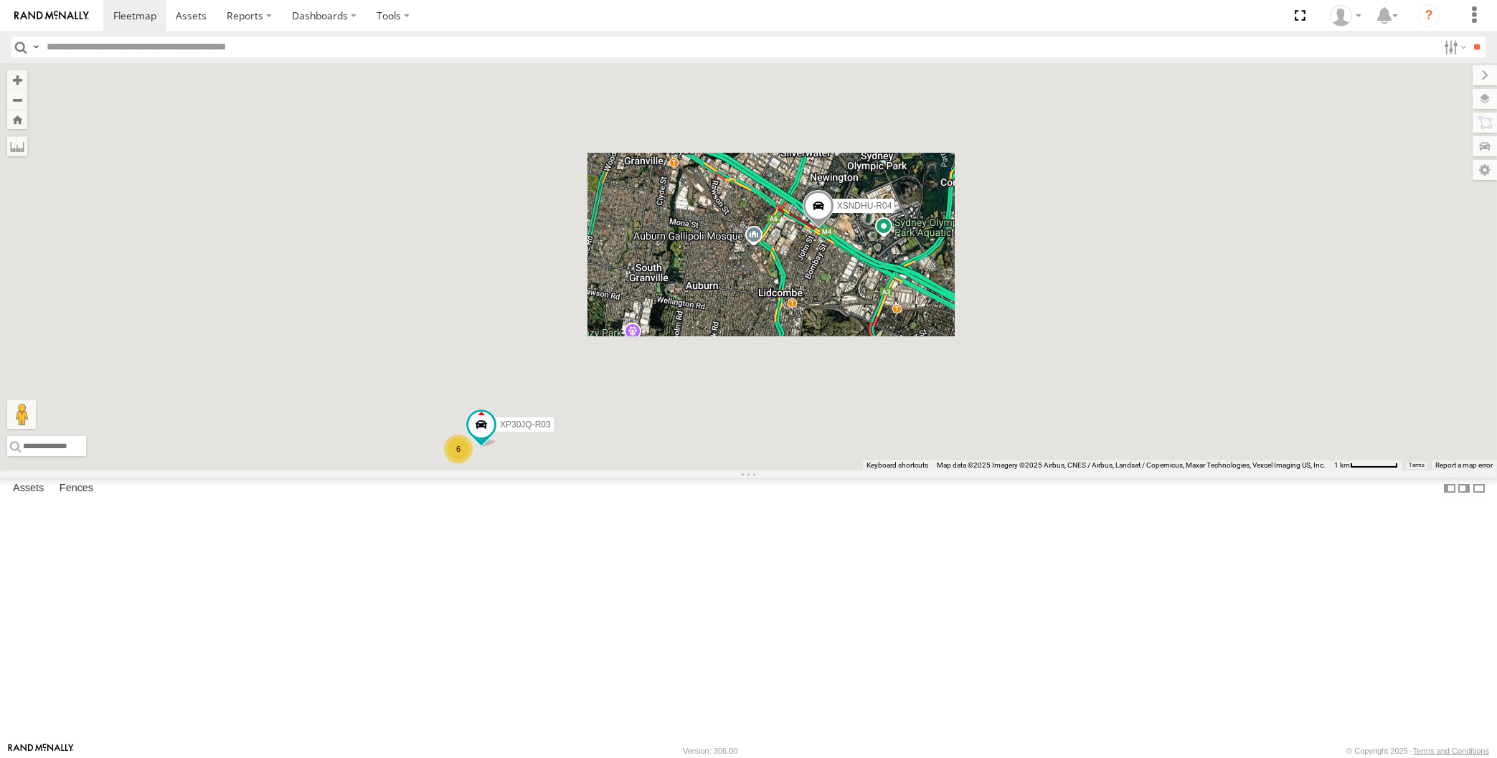
drag, startPoint x: 944, startPoint y: 467, endPoint x: 939, endPoint y: 370, distance: 97.0
click at [942, 414] on div "XP30JQ-R03 XSNDHU-R04 6" at bounding box center [748, 266] width 1497 height 407
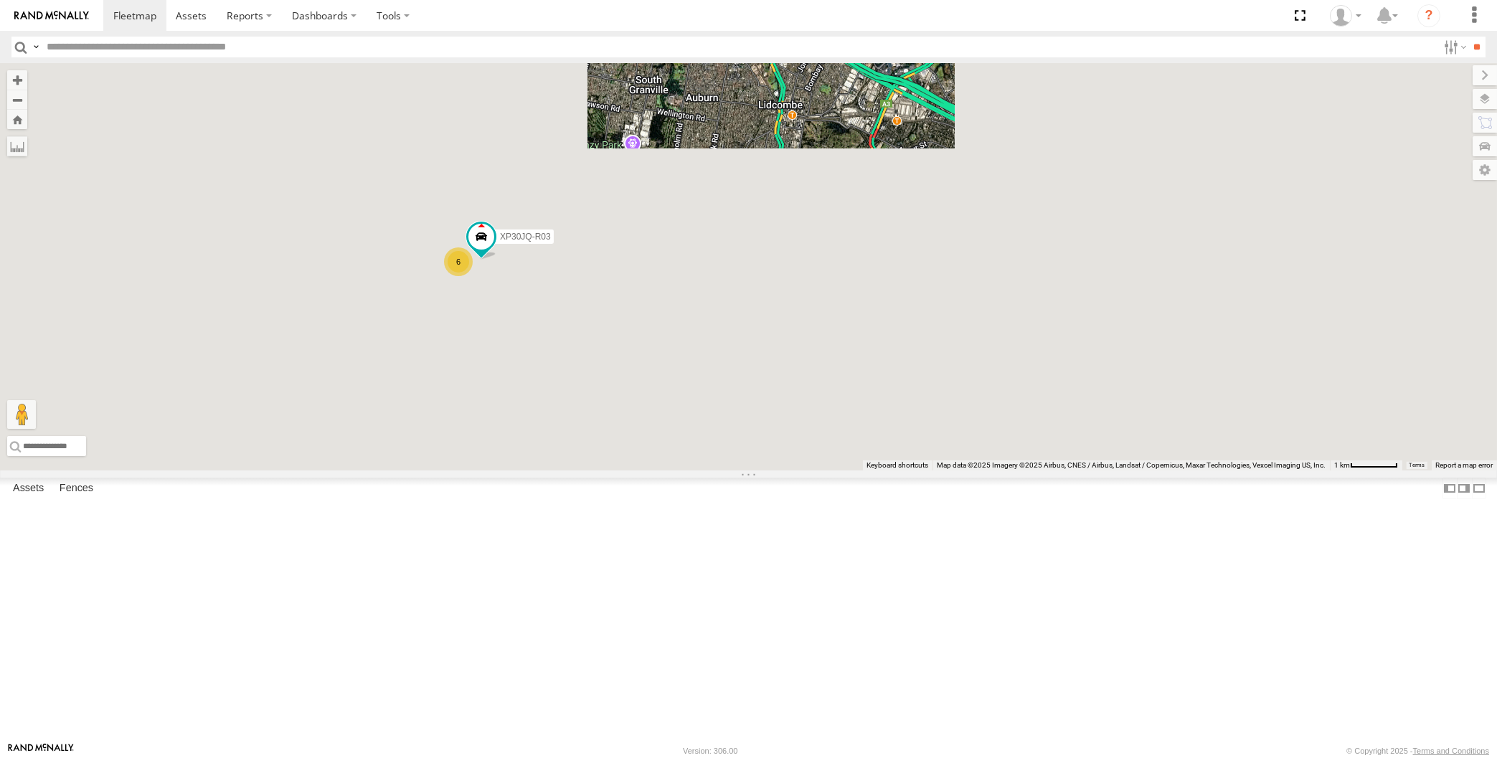
click at [922, 369] on div "XP30JQ-R03 XSNDHU-R04 6" at bounding box center [748, 266] width 1497 height 407
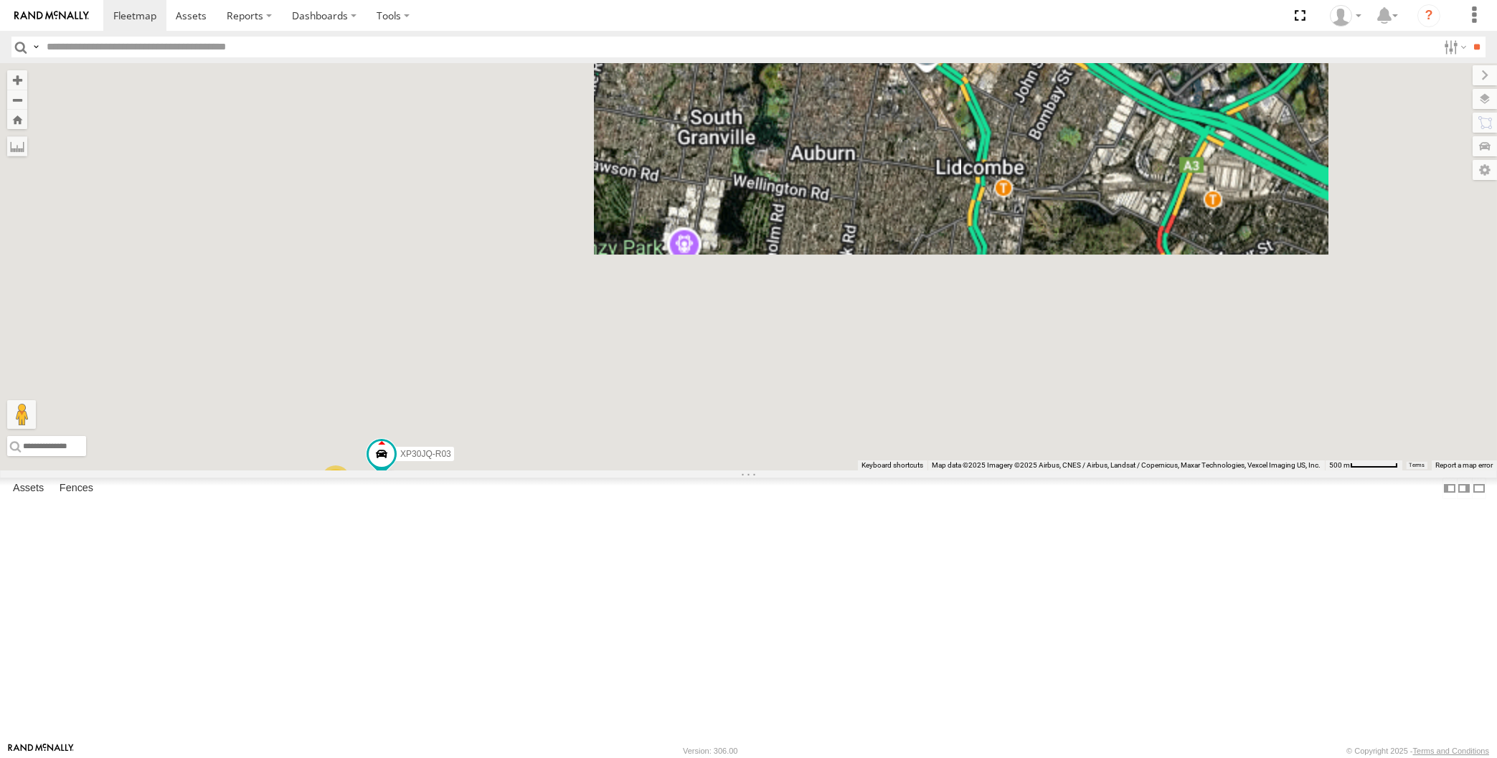
drag, startPoint x: 897, startPoint y: 371, endPoint x: 942, endPoint y: 387, distance: 47.6
click at [941, 389] on div "XP30JQ-R03 XSNDHU-R04 6" at bounding box center [748, 266] width 1497 height 407
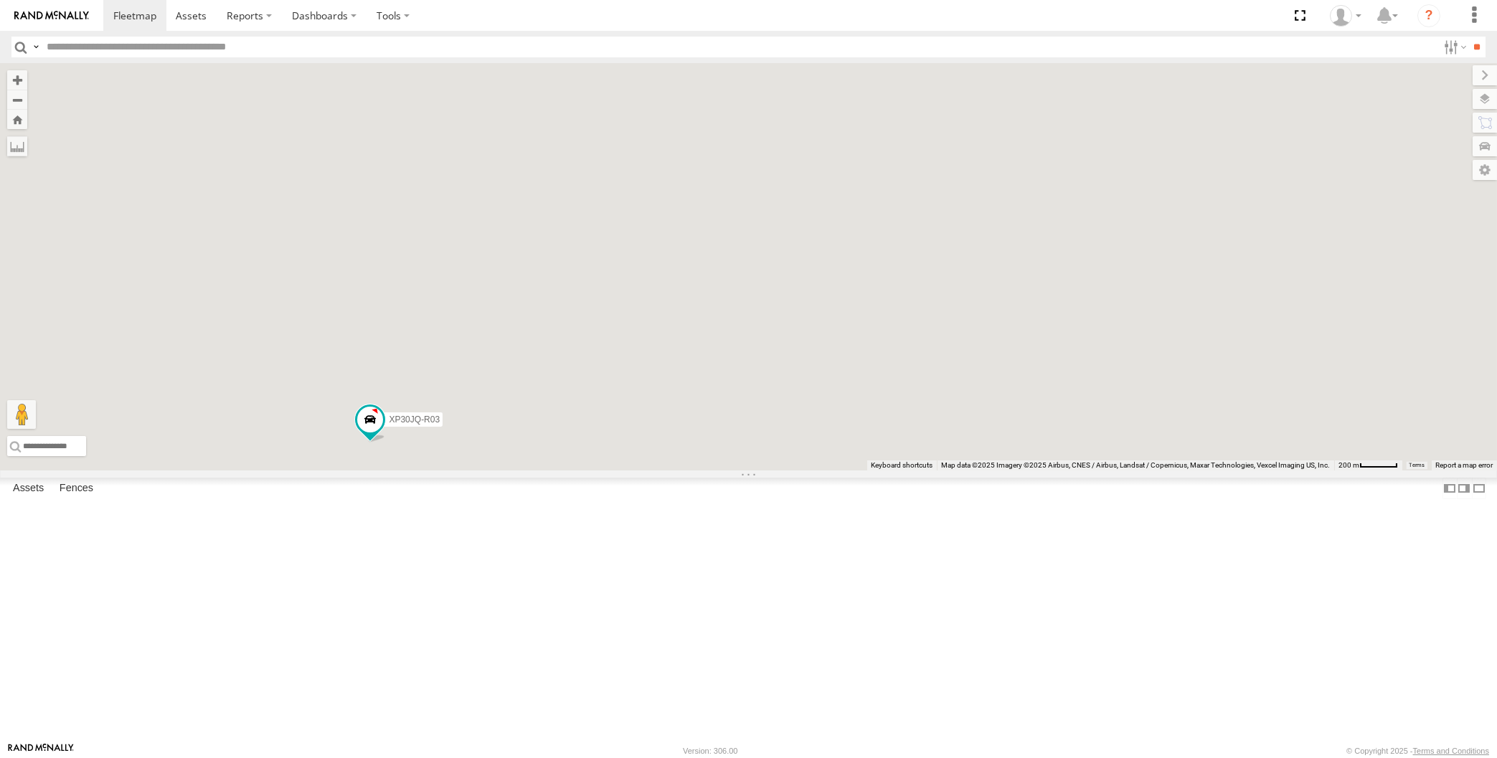
drag, startPoint x: 592, startPoint y: 587, endPoint x: 662, endPoint y: 540, distance: 84.1
click at [656, 470] on div "XP30JQ-R03 XSNDHU-R04" at bounding box center [748, 266] width 1497 height 407
click at [647, 272] on span at bounding box center [648, 260] width 26 height 26
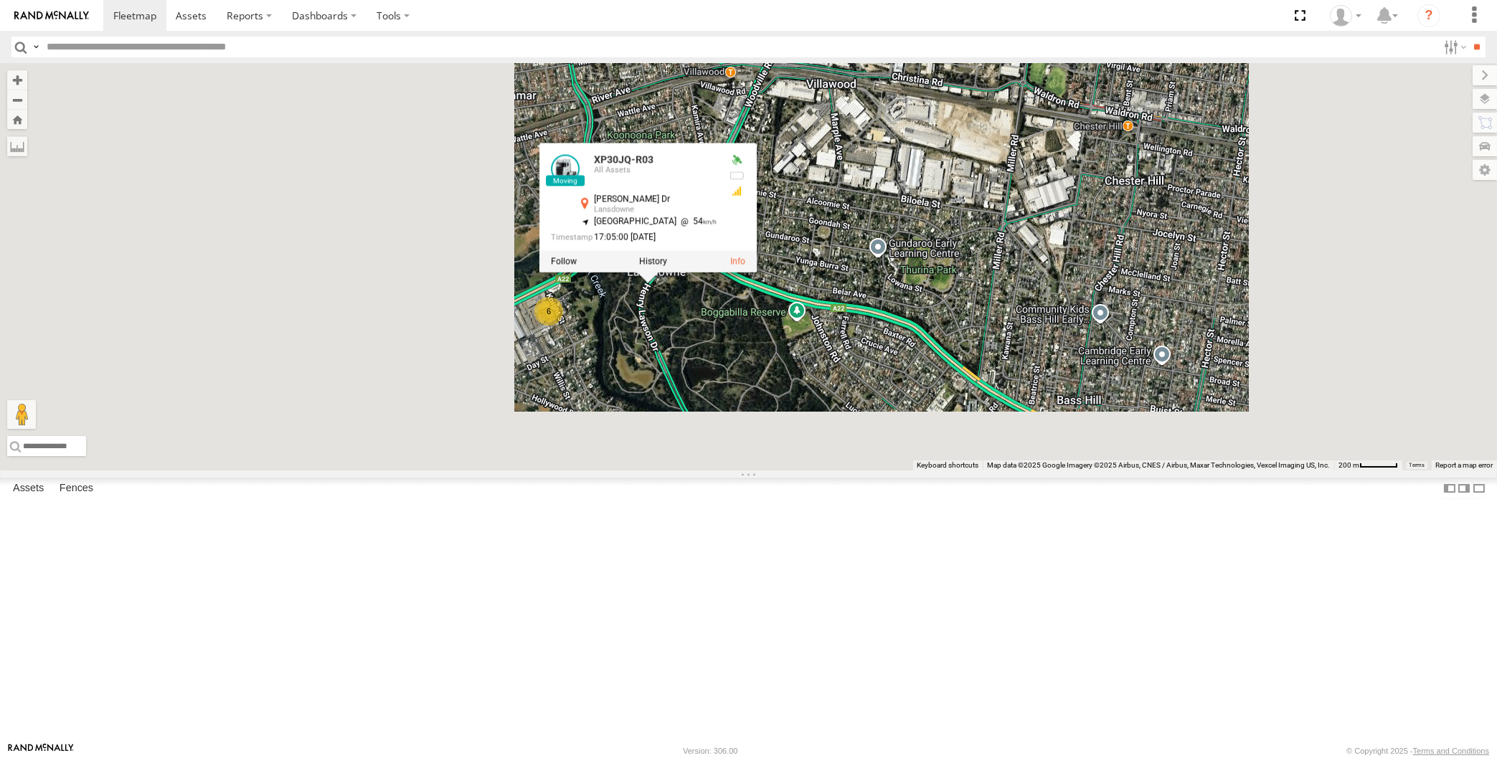
click at [681, 455] on div "XP30JQ-R03 XSNDHU-R04 6 XP30JQ-R03 All Assets [PERSON_NAME] [PERSON_NAME] -33.8…" at bounding box center [748, 266] width 1497 height 407
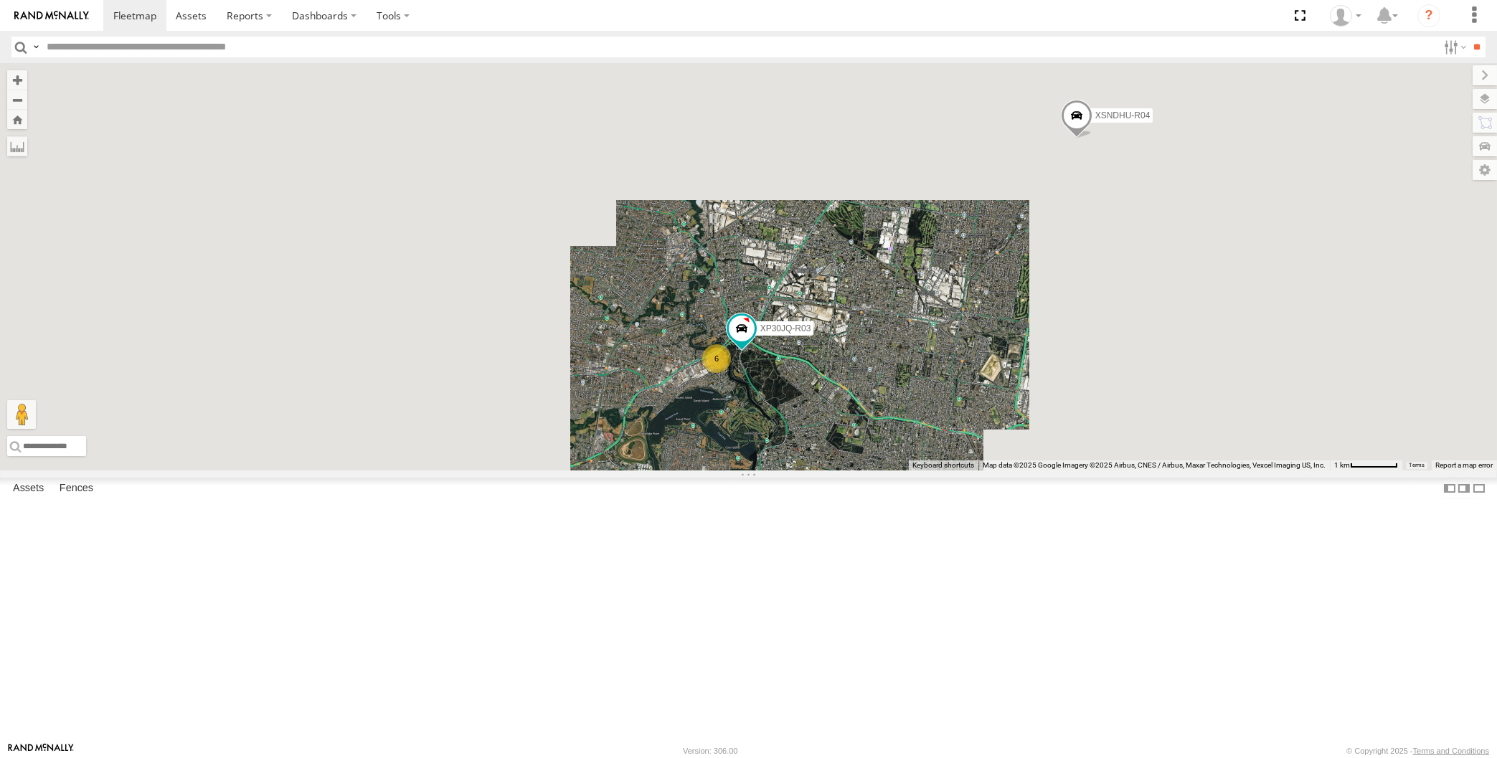
drag, startPoint x: 838, startPoint y: 523, endPoint x: 821, endPoint y: 494, distance: 33.7
click at [819, 470] on div "XP30JQ-R03 XSNDHU-R04 6" at bounding box center [748, 266] width 1497 height 407
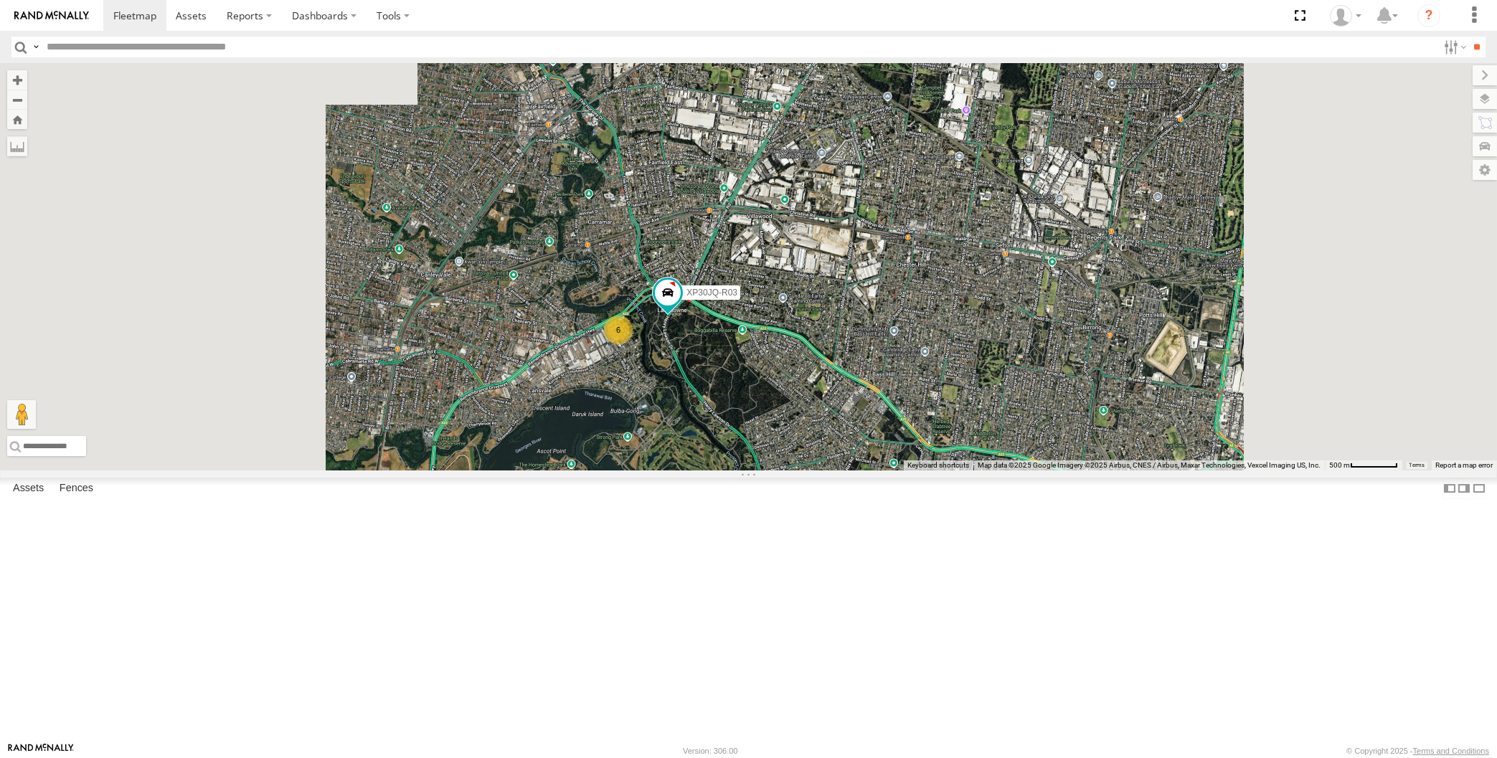
click at [818, 470] on div "XP30JQ-R03 XSNDHU-R04 6" at bounding box center [748, 266] width 1497 height 407
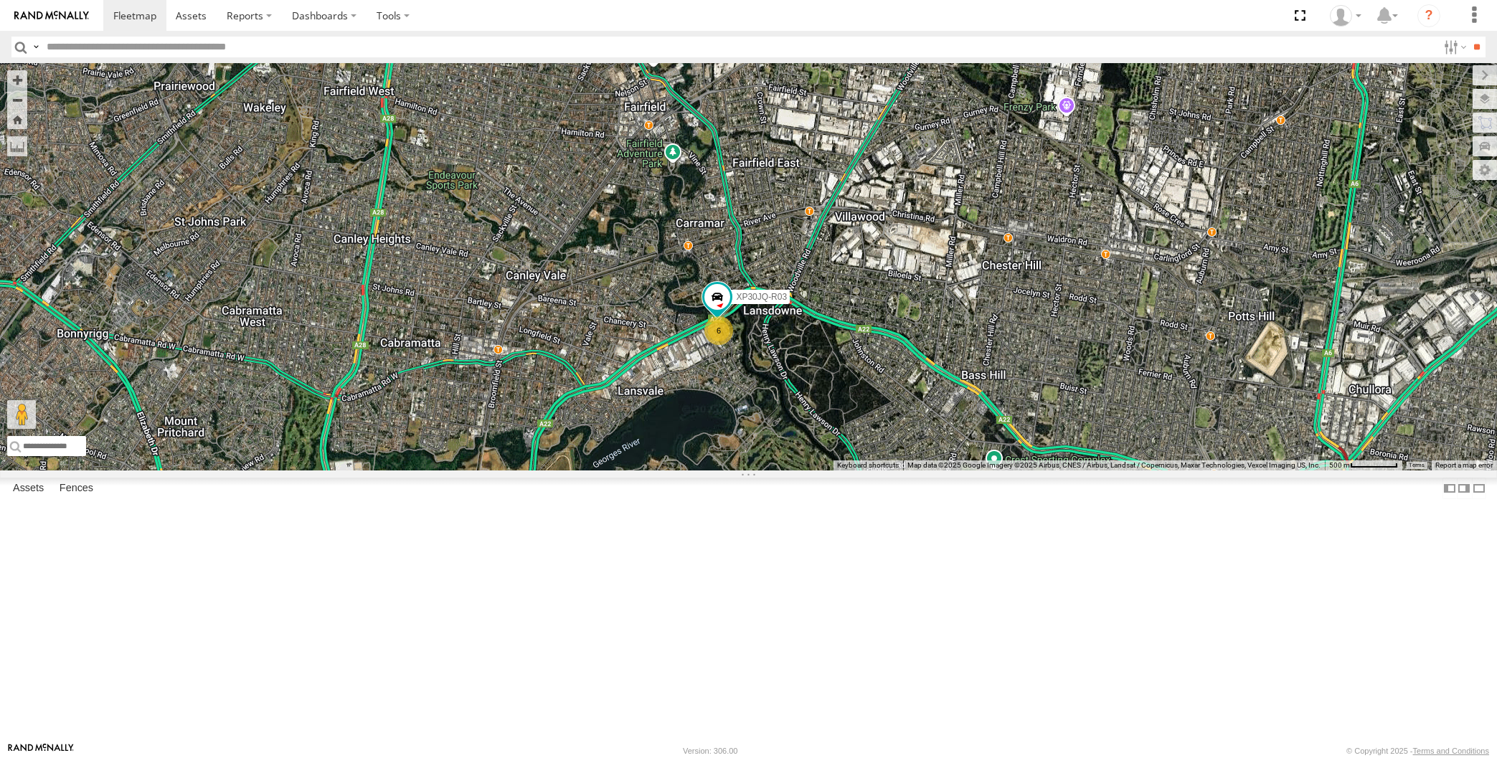
drag, startPoint x: 1286, startPoint y: 382, endPoint x: 1212, endPoint y: 446, distance: 98.2
click at [1242, 433] on div "XP30JQ-R03 XSNDHU-R04 6" at bounding box center [748, 266] width 1497 height 407
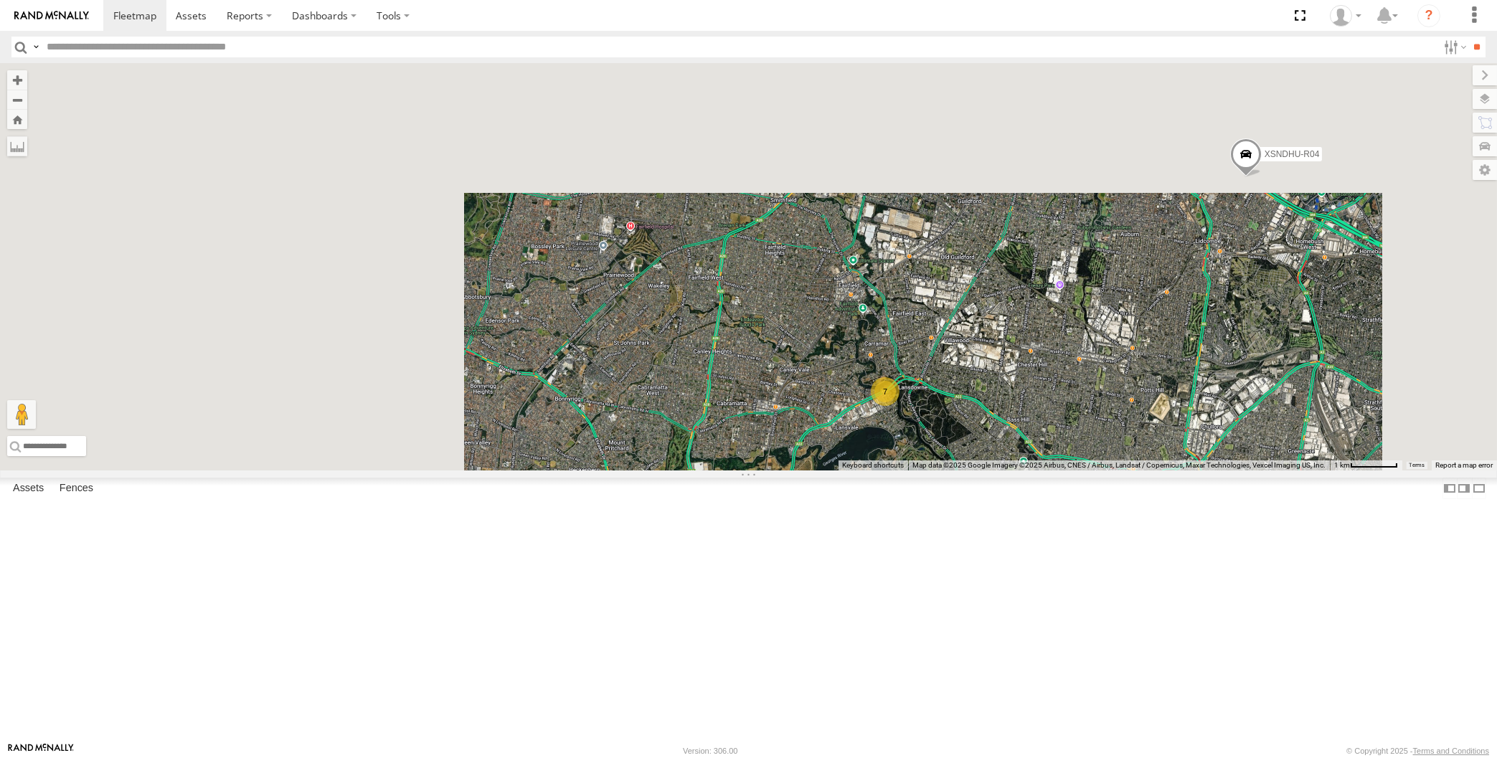
click at [1099, 470] on div "XSNDHU-R04 7" at bounding box center [748, 266] width 1497 height 407
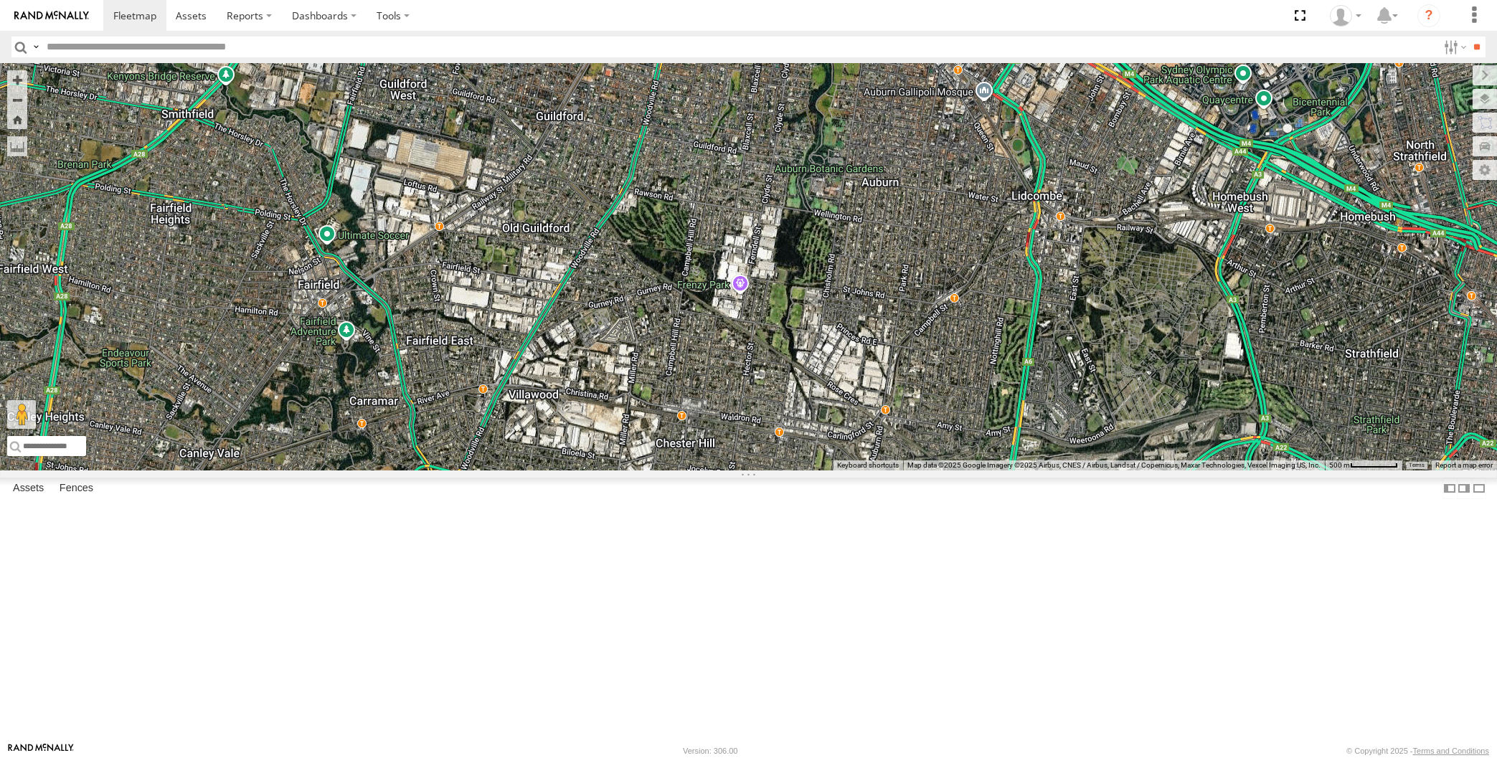
drag, startPoint x: 1111, startPoint y: 308, endPoint x: 1085, endPoint y: 336, distance: 38.6
click at [1090, 341] on div "7 XSNDHU-R04" at bounding box center [748, 266] width 1497 height 407
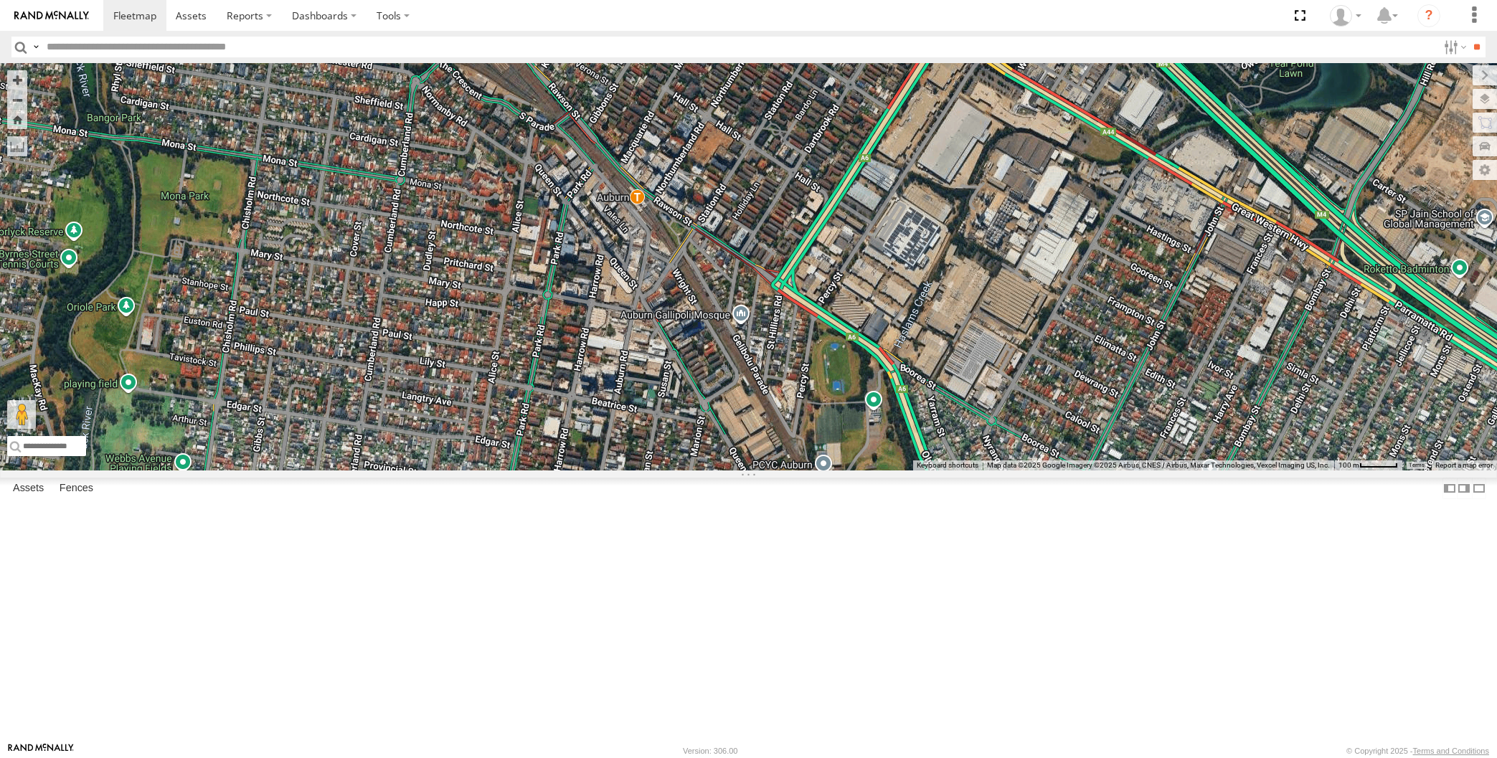
click at [966, 44] on span at bounding box center [964, 24] width 32 height 39
click at [970, 27] on label at bounding box center [969, 22] width 28 height 10
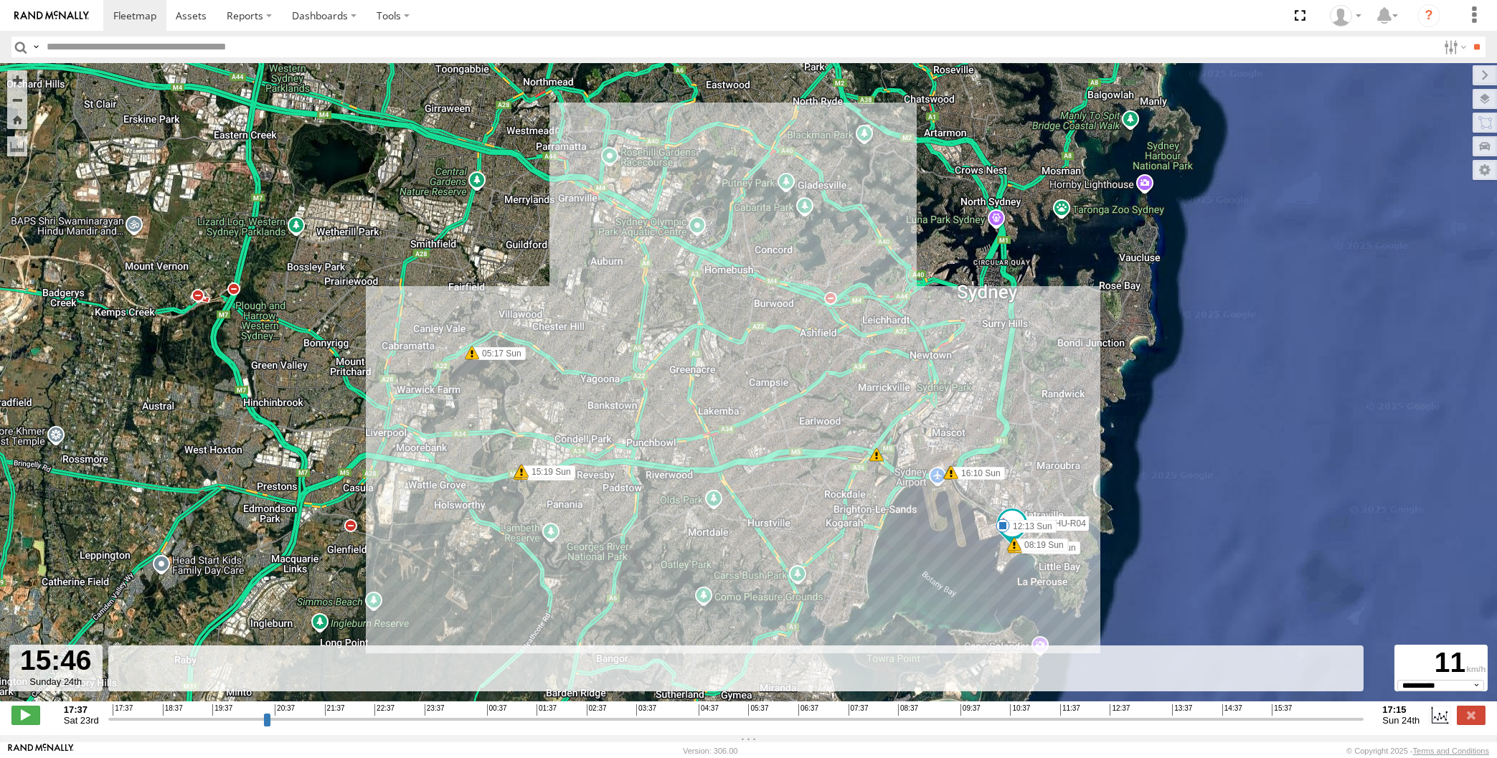
click at [1282, 714] on input "range" at bounding box center [736, 719] width 1256 height 14
click at [1291, 714] on input "range" at bounding box center [736, 719] width 1256 height 14
click at [1309, 719] on input "range" at bounding box center [736, 719] width 1256 height 14
click at [1327, 719] on input "range" at bounding box center [736, 719] width 1256 height 14
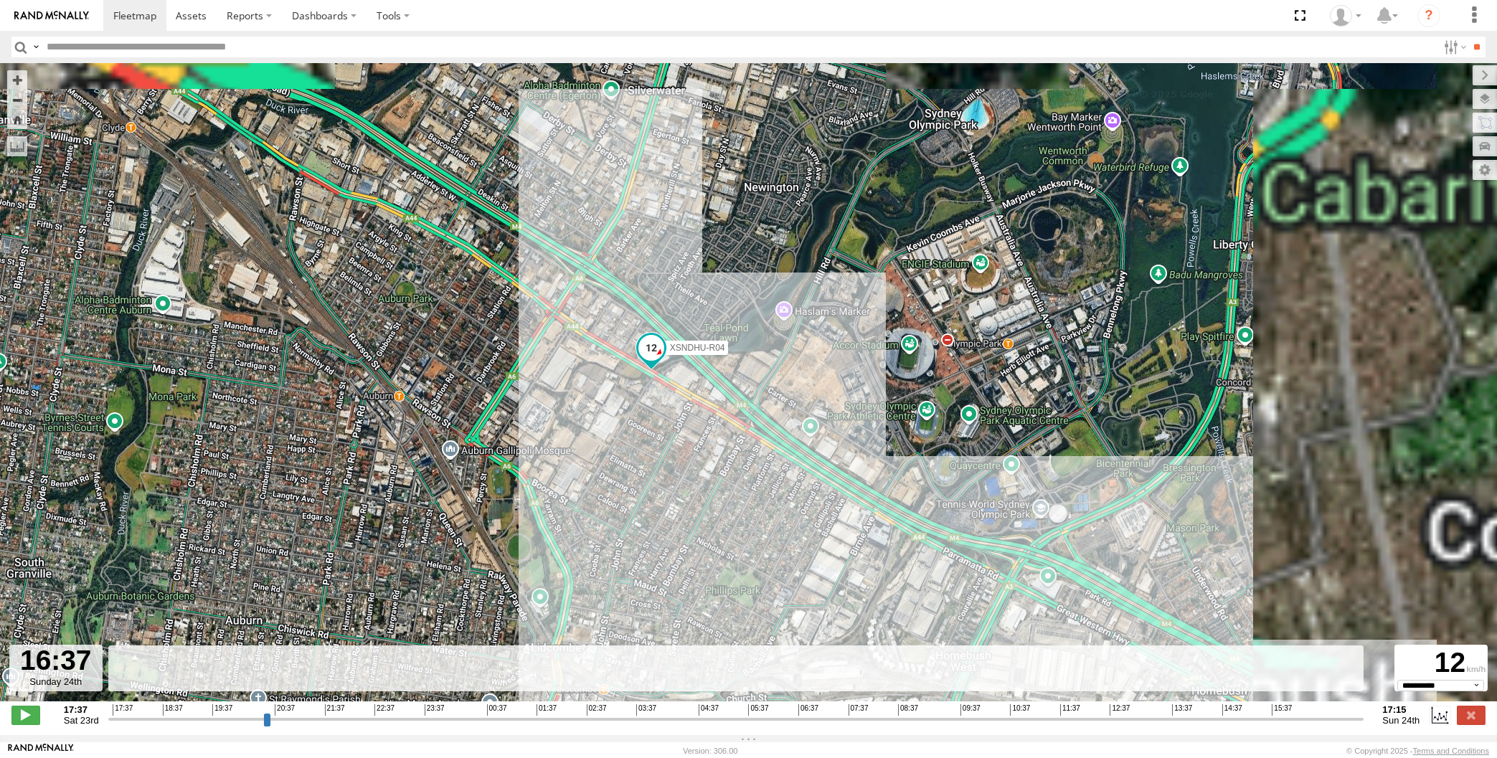
click at [792, 394] on div "XSNDHU-R04 05:17 Sun 05:52 Sun 08:01 Sun 08:19 Sun 08:44 Sun 09:20 Sun 12:13 Su…" at bounding box center [748, 389] width 1497 height 653
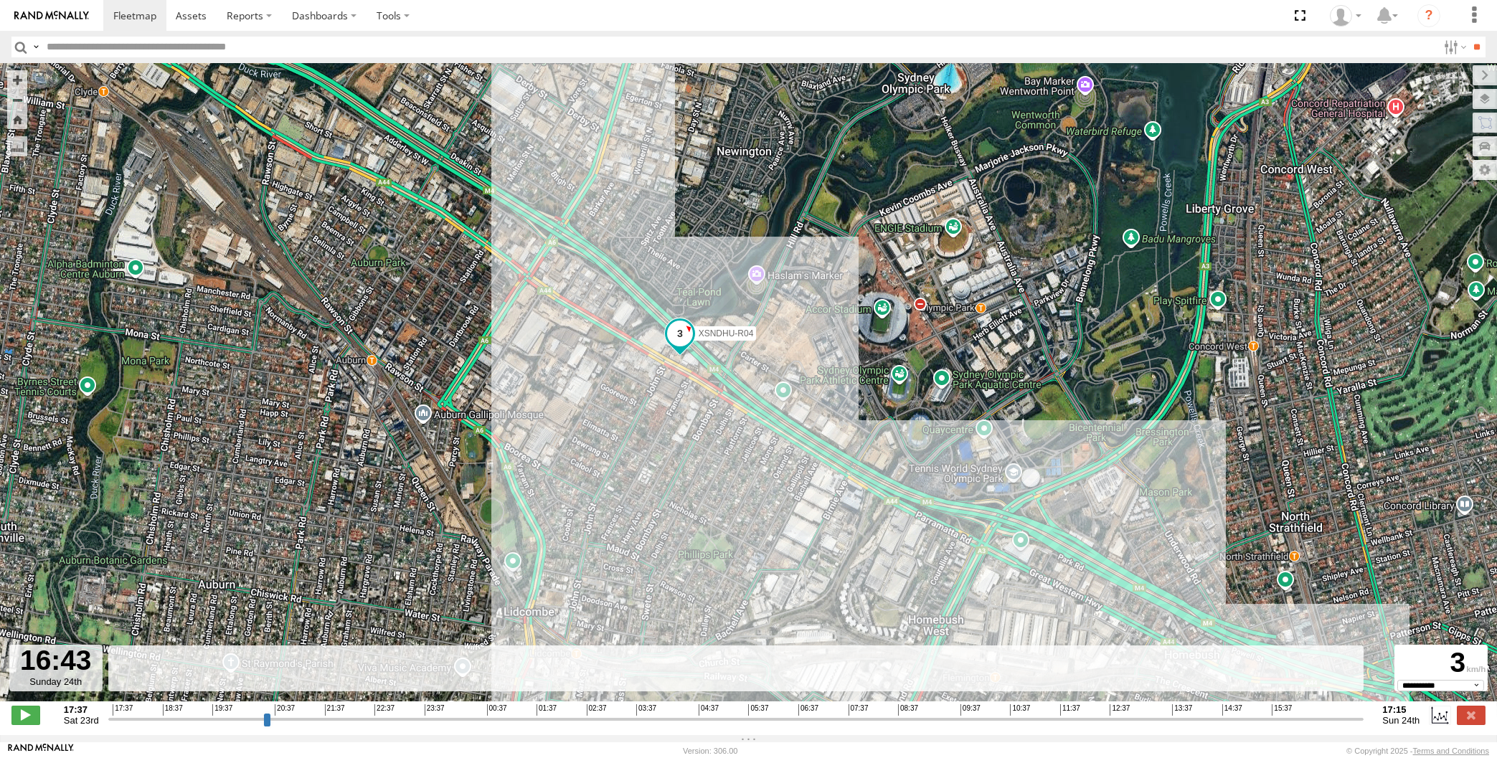
click at [1332, 718] on input "range" at bounding box center [736, 719] width 1256 height 14
click at [1339, 722] on input "range" at bounding box center [736, 719] width 1256 height 14
click at [1335, 719] on input "range" at bounding box center [736, 719] width 1256 height 14
click at [1332, 719] on input "range" at bounding box center [736, 719] width 1256 height 14
click at [1327, 719] on input "range" at bounding box center [736, 719] width 1256 height 14
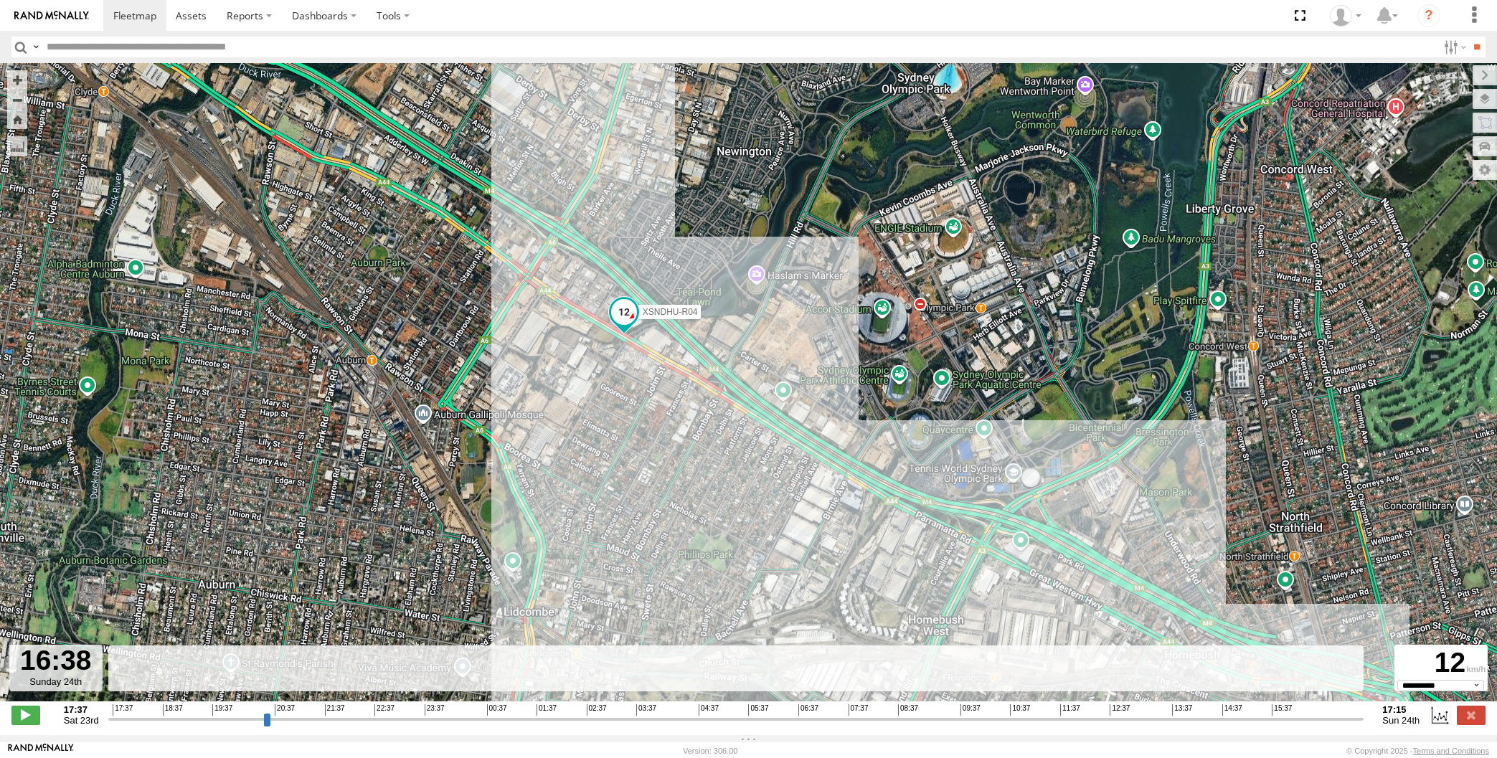
click at [1322, 718] on input "range" at bounding box center [736, 719] width 1256 height 14
click at [1327, 718] on input "range" at bounding box center [736, 719] width 1256 height 14
click at [1336, 719] on input "range" at bounding box center [736, 719] width 1256 height 14
click at [1350, 720] on input "range" at bounding box center [736, 719] width 1256 height 14
click at [1361, 722] on input "range" at bounding box center [736, 719] width 1256 height 14
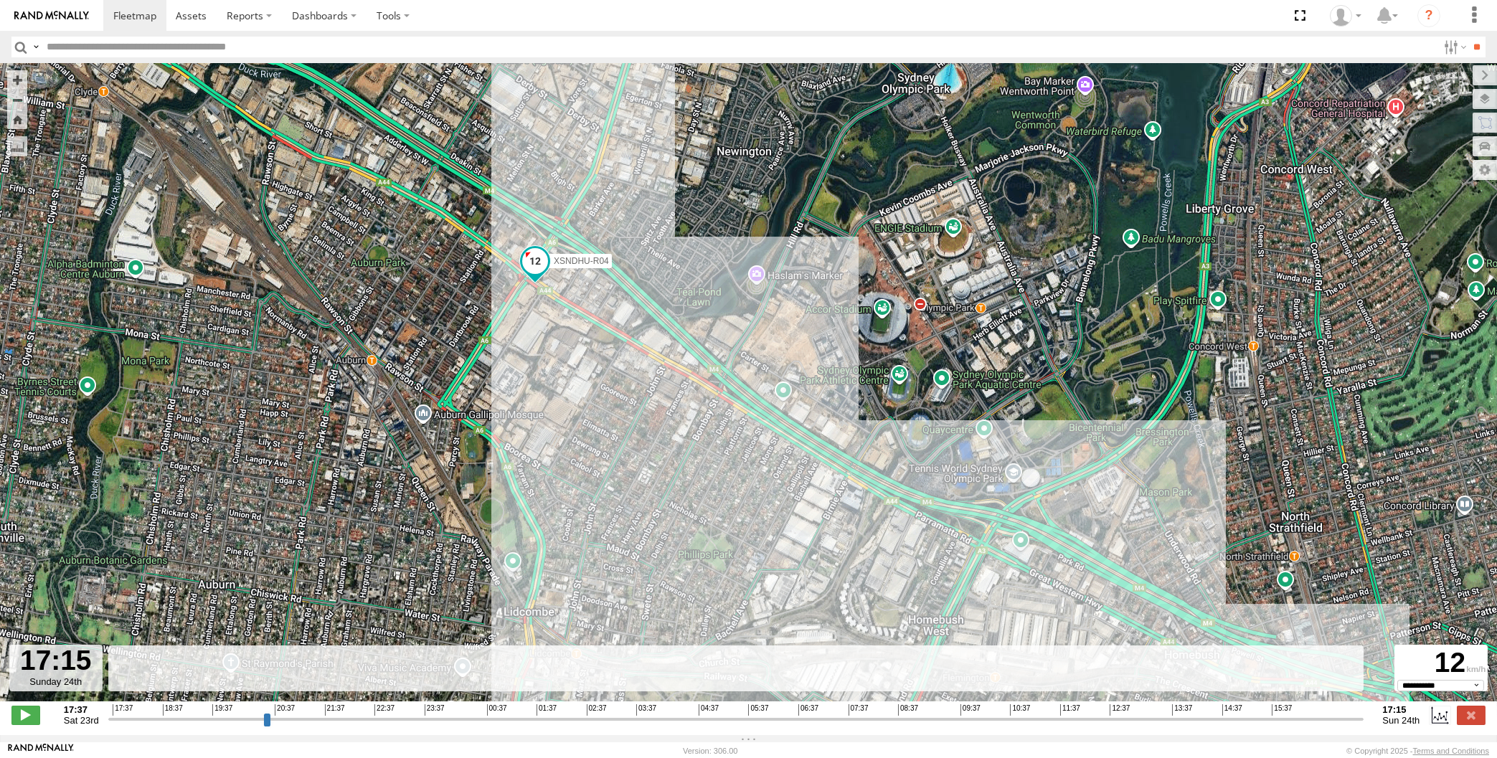
type input "**********"
drag, startPoint x: 1359, startPoint y: 715, endPoint x: 1384, endPoint y: 718, distance: 25.3
click at [1364, 718] on input "range" at bounding box center [736, 719] width 1256 height 14
click at [1474, 719] on label at bounding box center [1470, 715] width 29 height 19
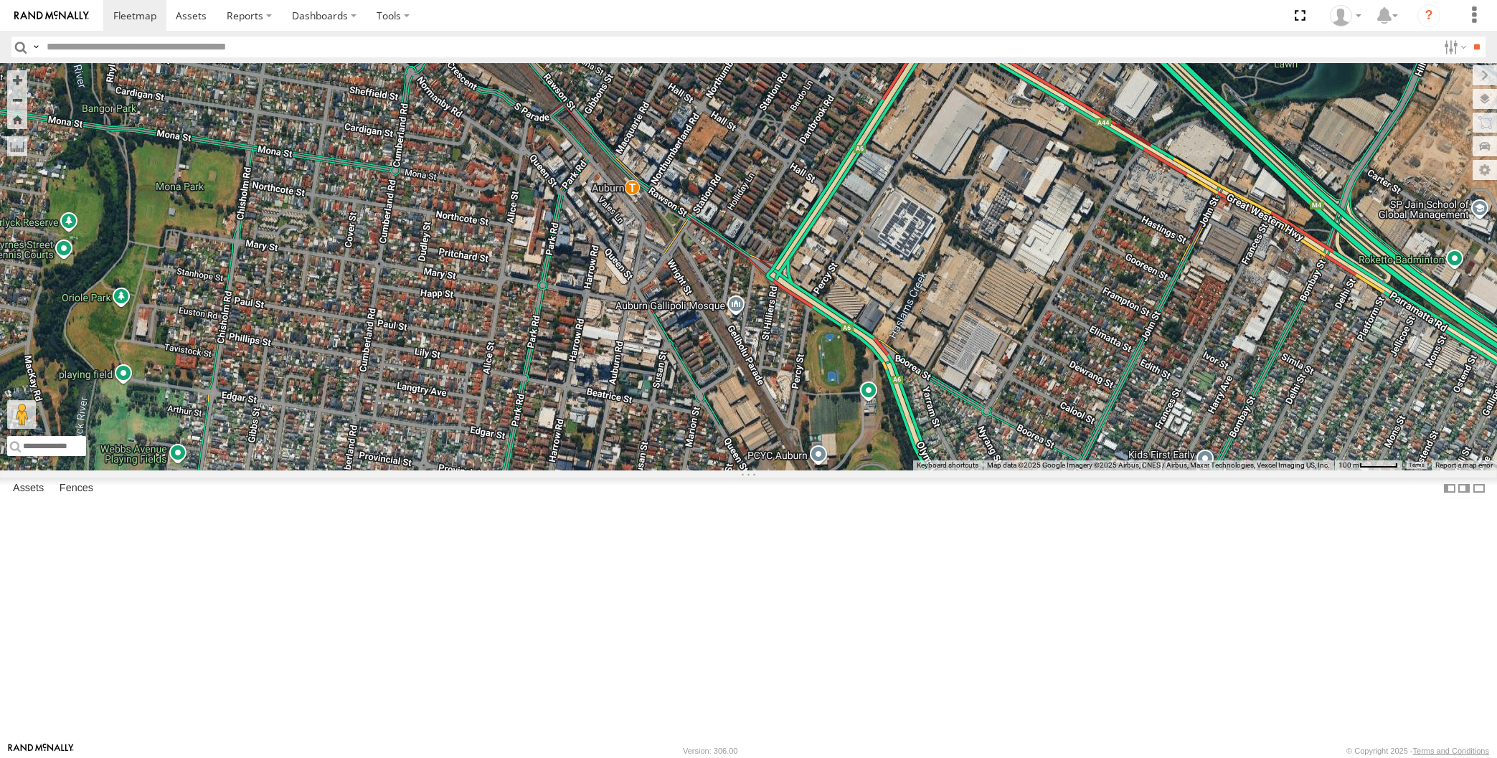
drag, startPoint x: 914, startPoint y: 470, endPoint x: 833, endPoint y: 357, distance: 138.7
click at [865, 406] on div "XSNDHU-R04" at bounding box center [748, 266] width 1497 height 407
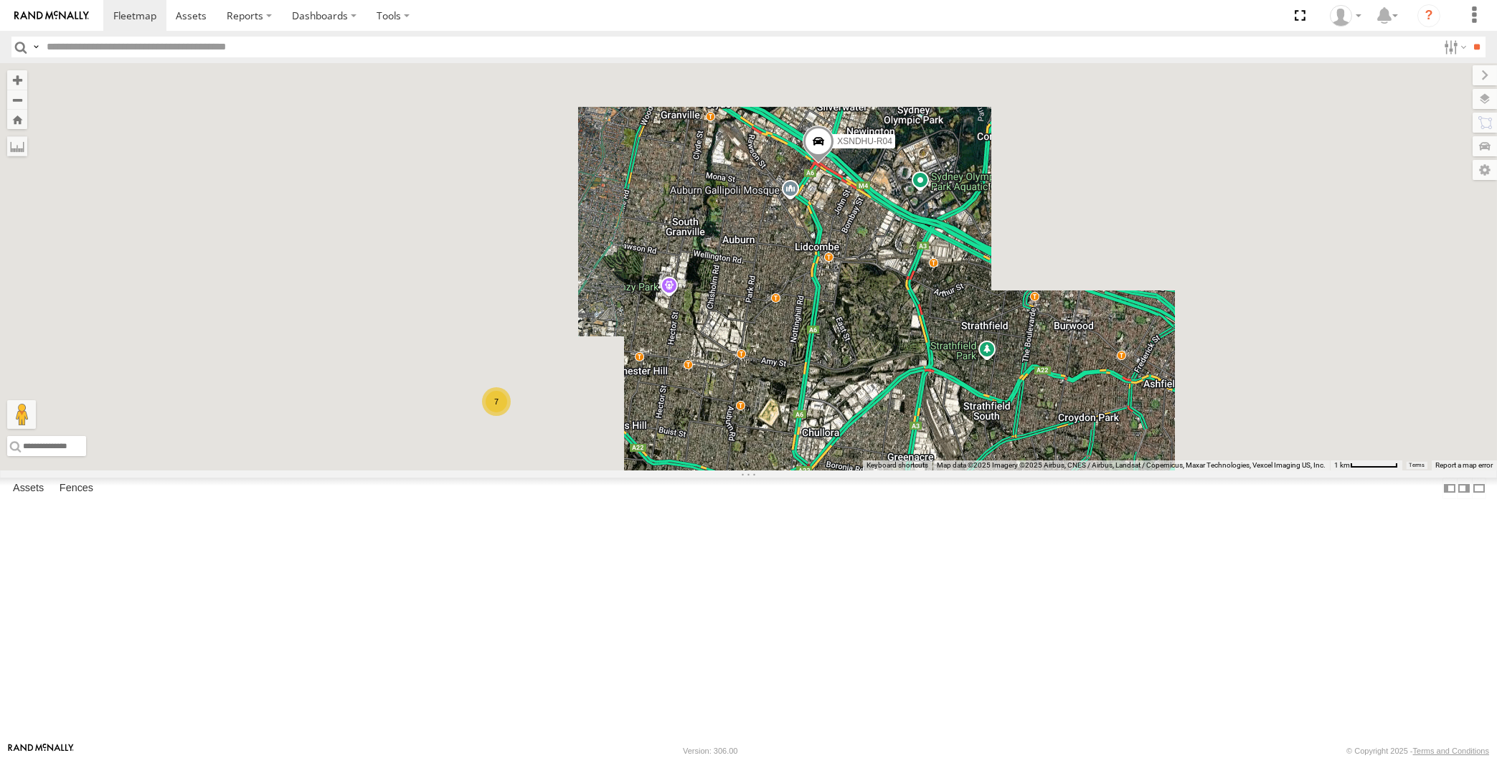
drag, startPoint x: 884, startPoint y: 432, endPoint x: 866, endPoint y: 392, distance: 43.6
click at [870, 401] on div "XSNDHU-R04 7" at bounding box center [748, 266] width 1497 height 407
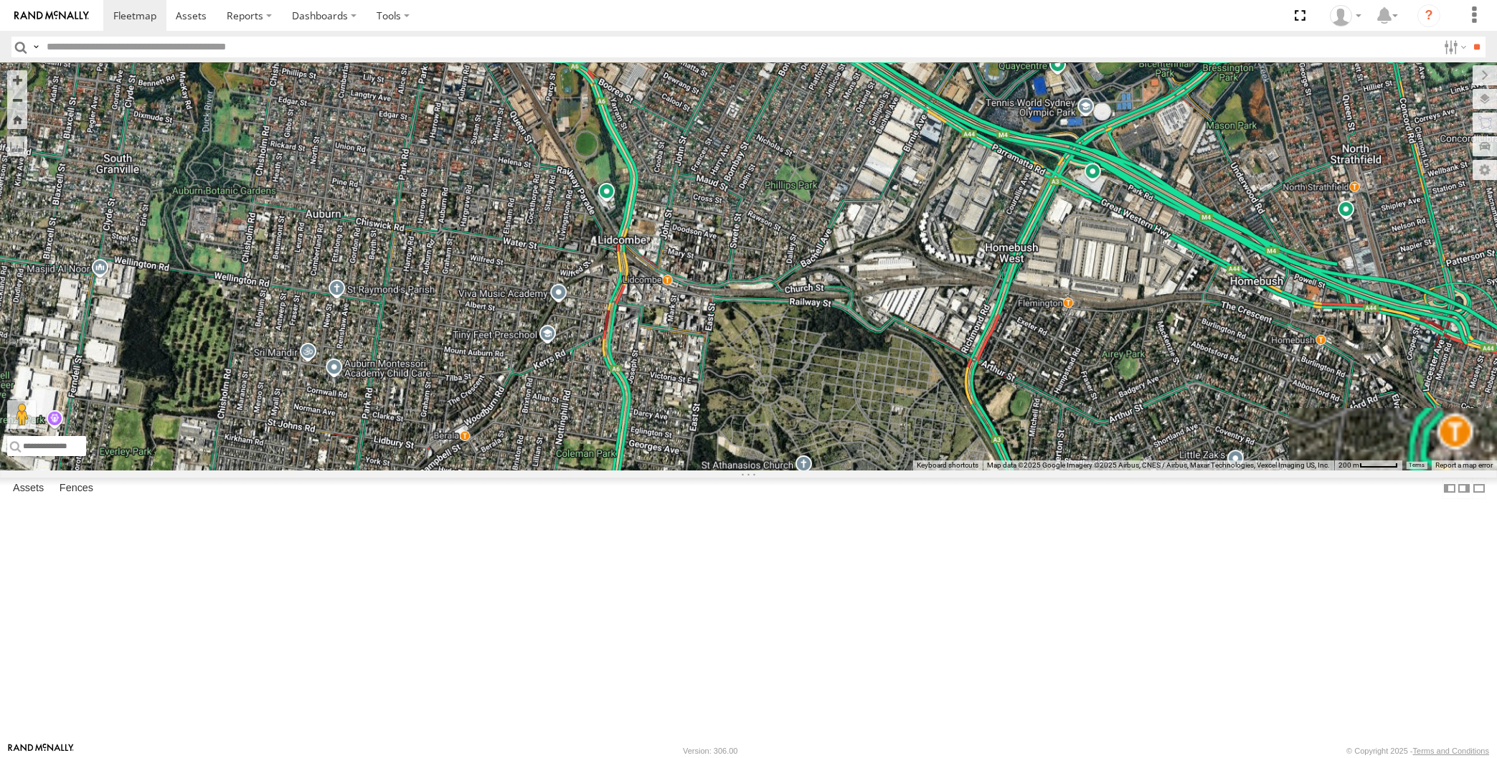
drag, startPoint x: 817, startPoint y: 335, endPoint x: 880, endPoint y: 478, distance: 156.7
click at [879, 470] on div "XSNDHU-R04" at bounding box center [748, 266] width 1497 height 407
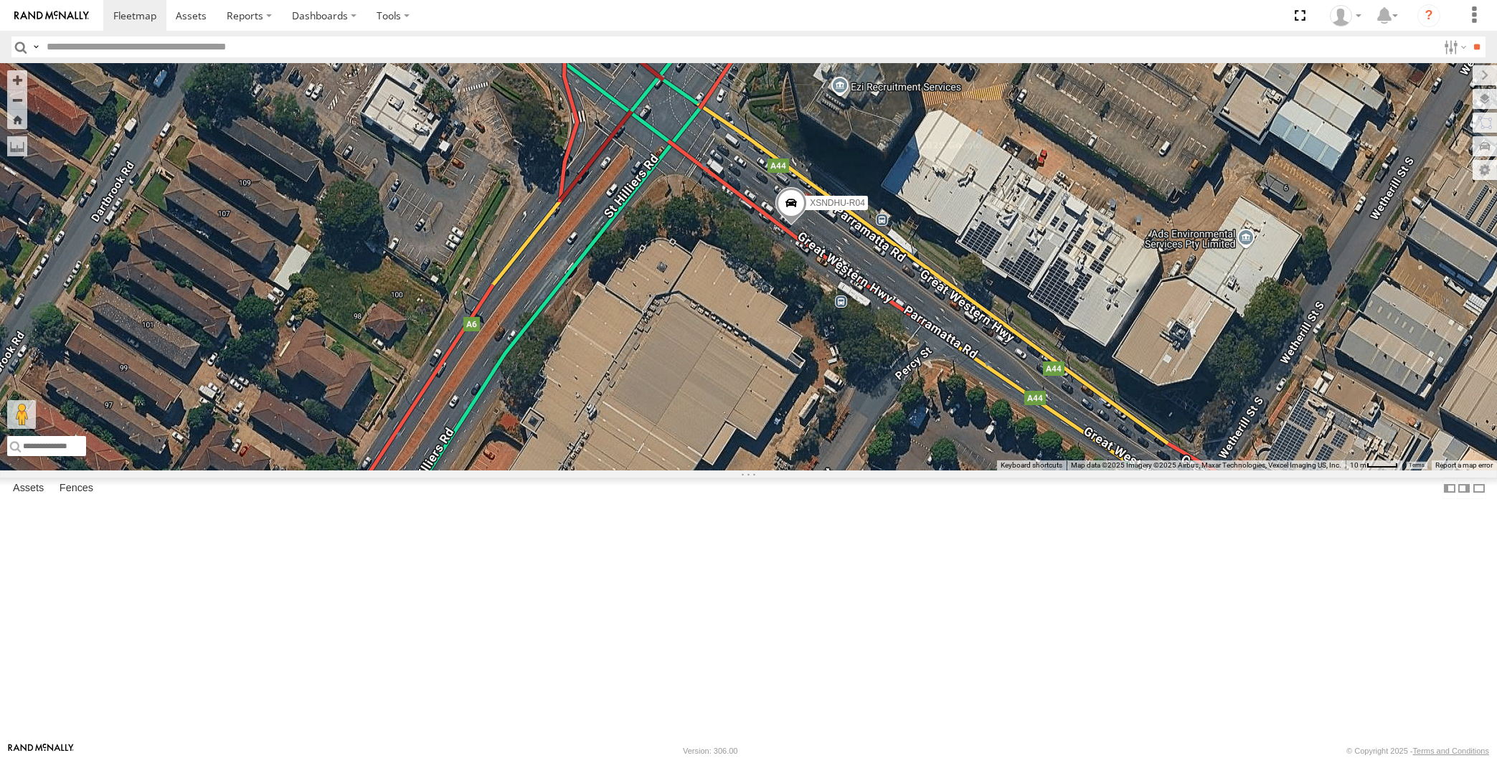
click at [790, 226] on span at bounding box center [791, 206] width 32 height 39
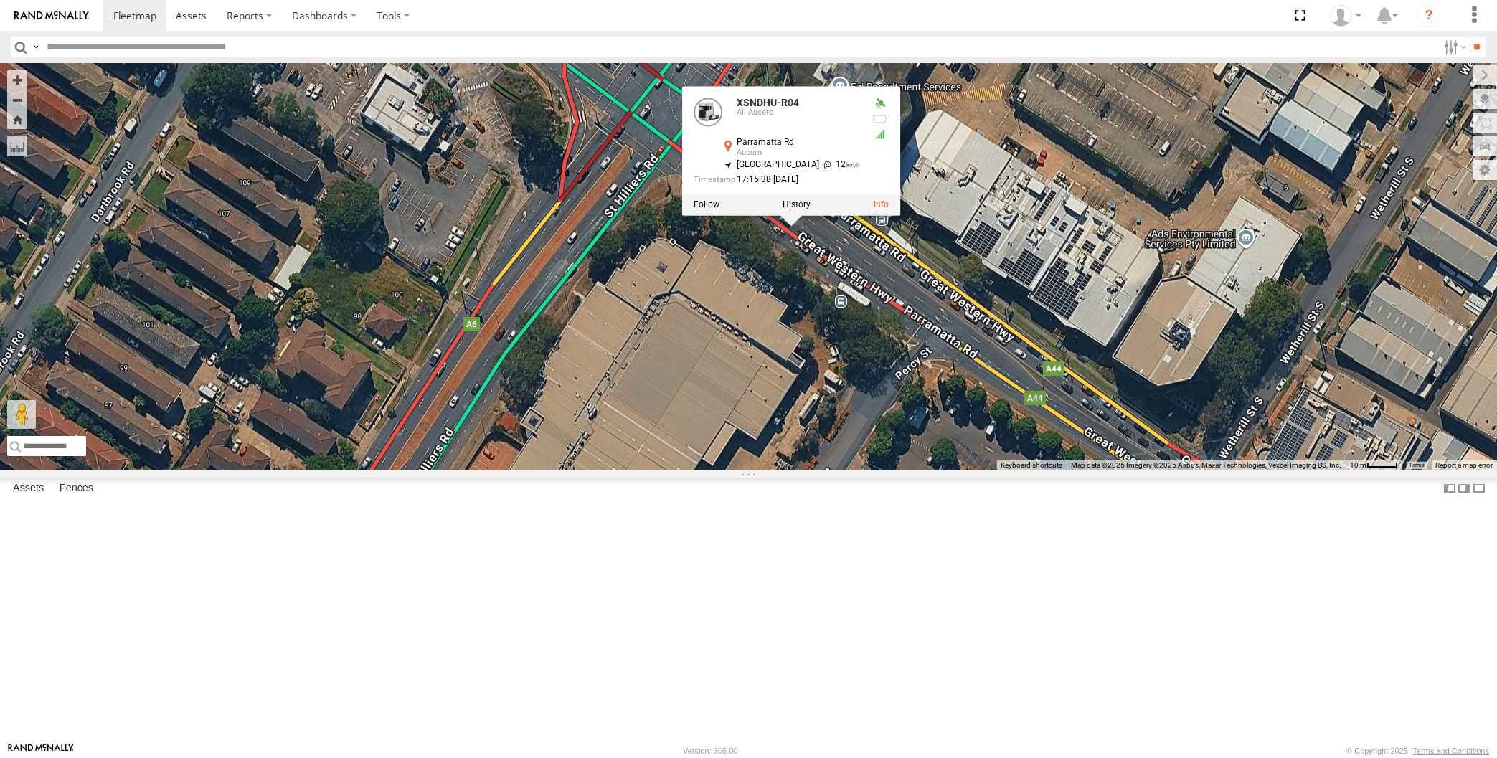
click at [794, 470] on div "XSNDHU-R04 XSNDHU-R04 All Assets Parramatta Rd Auburn -33.84538 , 151.04266 [GE…" at bounding box center [748, 266] width 1497 height 407
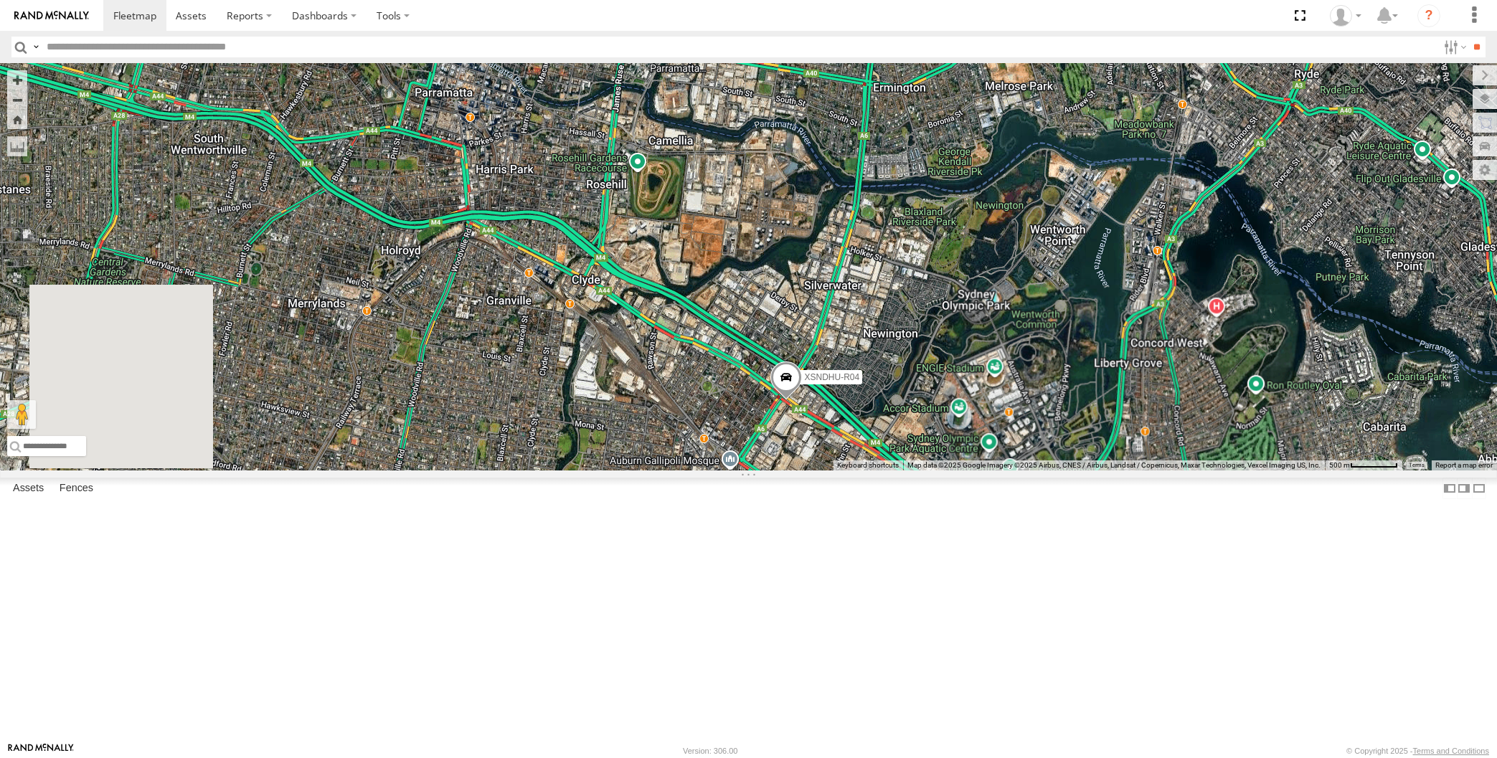
drag, startPoint x: 782, startPoint y: 605, endPoint x: 785, endPoint y: 536, distance: 68.9
click at [785, 470] on div "XSNDHU-R04" at bounding box center [748, 266] width 1497 height 407
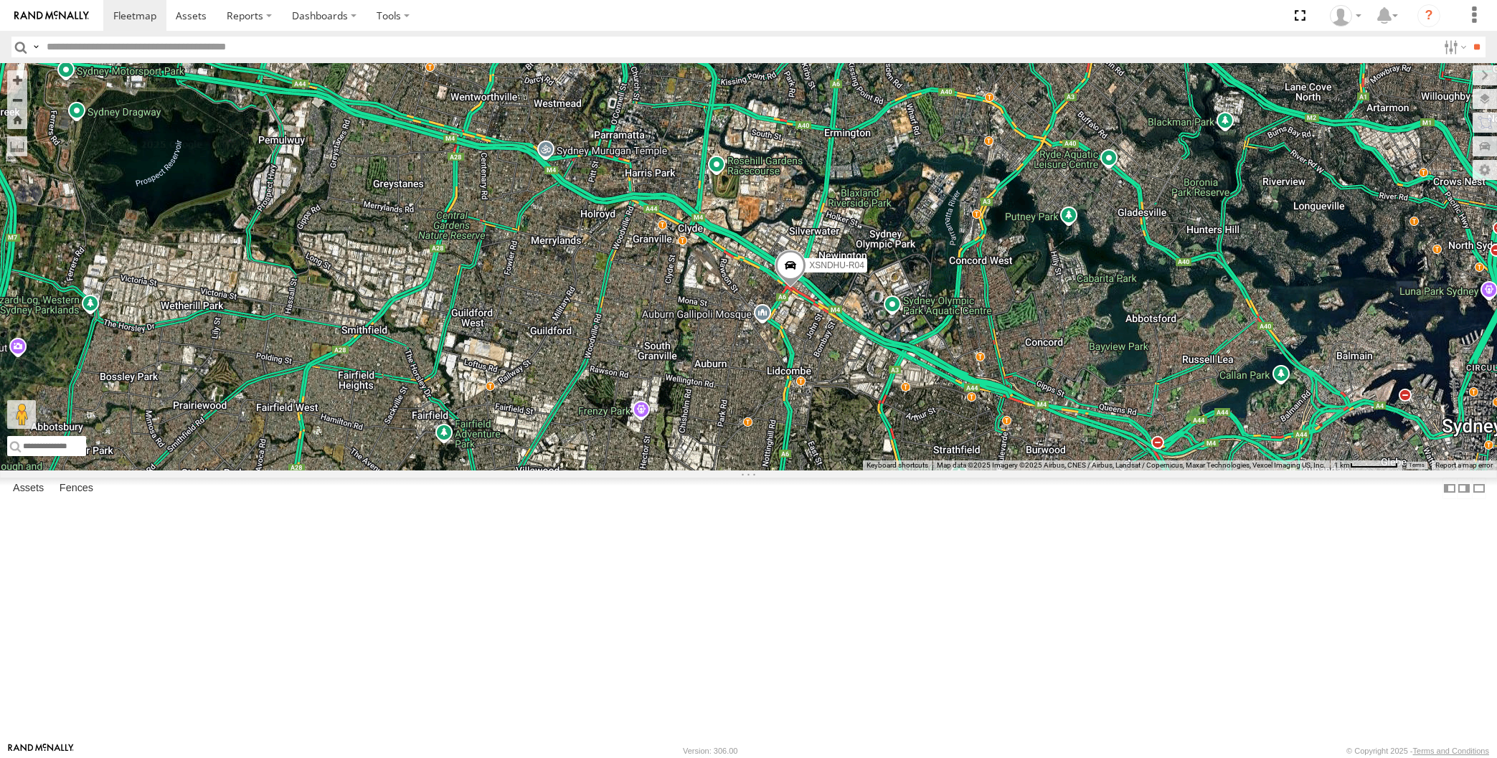
drag, startPoint x: 820, startPoint y: 579, endPoint x: 752, endPoint y: 483, distance: 116.8
click at [756, 470] on div "XSNDHU-R04 7" at bounding box center [748, 266] width 1497 height 407
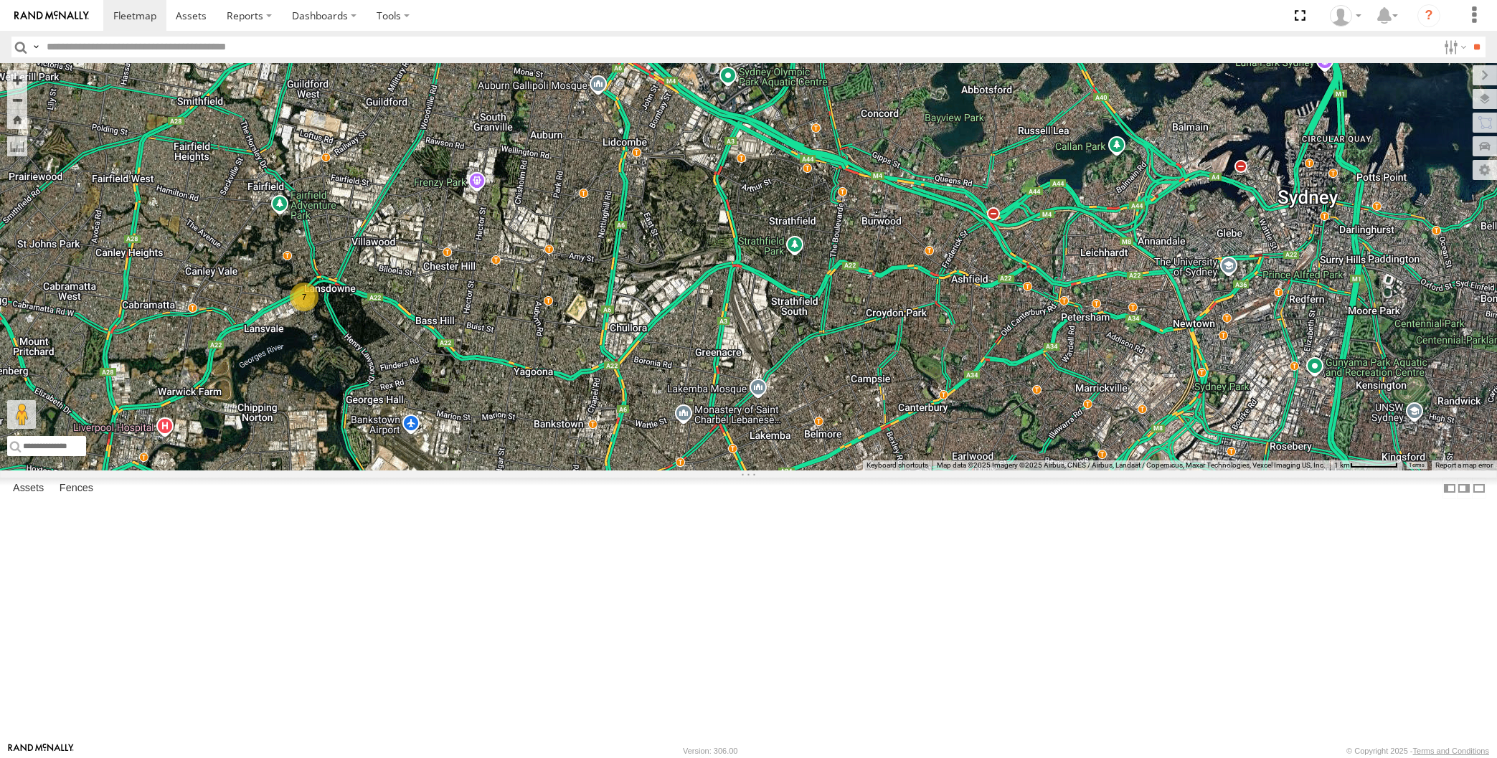
drag, startPoint x: 795, startPoint y: 512, endPoint x: 784, endPoint y: 507, distance: 12.5
click at [784, 470] on div "XSNDHU-R04 7" at bounding box center [748, 266] width 1497 height 407
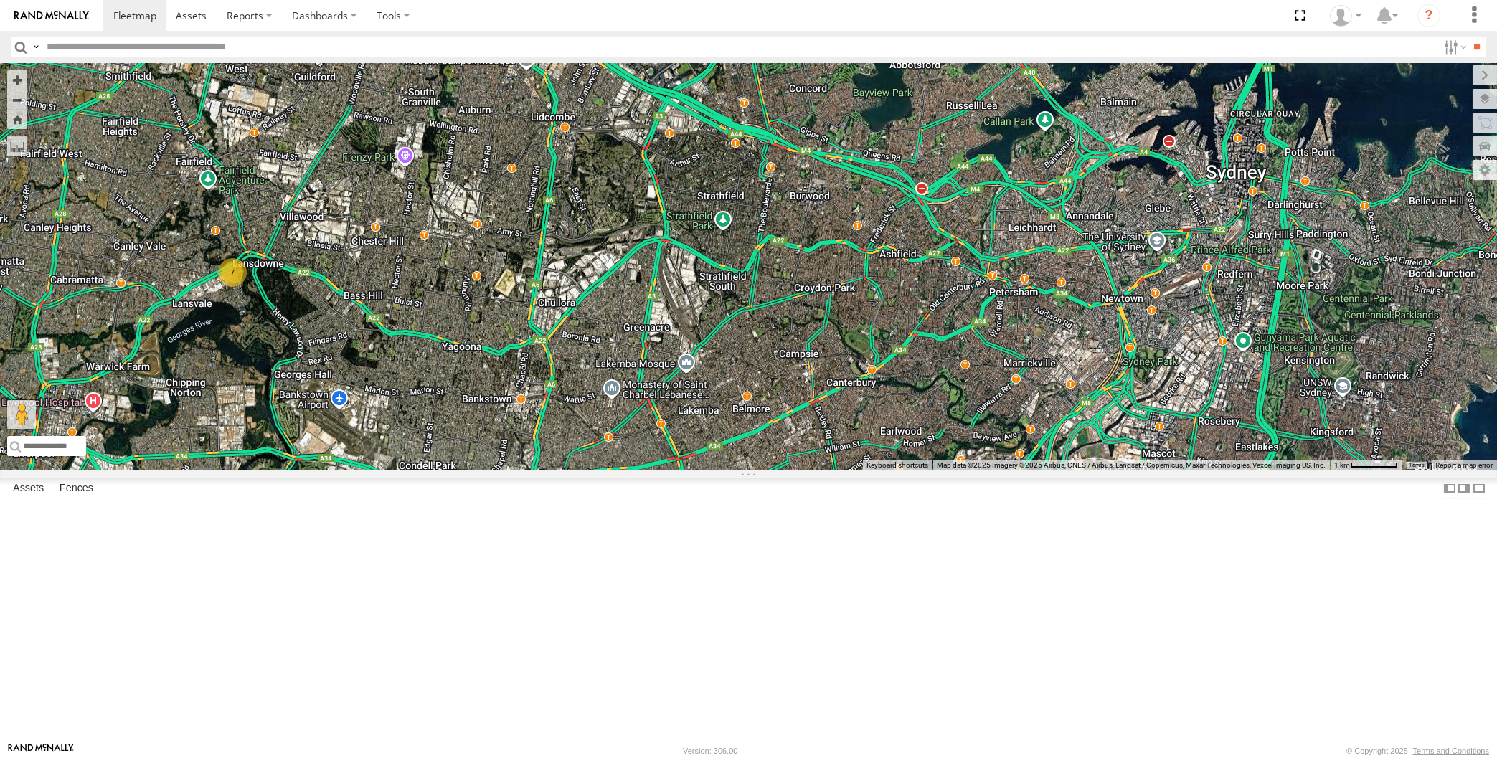
click at [553, 35] on span at bounding box center [555, 15] width 32 height 39
click at [583, 208] on div "XSNDHU-R04 7 XSNDHU-R04 All Assets Parramatta Rd Auburn -33.84538 , 151.04266 […" at bounding box center [748, 266] width 1497 height 407
click at [959, 470] on div "XSNDHU-R04 7" at bounding box center [748, 266] width 1497 height 407
